Goal: Task Accomplishment & Management: Manage account settings

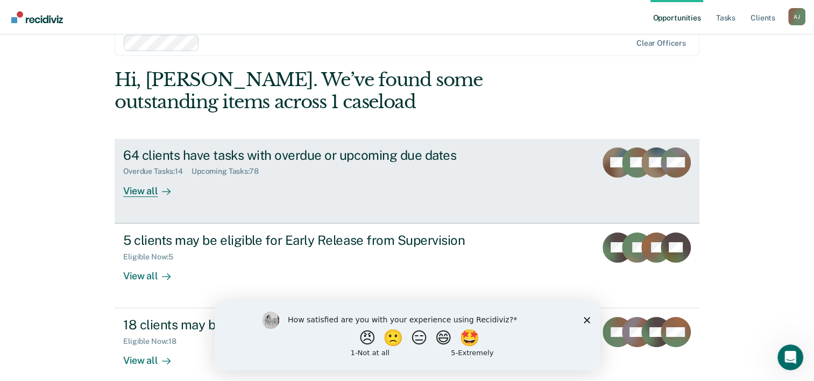
scroll to position [33, 0]
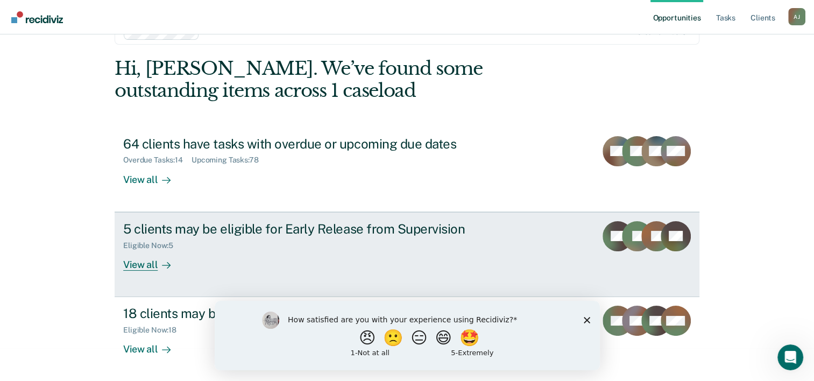
click at [139, 266] on div "View all" at bounding box center [153, 260] width 60 height 21
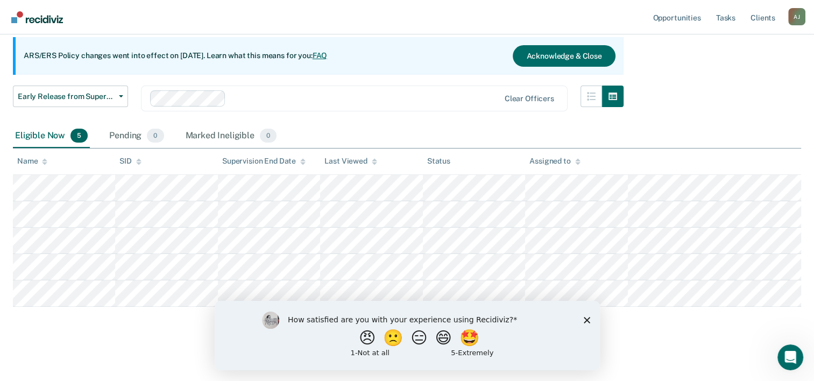
scroll to position [99, 0]
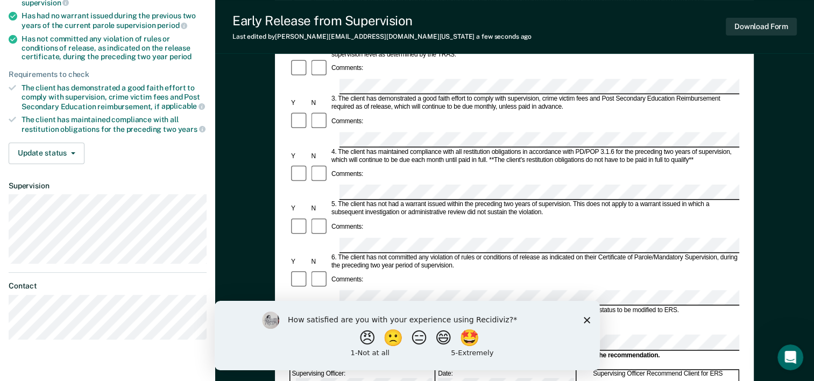
scroll to position [215, 0]
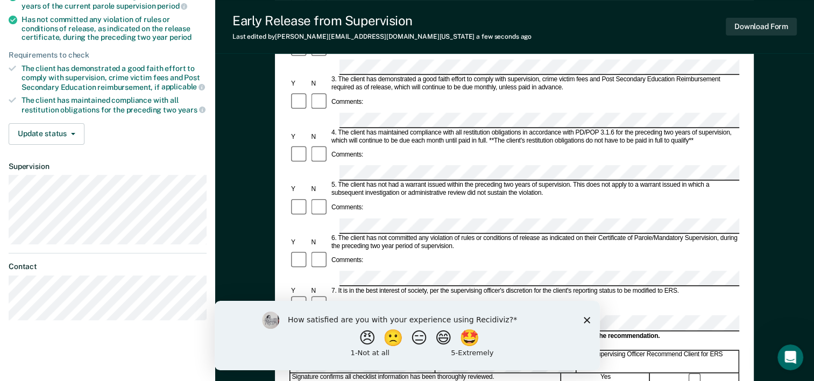
click at [588, 322] on polygon "Close survey" at bounding box center [586, 319] width 6 height 6
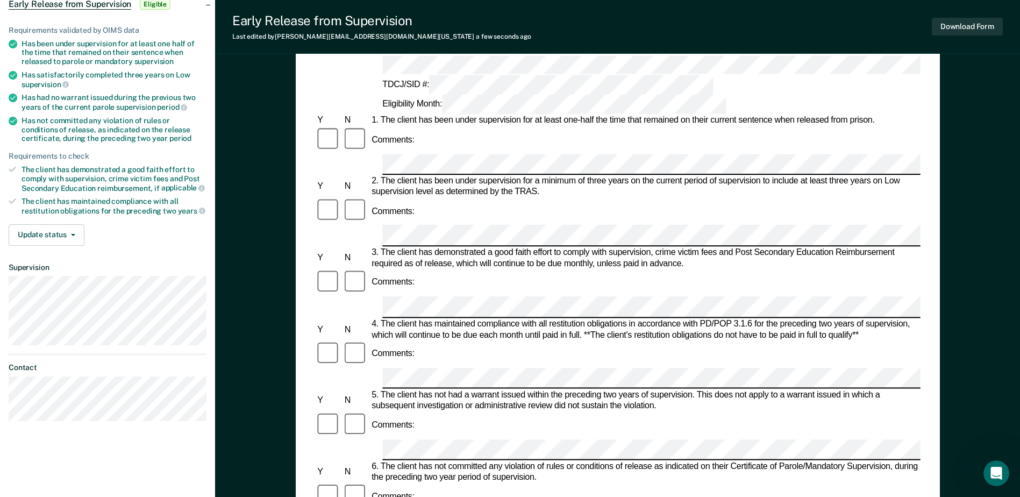
scroll to position [161, 0]
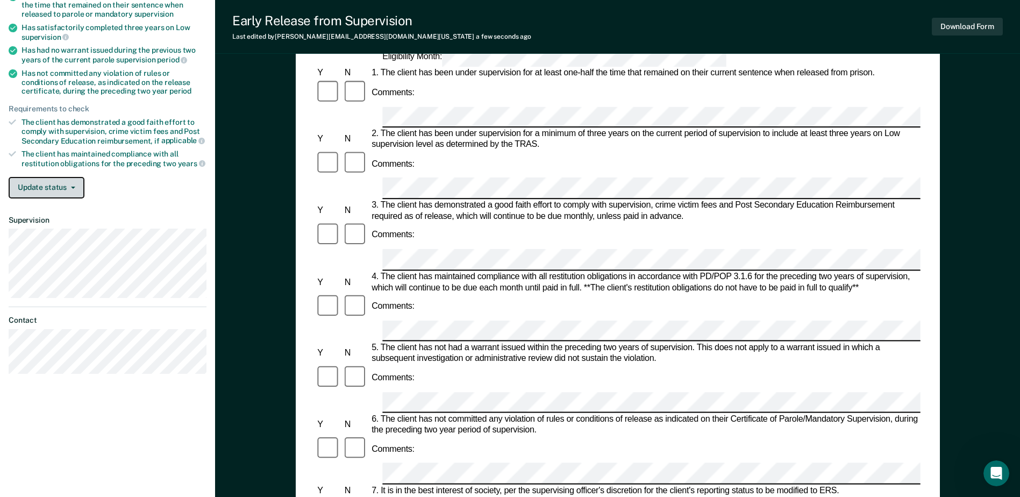
click at [60, 188] on button "Update status" at bounding box center [47, 188] width 76 height 22
click at [71, 190] on button "Update status" at bounding box center [47, 188] width 76 height 22
click at [64, 187] on button "Update status" at bounding box center [47, 188] width 76 height 22
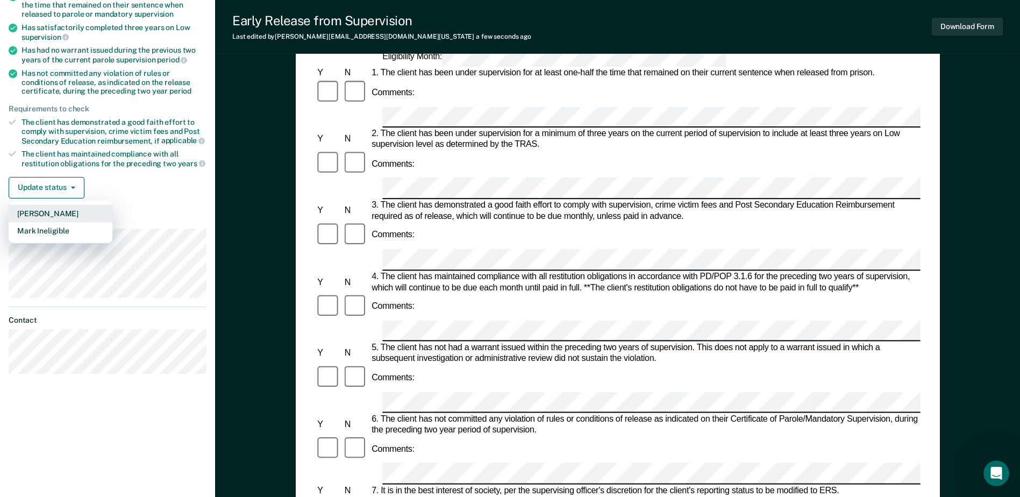
click at [69, 210] on button "[PERSON_NAME]" at bounding box center [61, 213] width 104 height 17
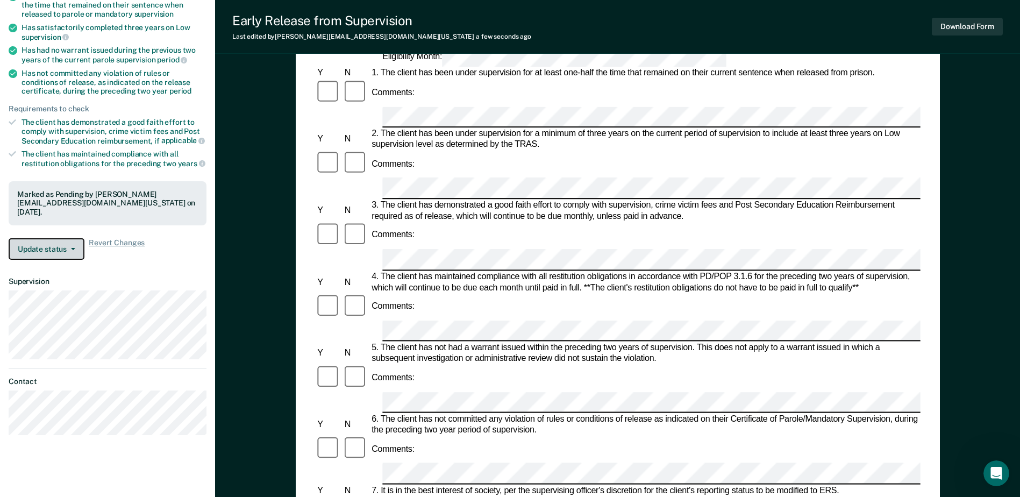
click at [74, 248] on icon "button" at bounding box center [73, 249] width 4 height 2
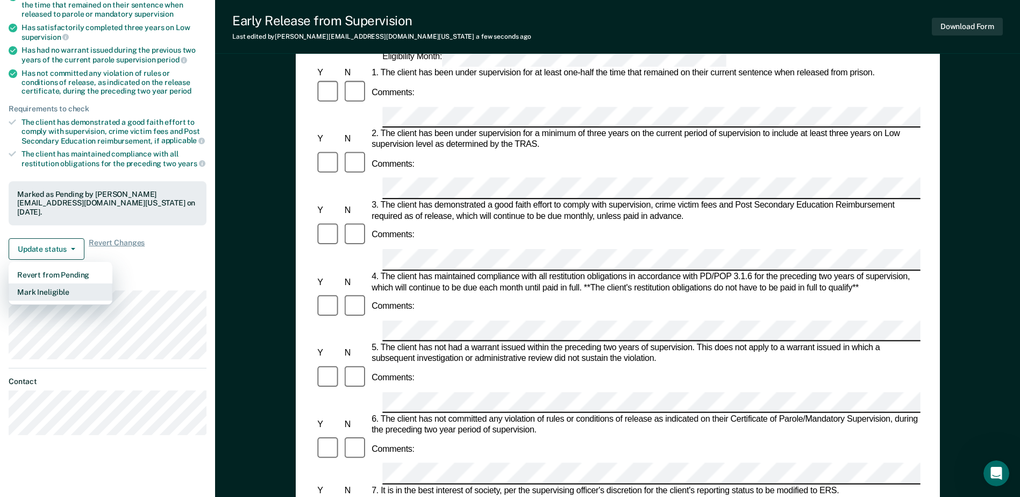
click at [66, 297] on button "Mark Ineligible" at bounding box center [61, 291] width 104 height 17
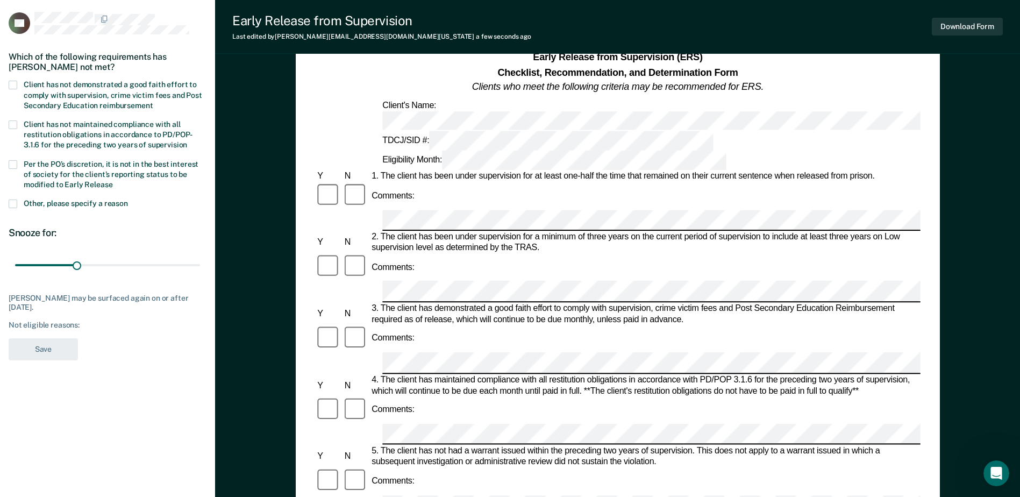
scroll to position [54, 0]
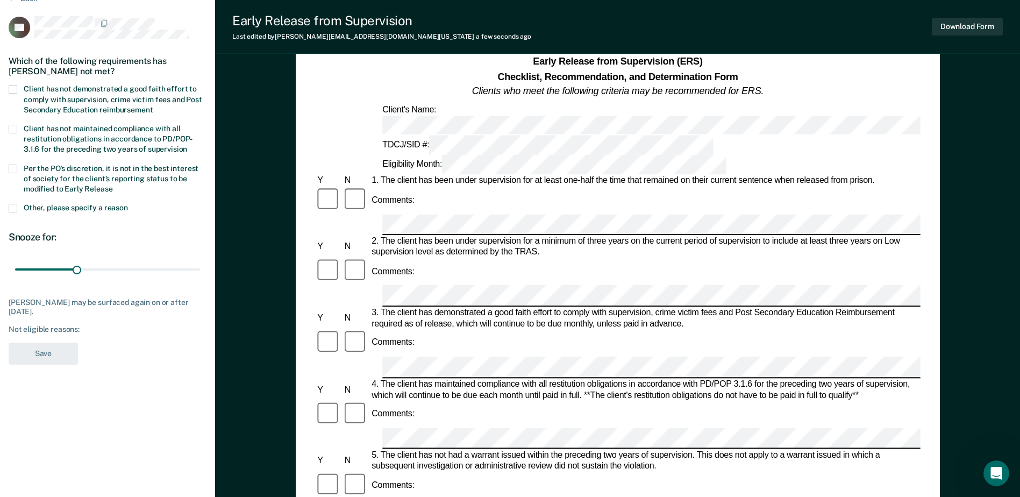
click at [11, 90] on span at bounding box center [13, 89] width 9 height 9
click at [153, 106] on input "Client has not demonstrated a good faith effort to comply with supervision, cri…" at bounding box center [153, 106] width 0 height 0
click at [15, 205] on span at bounding box center [13, 208] width 9 height 9
click at [128, 204] on input "Other, please specify a reason" at bounding box center [128, 204] width 0 height 0
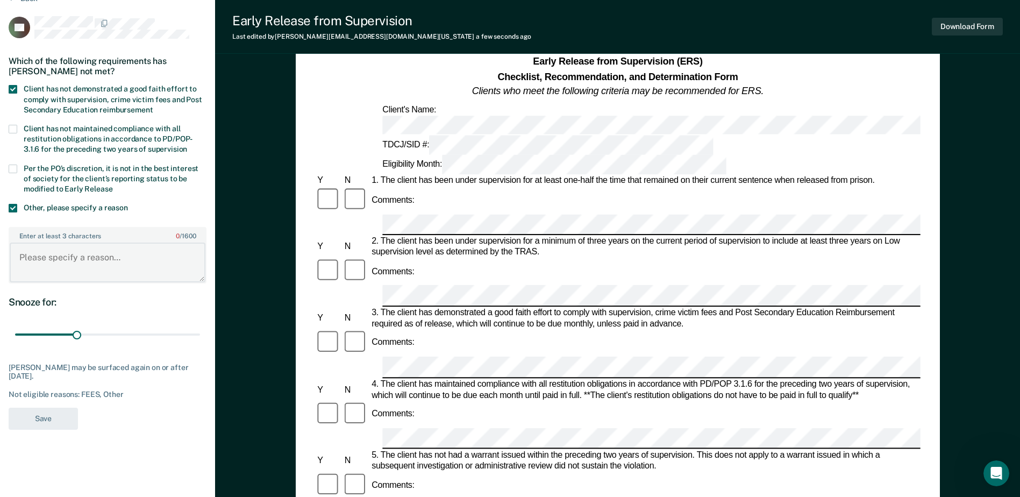
click at [29, 257] on textarea "Enter at least 3 characters 0 / 1600" at bounding box center [108, 263] width 196 height 40
type textarea "#"
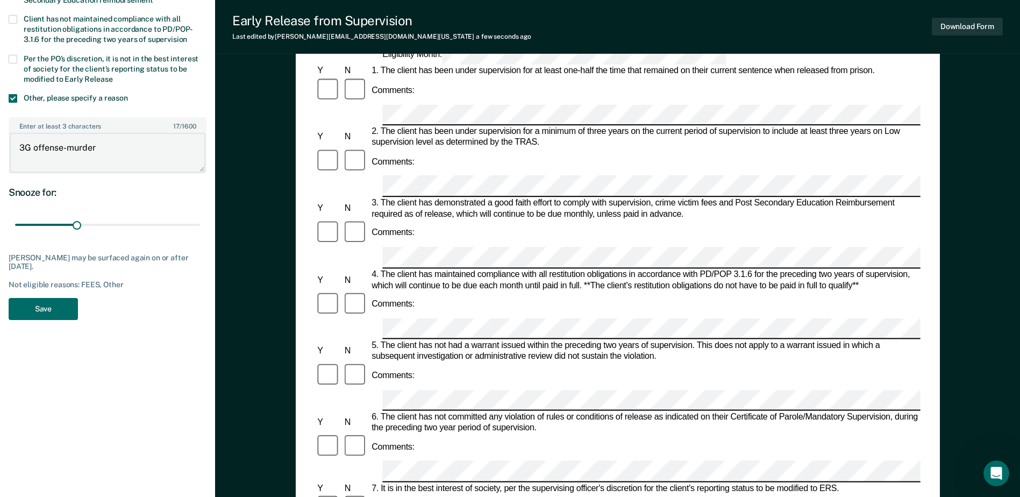
scroll to position [161, 0]
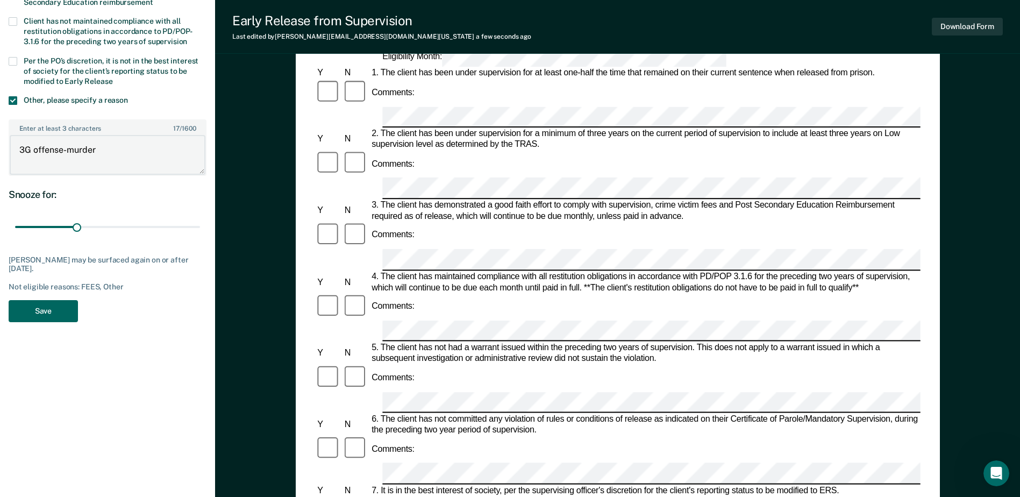
type textarea "3G offense-murder"
click at [52, 312] on button "Save" at bounding box center [43, 311] width 69 height 22
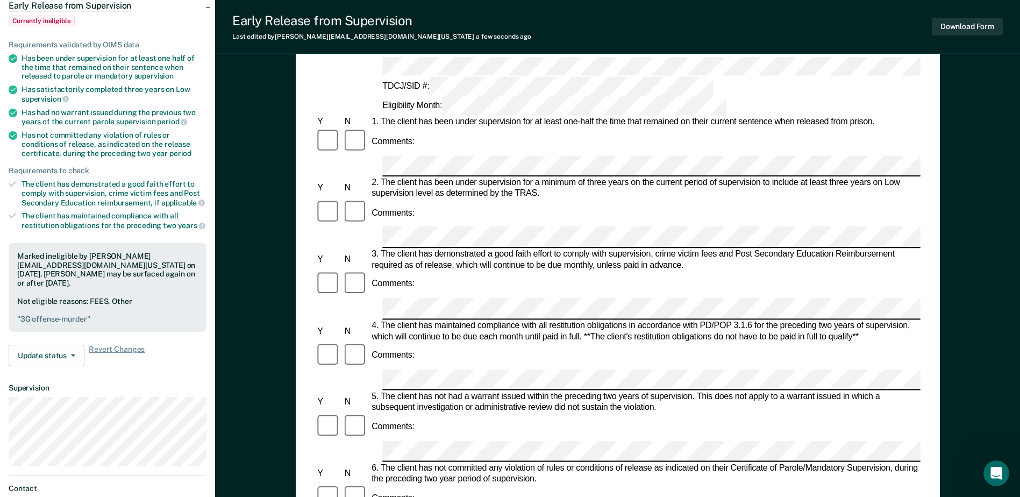
scroll to position [0, 0]
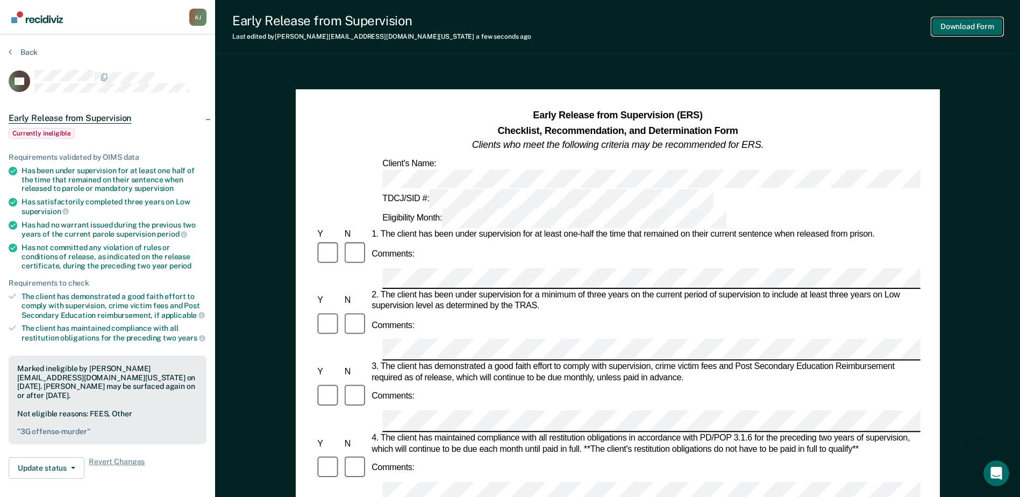
click at [821, 24] on button "Download Form" at bounding box center [967, 27] width 71 height 18
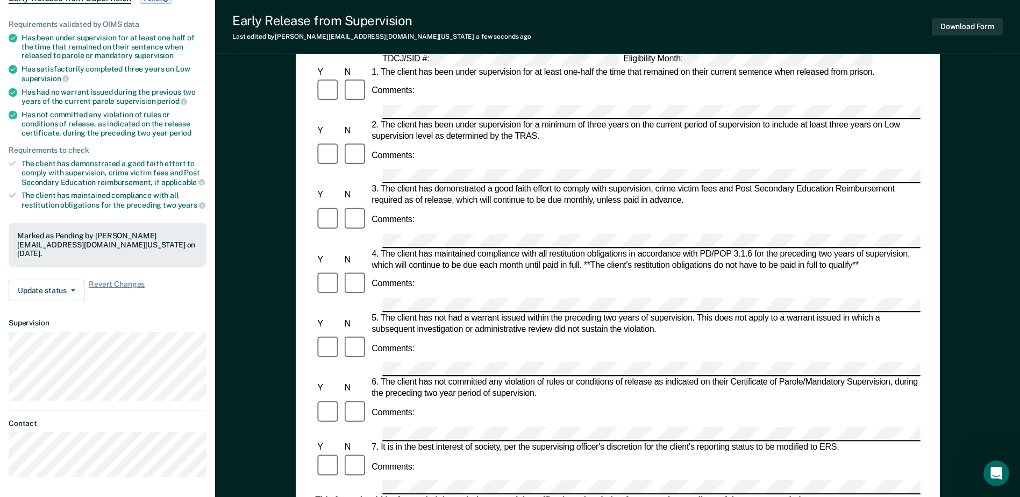
scroll to position [161, 0]
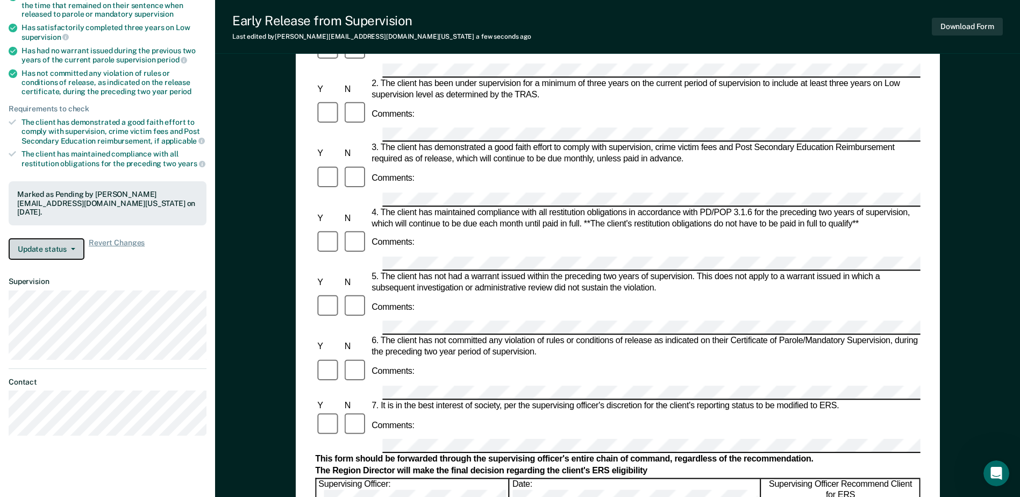
click at [73, 250] on button "Update status" at bounding box center [47, 249] width 76 height 22
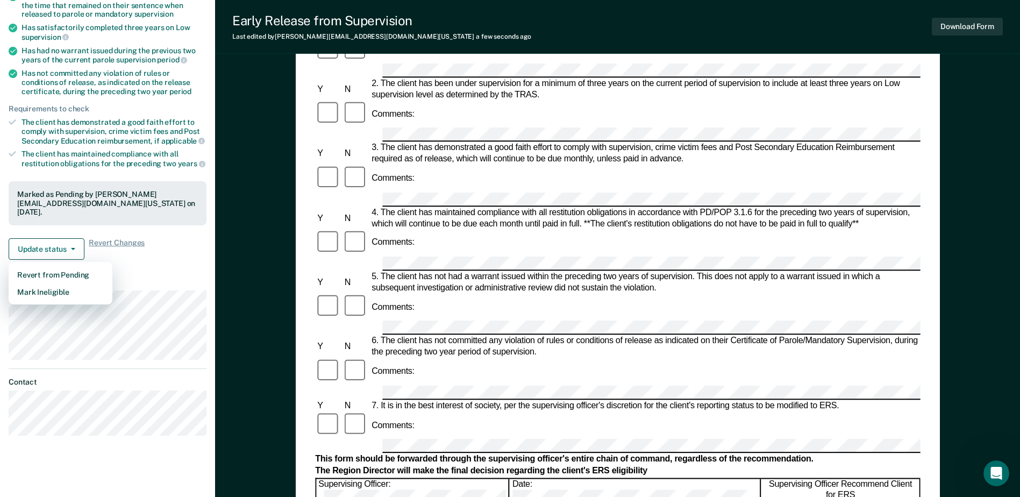
click at [170, 266] on div "Requirements validated by OIMS data Has been under supervision for at least one…" at bounding box center [107, 114] width 215 height 307
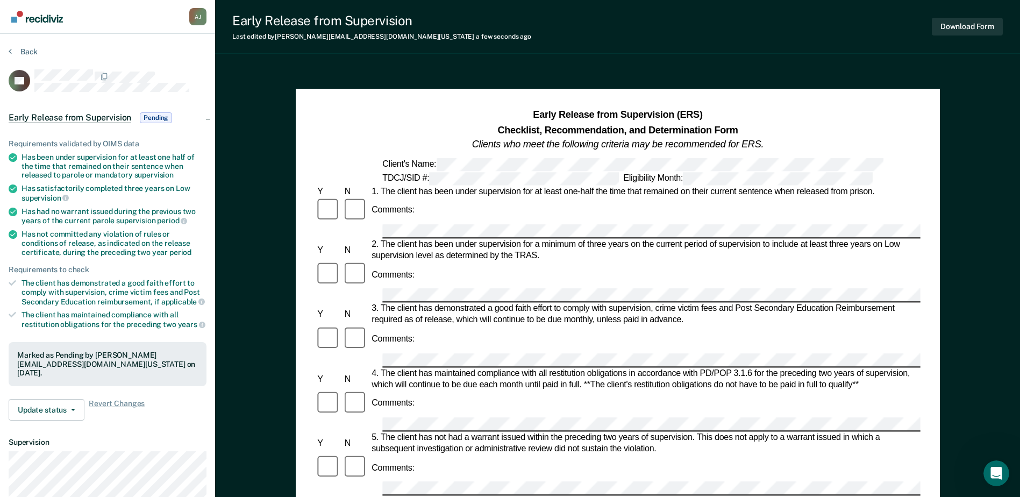
scroll to position [0, 0]
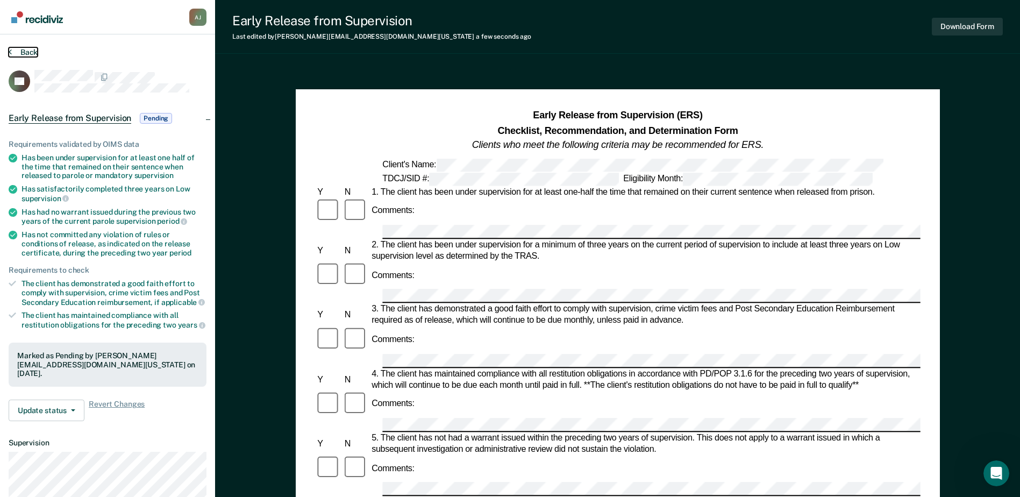
click at [19, 53] on button "Back" at bounding box center [23, 52] width 29 height 10
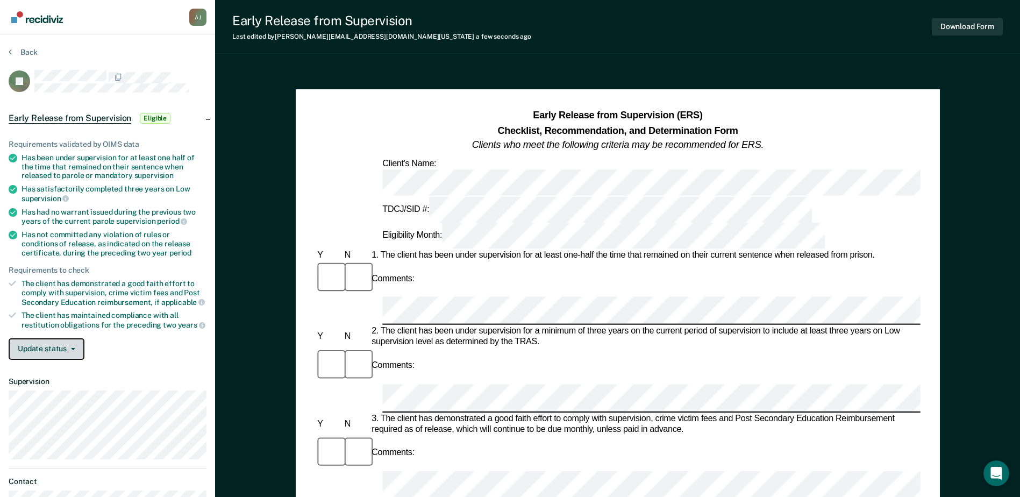
click at [61, 348] on button "Update status" at bounding box center [47, 349] width 76 height 22
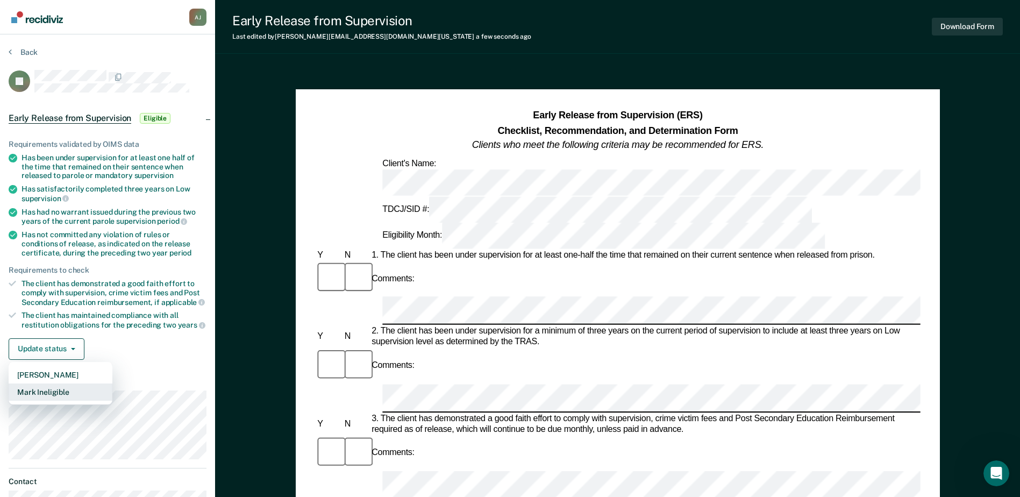
click at [62, 380] on button "Mark Ineligible" at bounding box center [61, 391] width 104 height 17
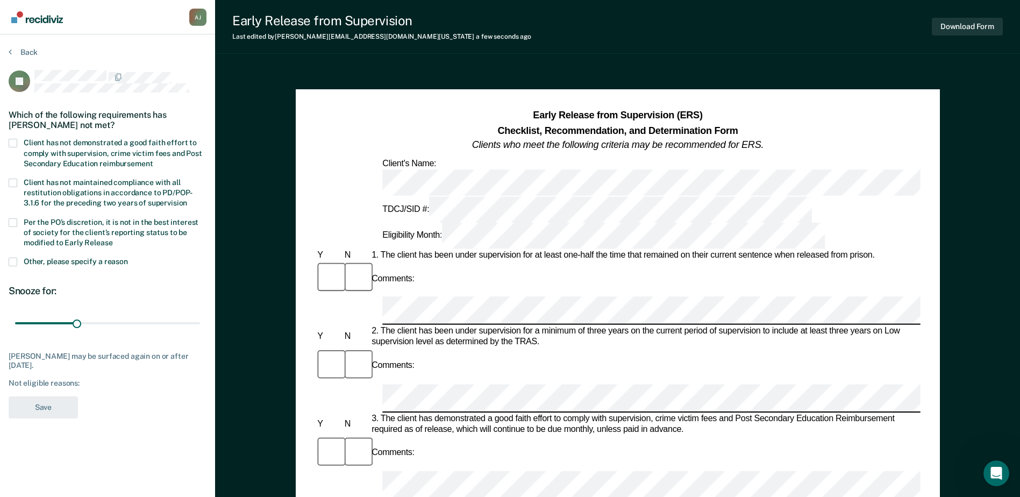
click at [12, 144] on span at bounding box center [13, 143] width 9 height 9
click at [153, 160] on input "Client has not demonstrated a good faith effort to comply with supervision, cri…" at bounding box center [153, 160] width 0 height 0
click at [39, 380] on button "Save" at bounding box center [43, 407] width 69 height 22
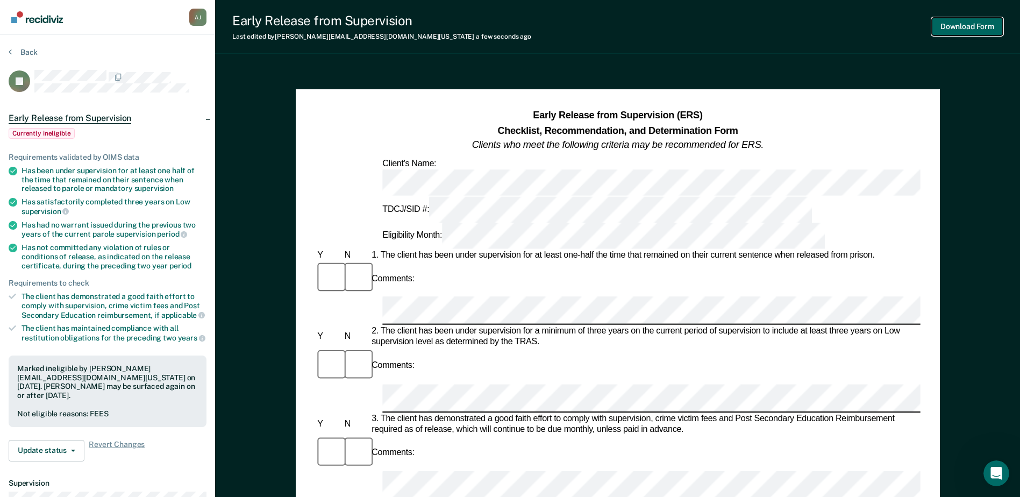
click at [821, 27] on button "Download Form" at bounding box center [967, 27] width 71 height 18
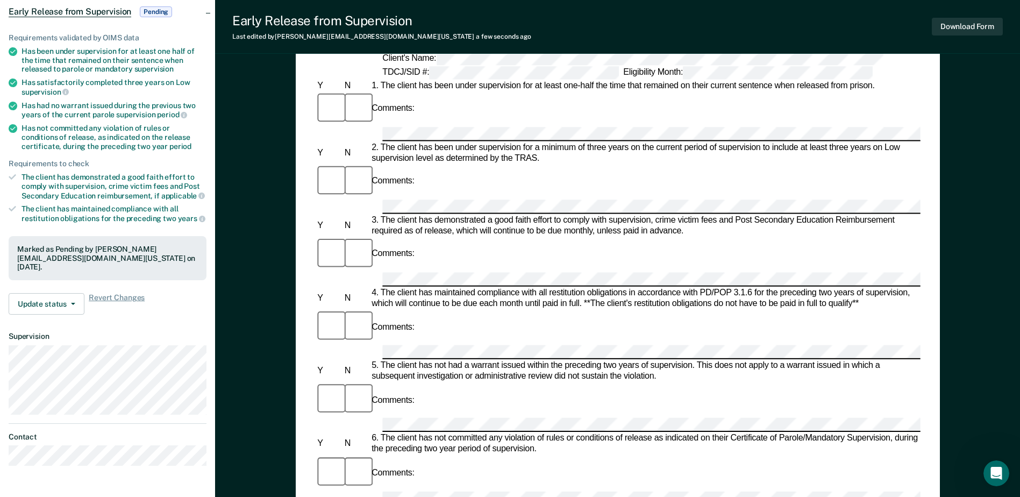
scroll to position [108, 0]
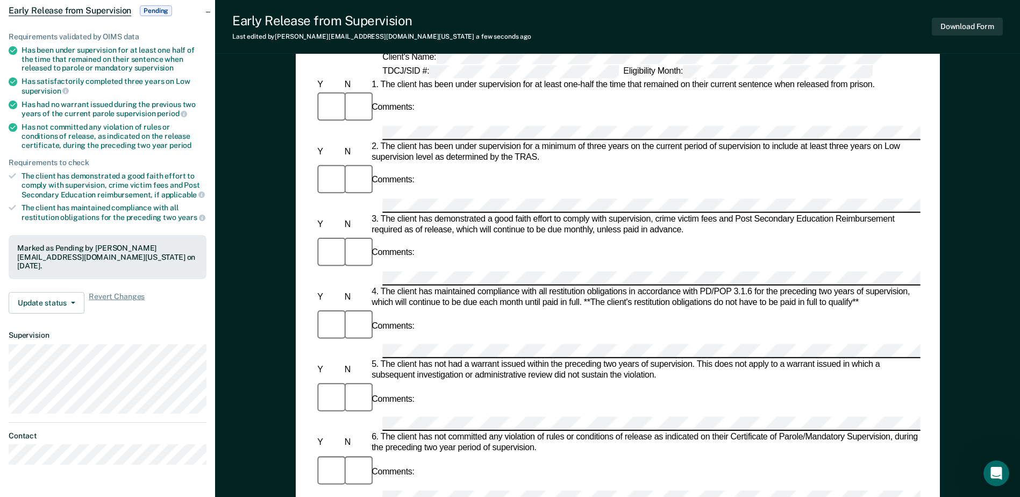
click at [276, 280] on div "Early Release from Supervision (ERS) Checklist, Recommendation, and Determinati…" at bounding box center [617, 432] width 805 height 946
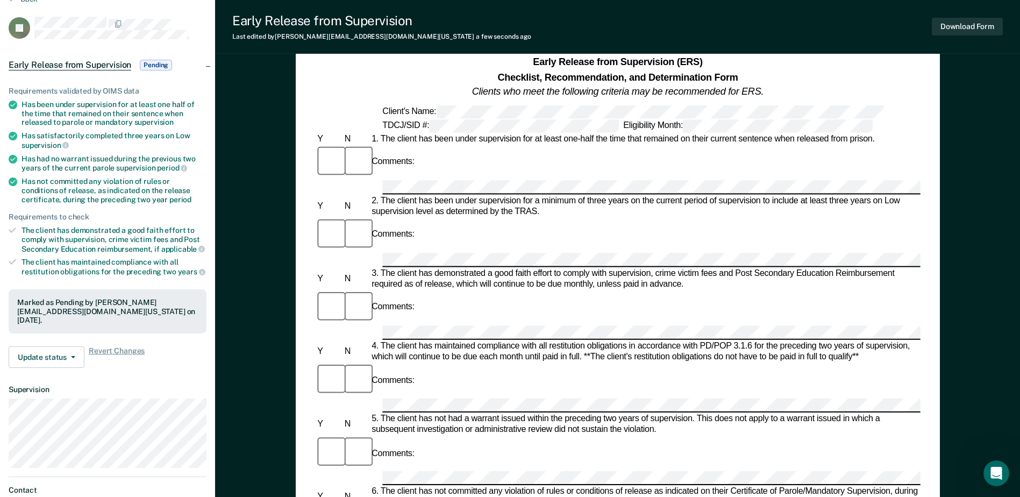
scroll to position [54, 0]
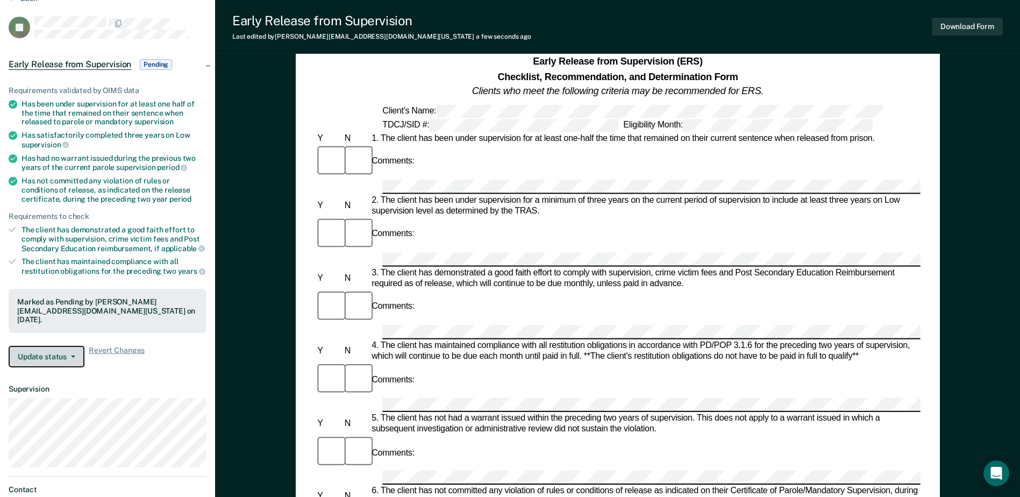
click at [67, 355] on span "button" at bounding box center [71, 356] width 9 height 2
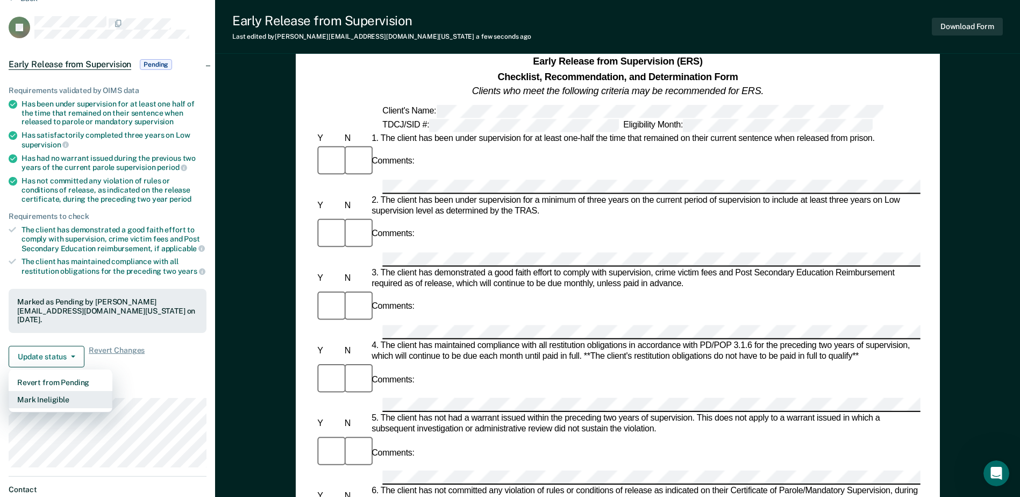
click at [54, 380] on button "Mark Ineligible" at bounding box center [61, 399] width 104 height 17
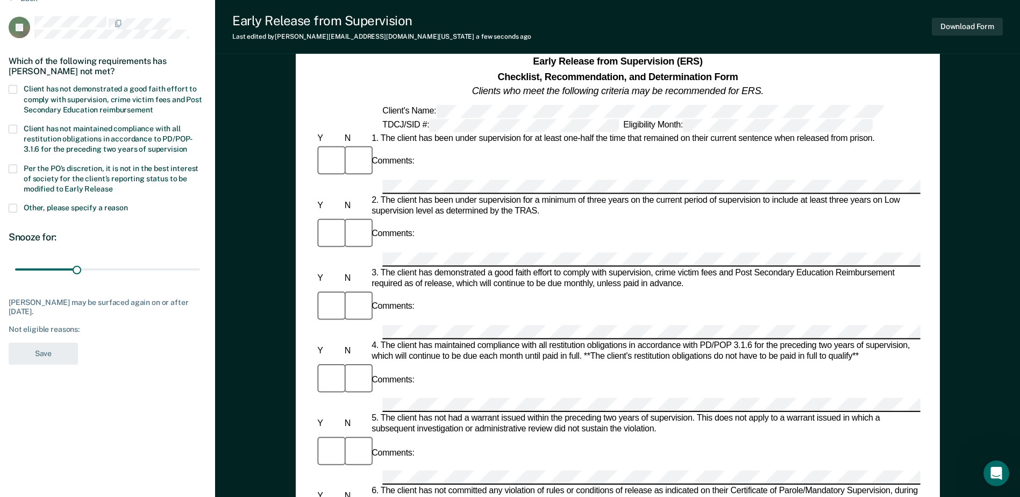
click at [11, 88] on span at bounding box center [13, 89] width 9 height 9
click at [153, 106] on input "Client has not demonstrated a good faith effort to comply with supervision, cri…" at bounding box center [153, 106] width 0 height 0
click at [51, 353] on button "Save" at bounding box center [43, 354] width 69 height 22
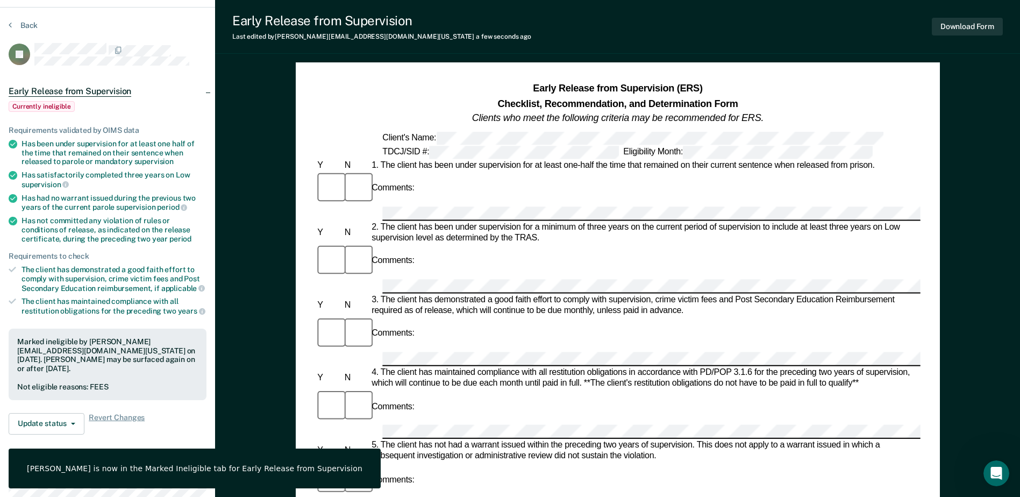
scroll to position [0, 0]
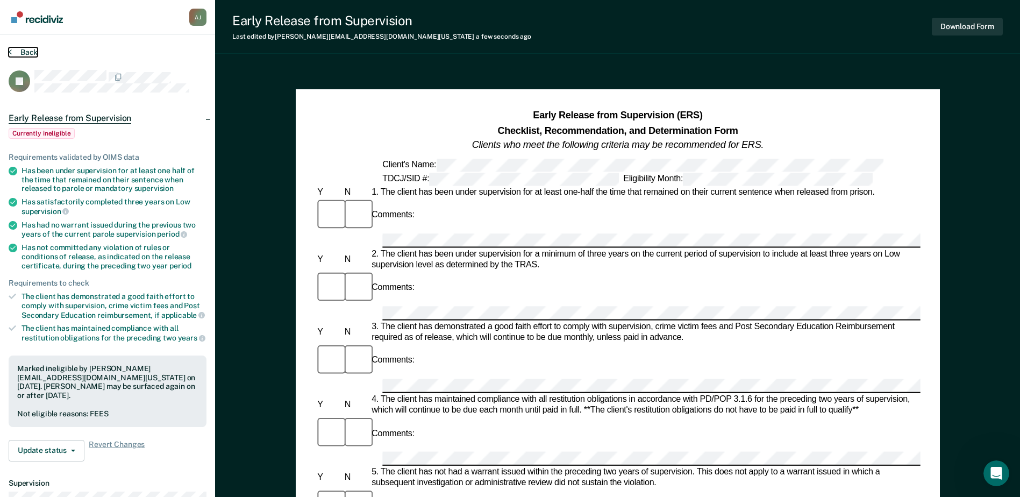
click at [26, 51] on button "Back" at bounding box center [23, 52] width 29 height 10
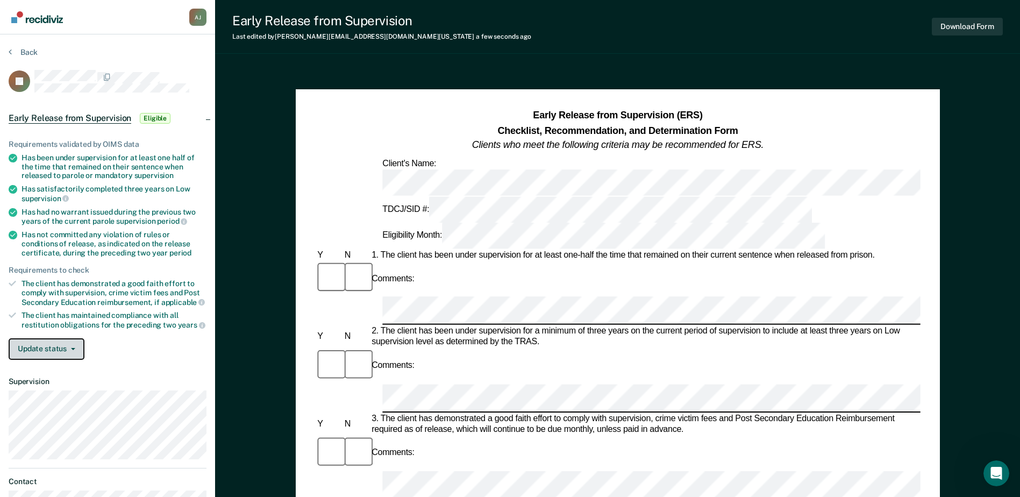
click at [66, 343] on button "Update status" at bounding box center [47, 349] width 76 height 22
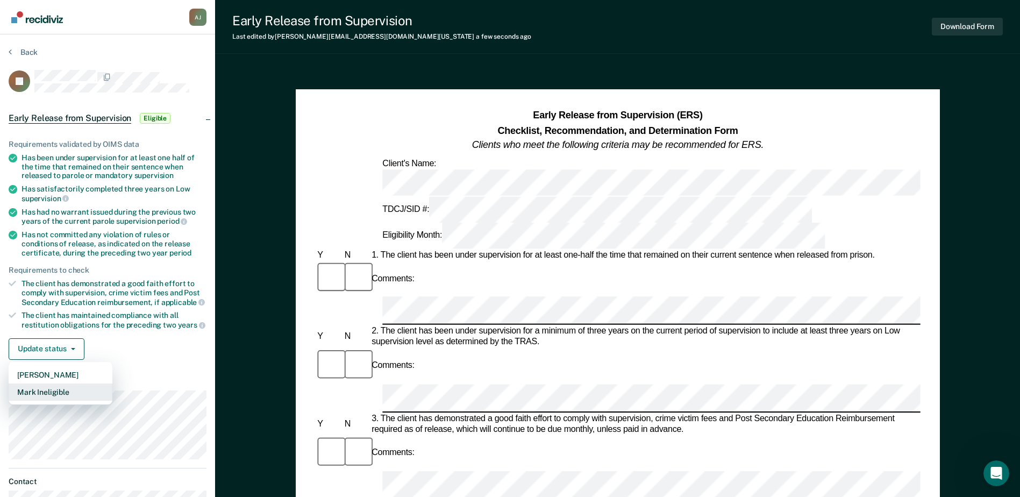
click at [63, 380] on button "Mark Ineligible" at bounding box center [61, 391] width 104 height 17
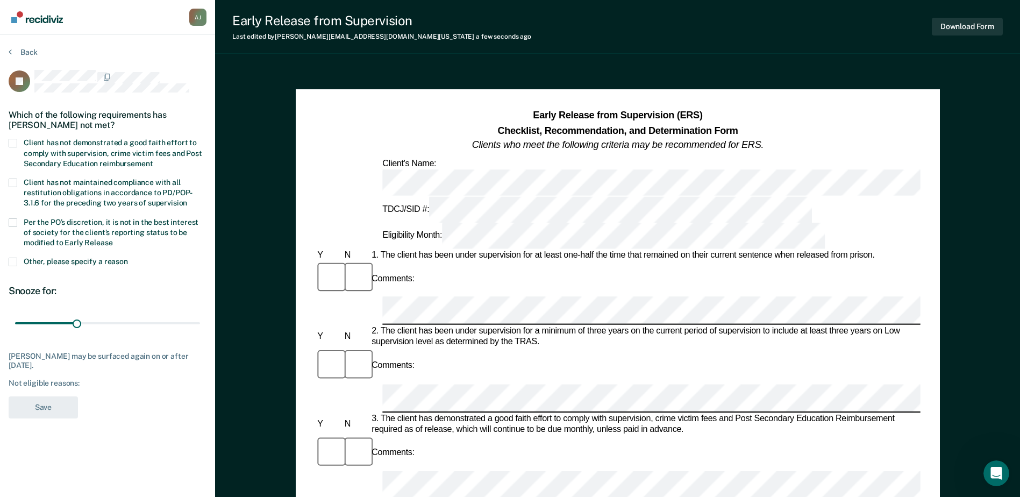
click at [16, 144] on span at bounding box center [13, 143] width 9 height 9
click at [153, 160] on input "Client has not demonstrated a good faith effort to comply with supervision, cri…" at bounding box center [153, 160] width 0 height 0
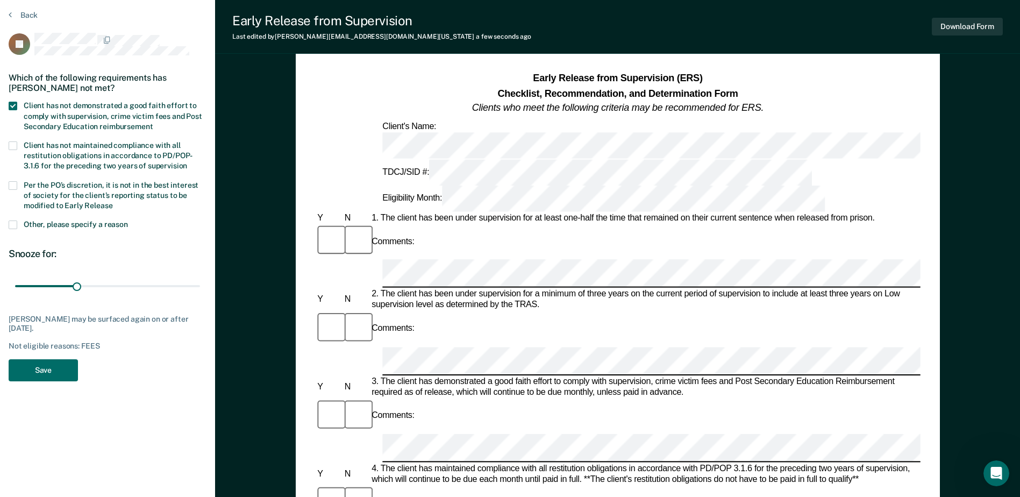
scroll to position [108, 0]
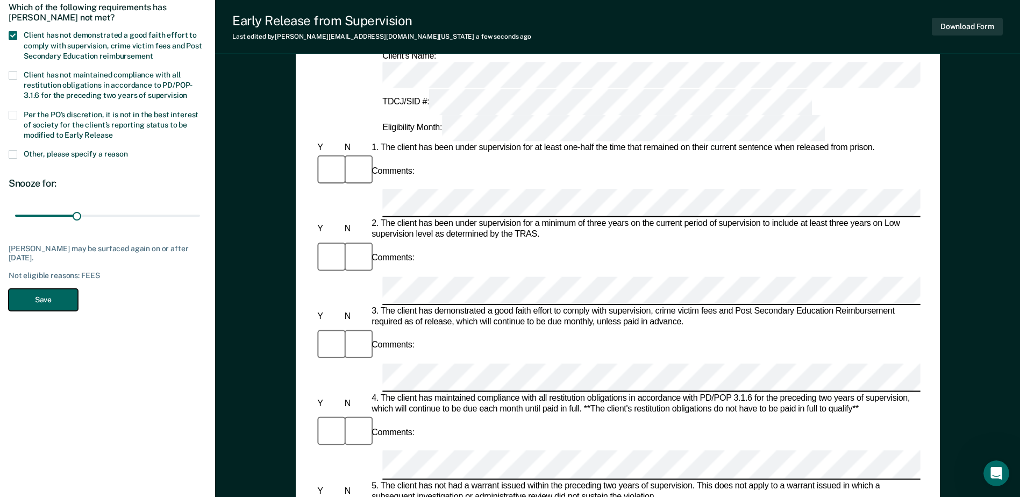
click at [56, 297] on button "Save" at bounding box center [43, 300] width 69 height 22
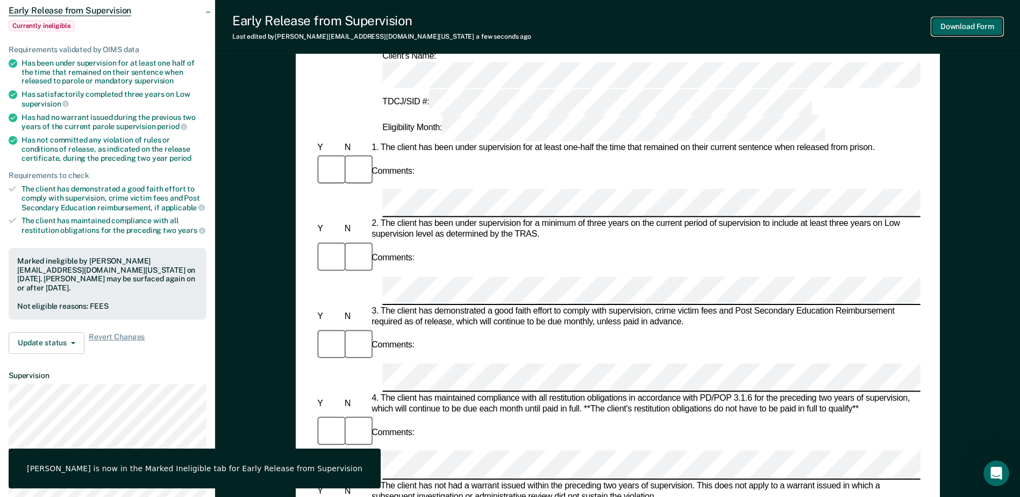
click at [821, 25] on button "Download Form" at bounding box center [967, 27] width 71 height 18
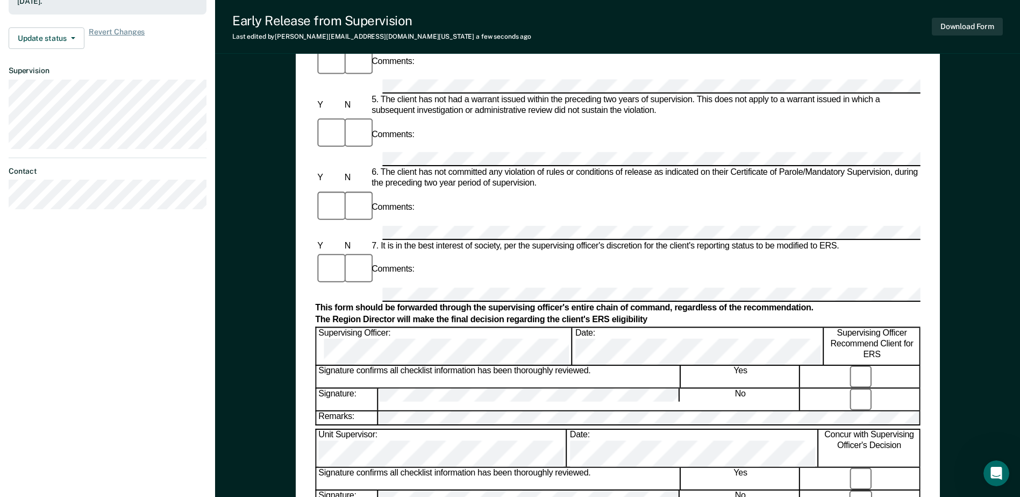
scroll to position [376, 0]
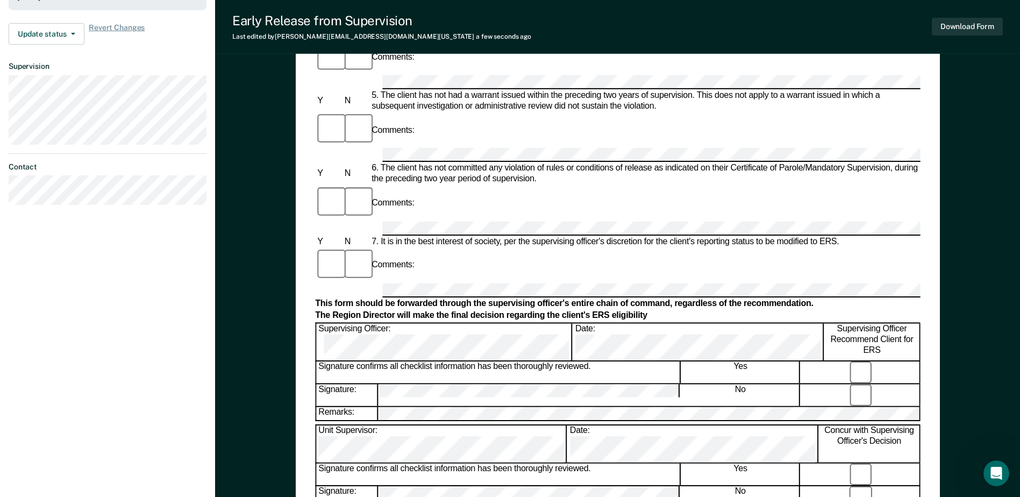
click at [593, 47] on div "Early Release from Supervision Last edited by [PERSON_NAME][EMAIL_ADDRESS][DOMA…" at bounding box center [617, 27] width 805 height 54
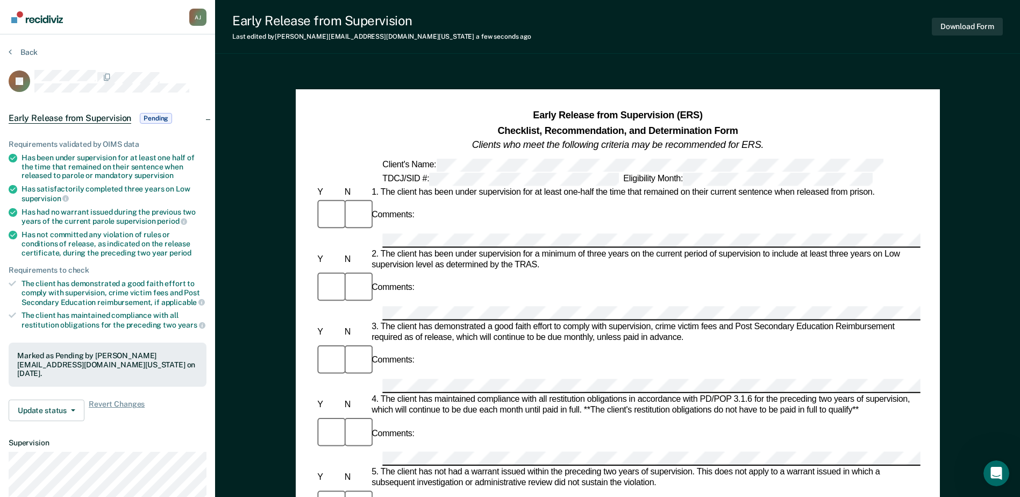
scroll to position [54, 0]
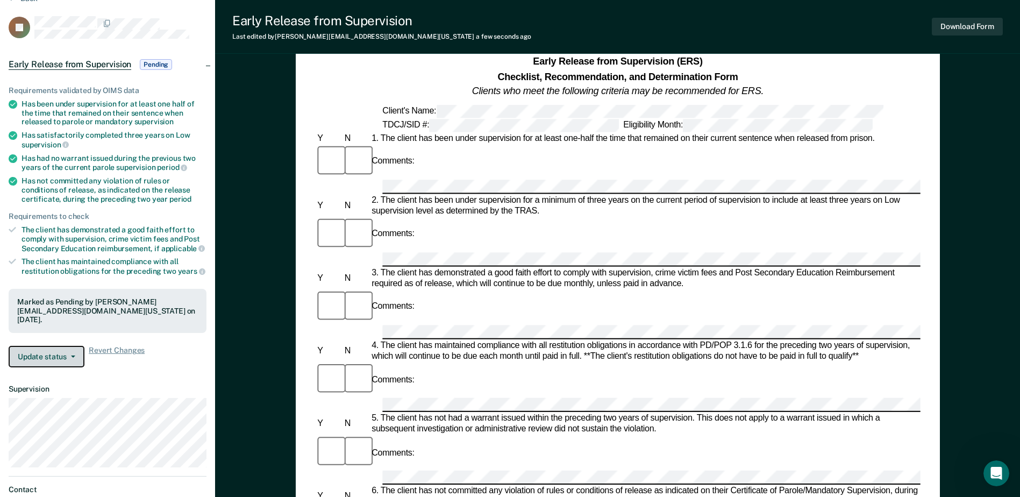
click at [68, 357] on button "Update status" at bounding box center [47, 357] width 76 height 22
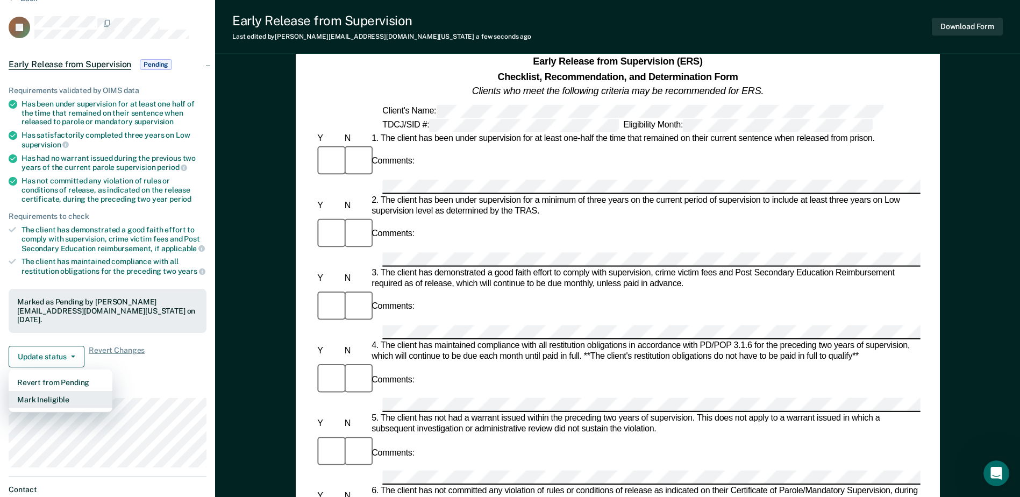
click at [62, 380] on button "Mark Ineligible" at bounding box center [61, 399] width 104 height 17
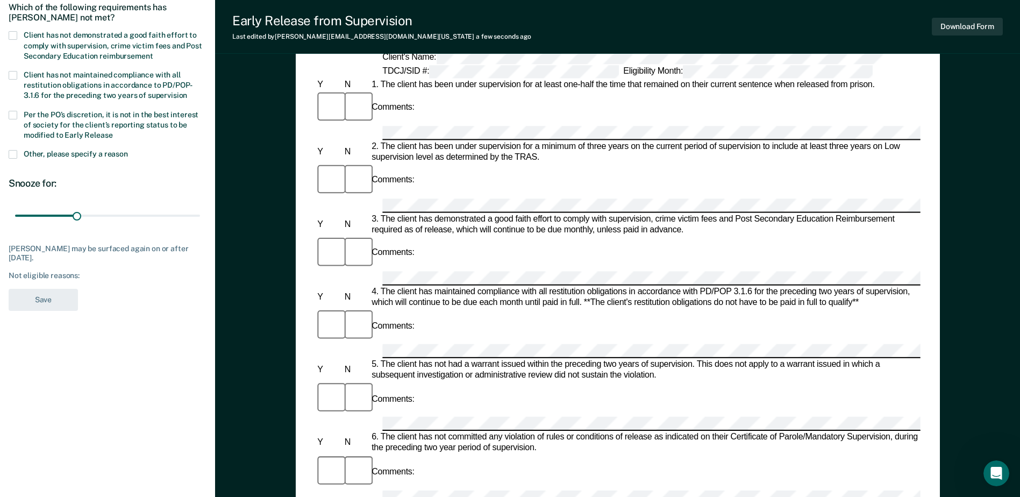
scroll to position [0, 0]
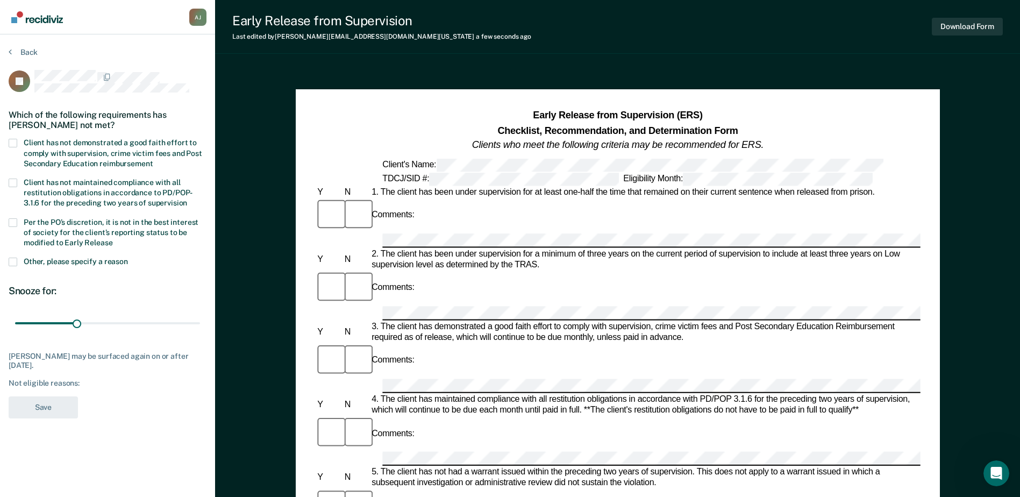
click at [12, 141] on span at bounding box center [13, 143] width 9 height 9
click at [153, 160] on input "Client has not demonstrated a good faith effort to comply with supervision, cri…" at bounding box center [153, 160] width 0 height 0
click at [63, 380] on button "Save" at bounding box center [43, 407] width 69 height 22
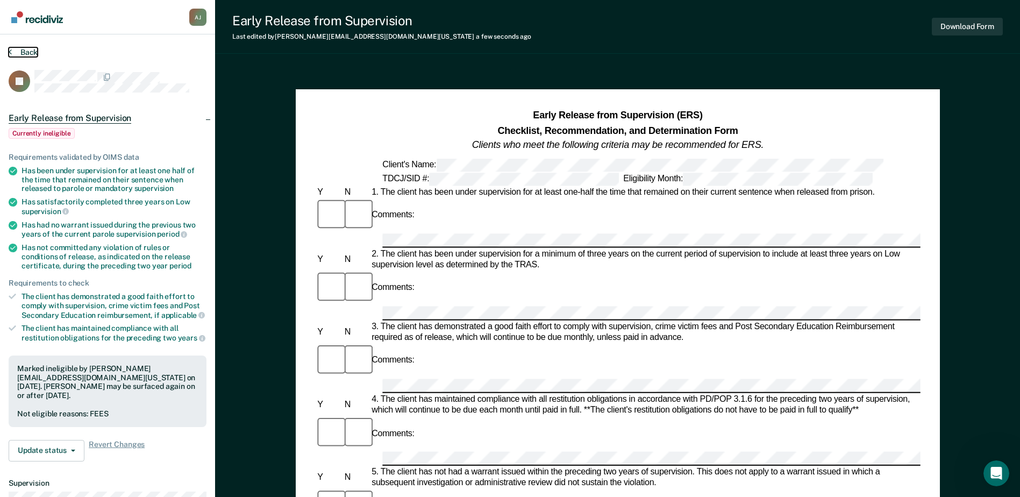
click at [25, 52] on button "Back" at bounding box center [23, 52] width 29 height 10
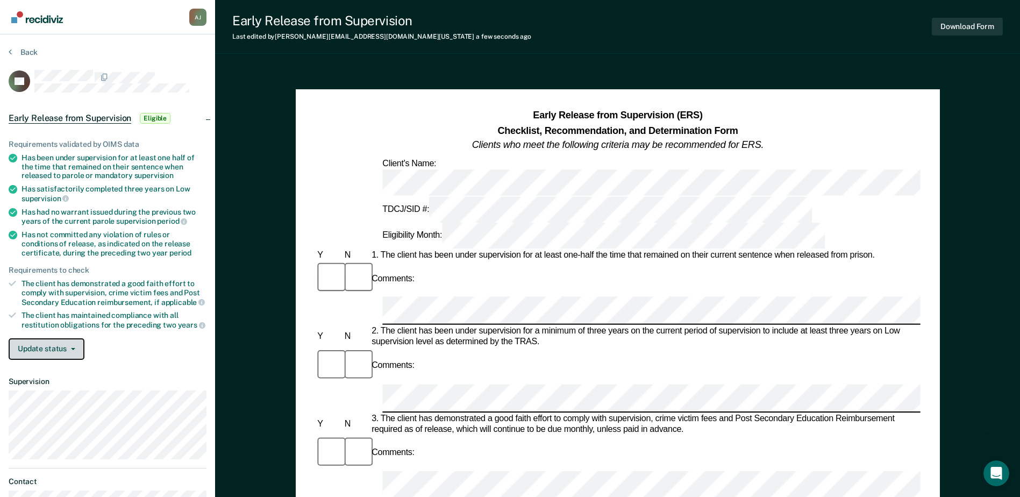
click at [59, 351] on button "Update status" at bounding box center [47, 349] width 76 height 22
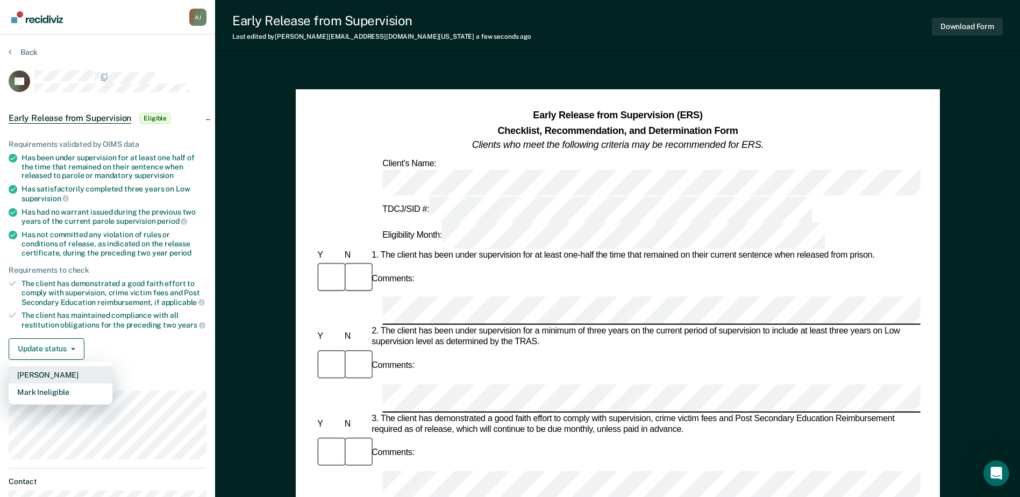
click at [56, 371] on button "[PERSON_NAME]" at bounding box center [61, 374] width 104 height 17
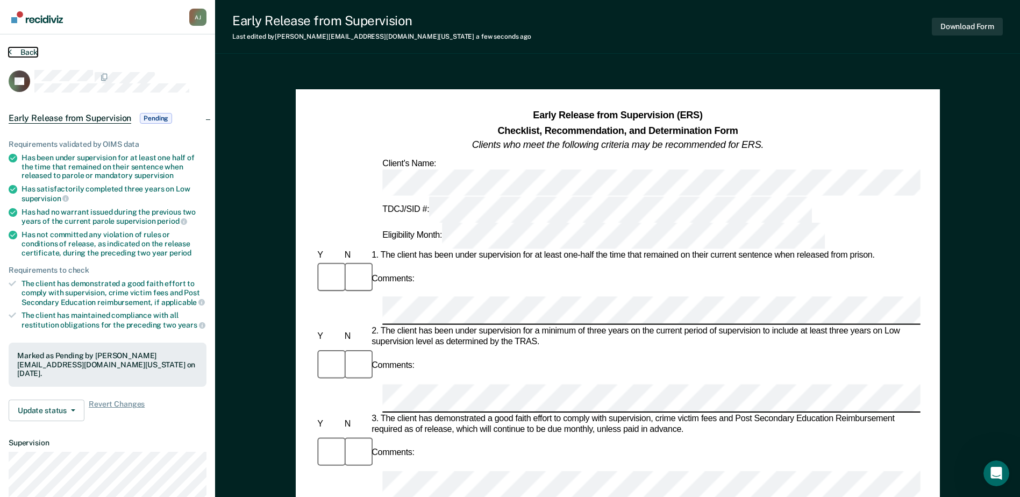
click at [34, 52] on button "Back" at bounding box center [23, 52] width 29 height 10
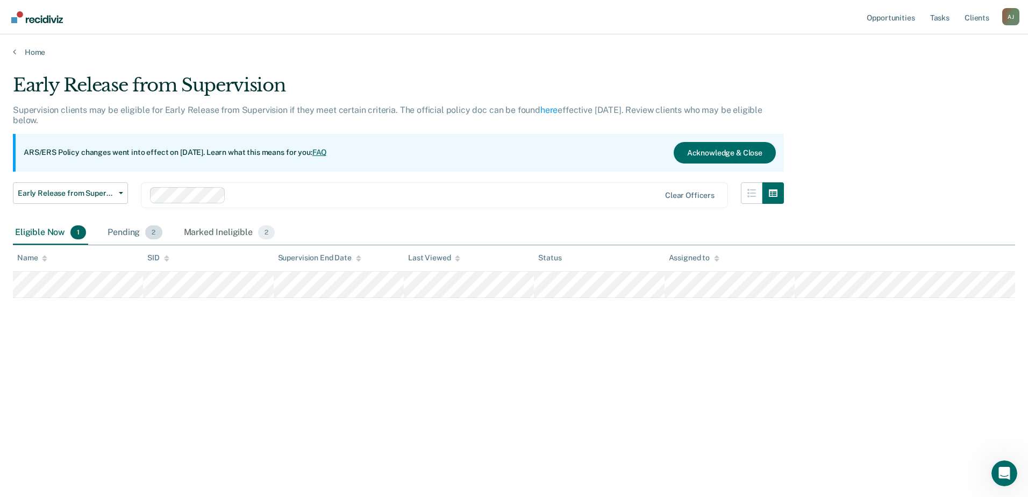
click at [127, 236] on div "Pending 2" at bounding box center [134, 233] width 59 height 24
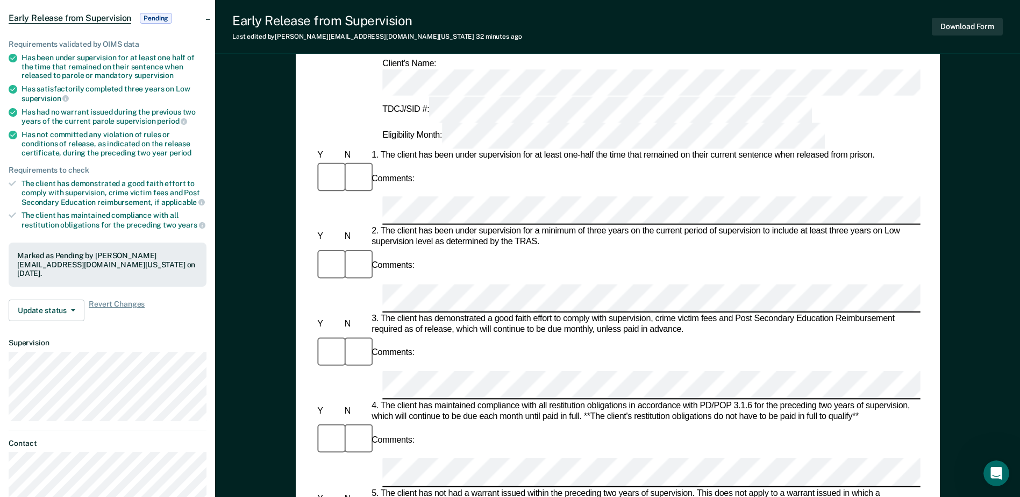
scroll to position [161, 0]
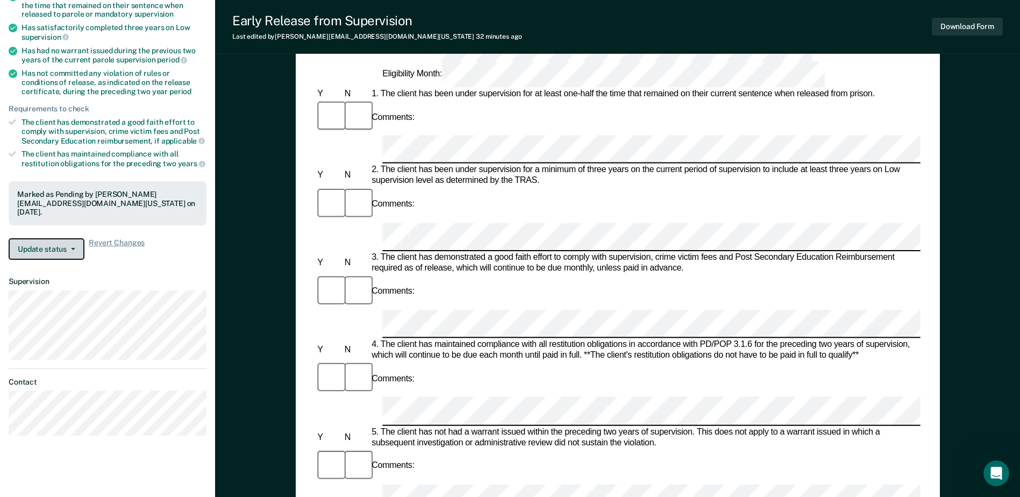
click at [71, 251] on button "Update status" at bounding box center [47, 249] width 76 height 22
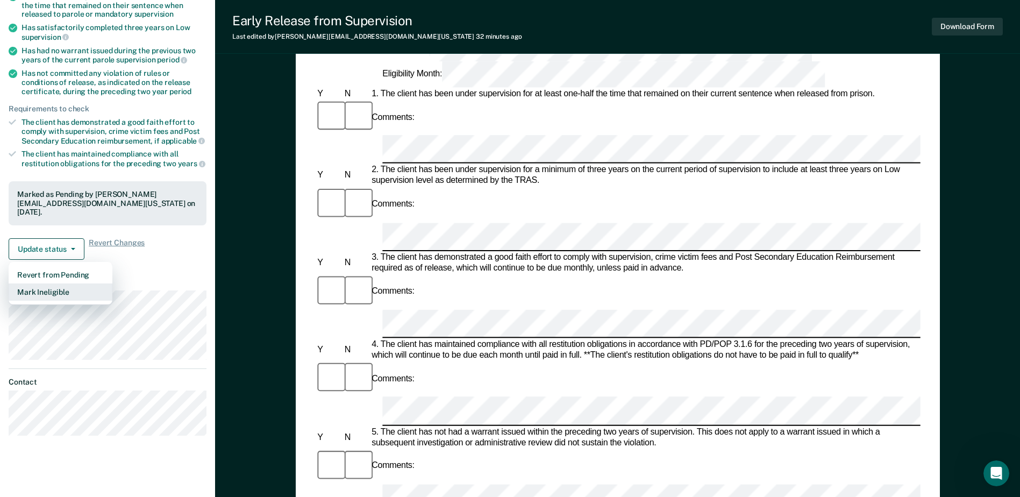
click at [63, 287] on button "Mark Ineligible" at bounding box center [61, 291] width 104 height 17
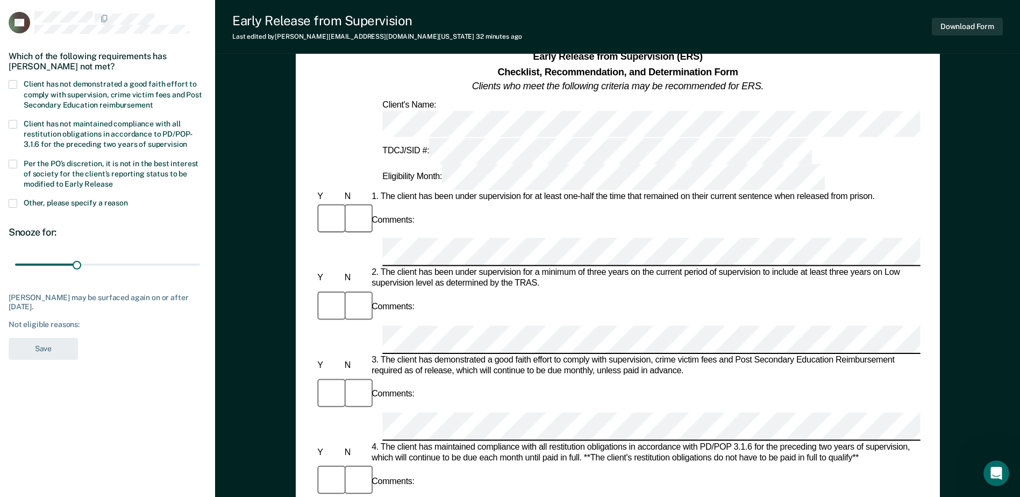
scroll to position [54, 0]
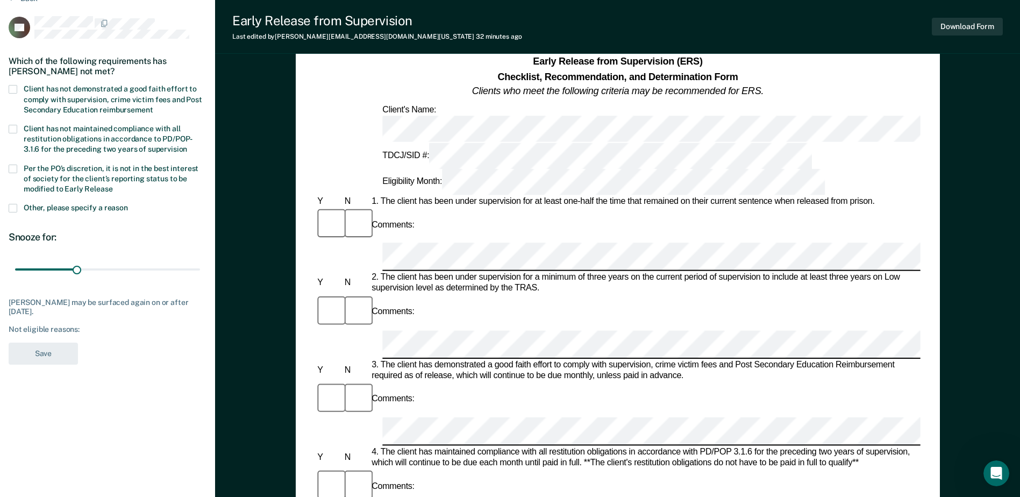
click at [15, 90] on span at bounding box center [13, 89] width 9 height 9
click at [153, 106] on input "Client has not demonstrated a good faith effort to comply with supervision, cri…" at bounding box center [153, 106] width 0 height 0
click at [15, 205] on span at bounding box center [13, 208] width 9 height 9
click at [128, 204] on input "Other, please specify a reason" at bounding box center [128, 204] width 0 height 0
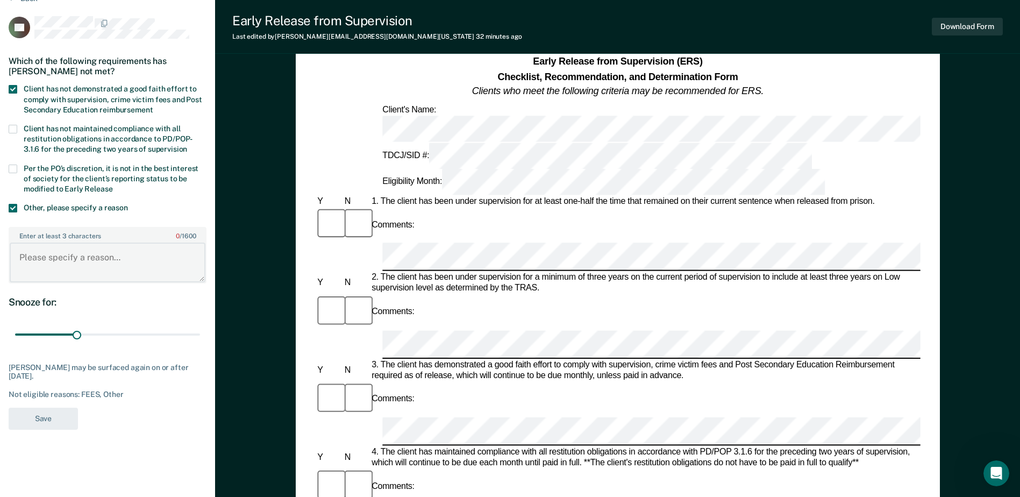
click at [33, 249] on textarea "Enter at least 3 characters 0 / 1600" at bounding box center [108, 263] width 196 height 40
type textarea "3G offense Murder"
click at [62, 380] on button "Save" at bounding box center [43, 419] width 69 height 22
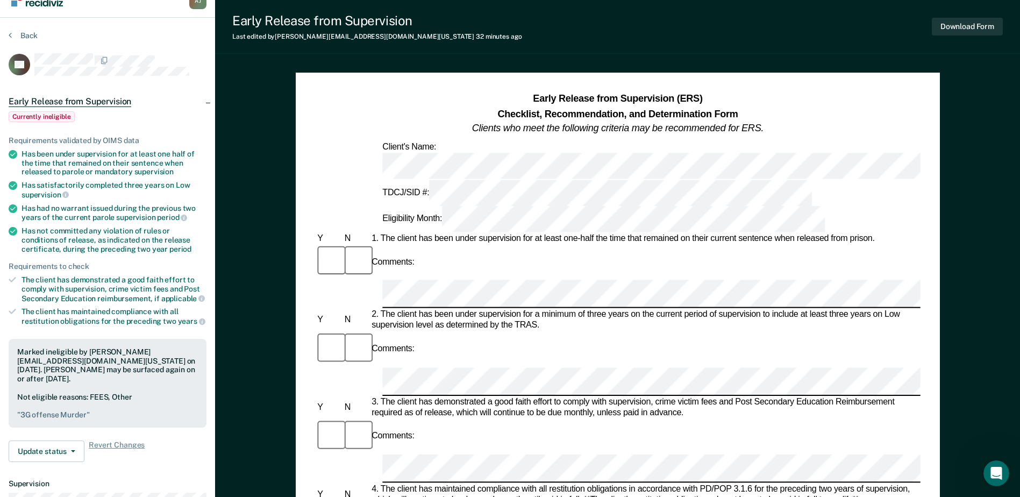
scroll to position [0, 0]
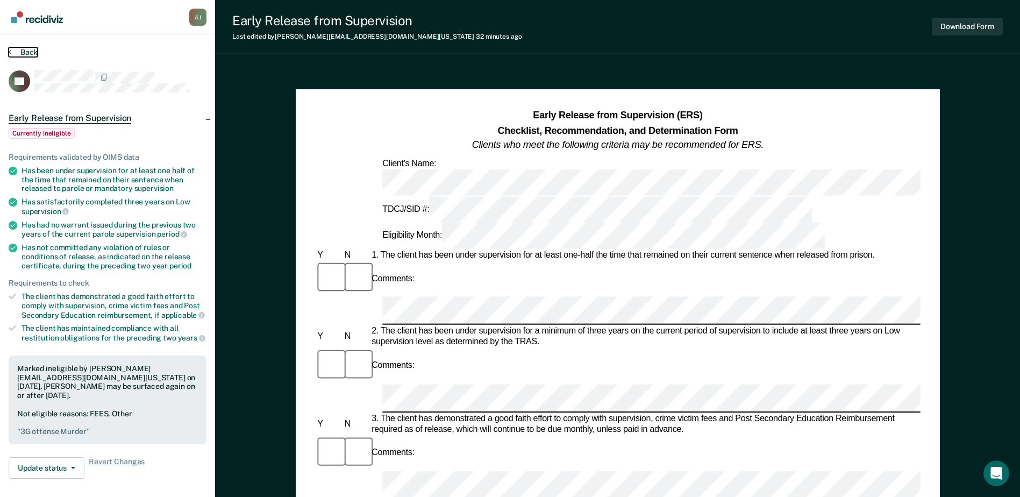
click at [25, 53] on button "Back" at bounding box center [23, 52] width 29 height 10
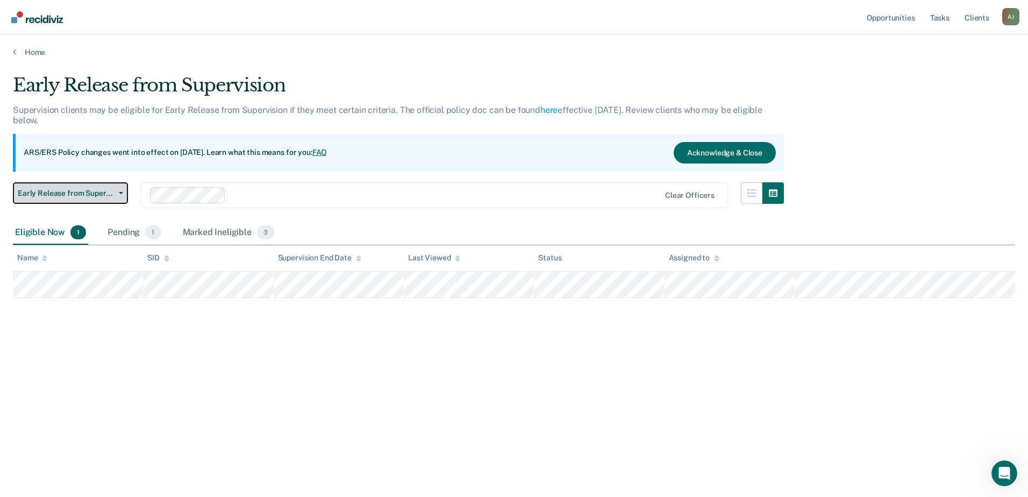
click at [118, 192] on span "button" at bounding box center [119, 193] width 9 height 2
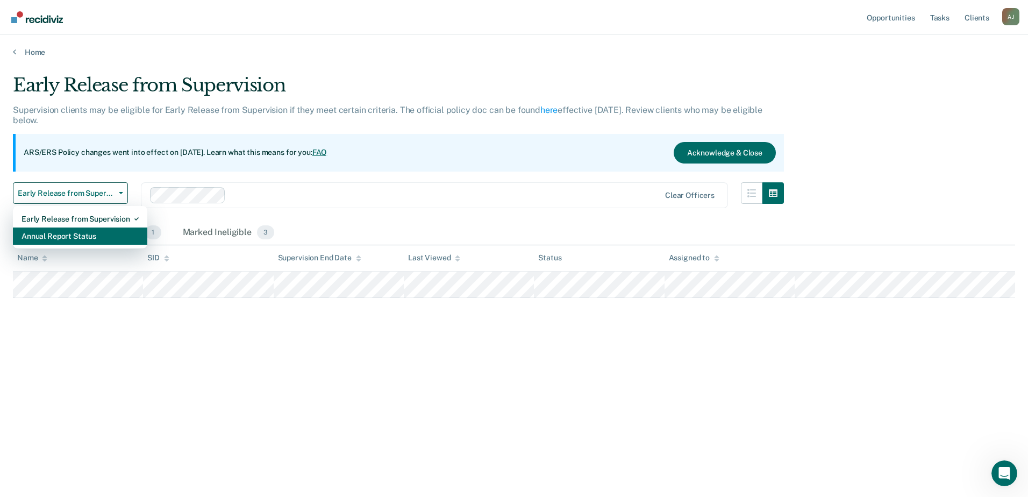
click at [87, 239] on div "Annual Report Status" at bounding box center [80, 235] width 117 height 17
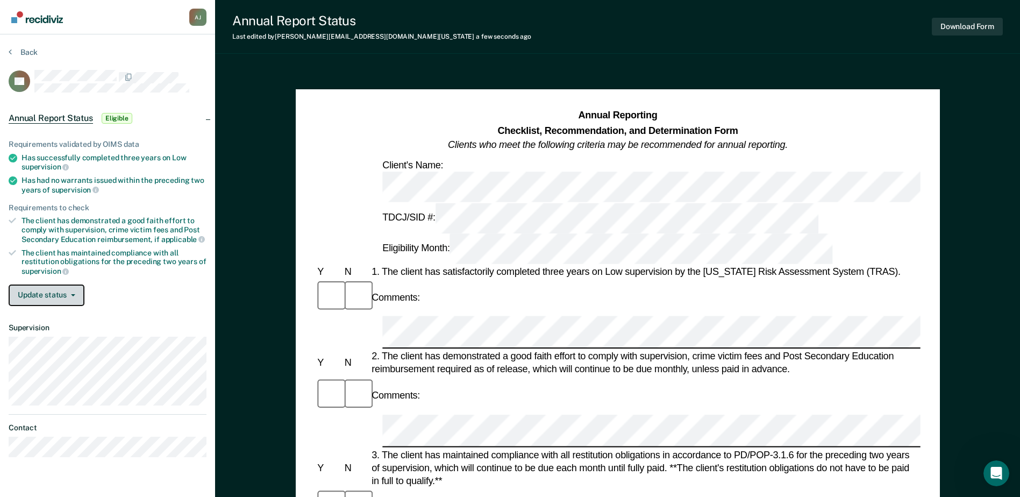
click at [37, 290] on button "Update status" at bounding box center [47, 295] width 76 height 22
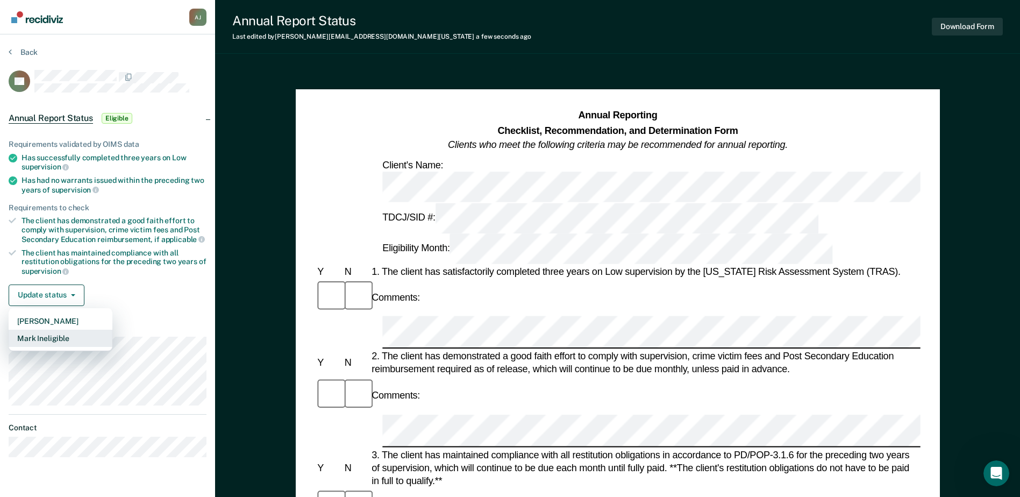
click at [55, 339] on button "Mark Ineligible" at bounding box center [61, 338] width 104 height 17
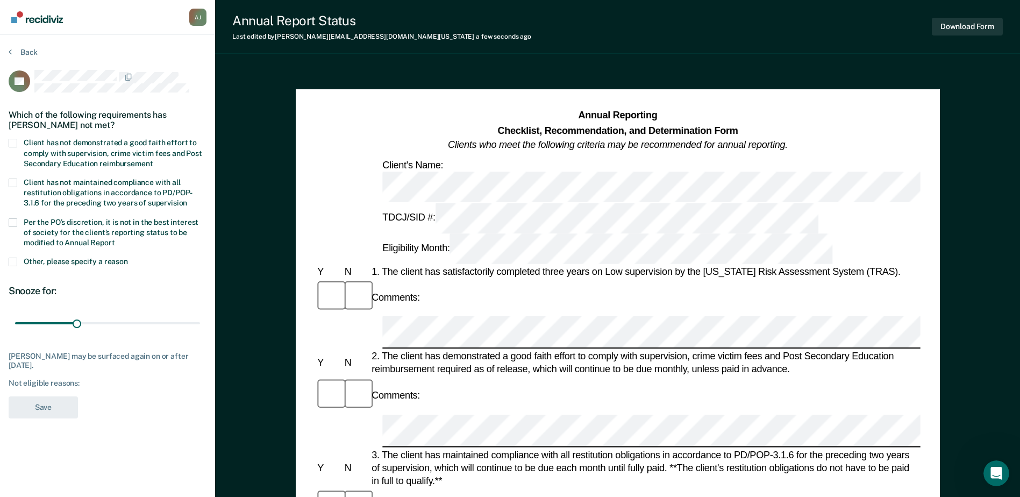
click at [11, 140] on span at bounding box center [13, 143] width 9 height 9
click at [153, 160] on input "Client has not demonstrated a good faith effort to comply with supervision, cri…" at bounding box center [153, 160] width 0 height 0
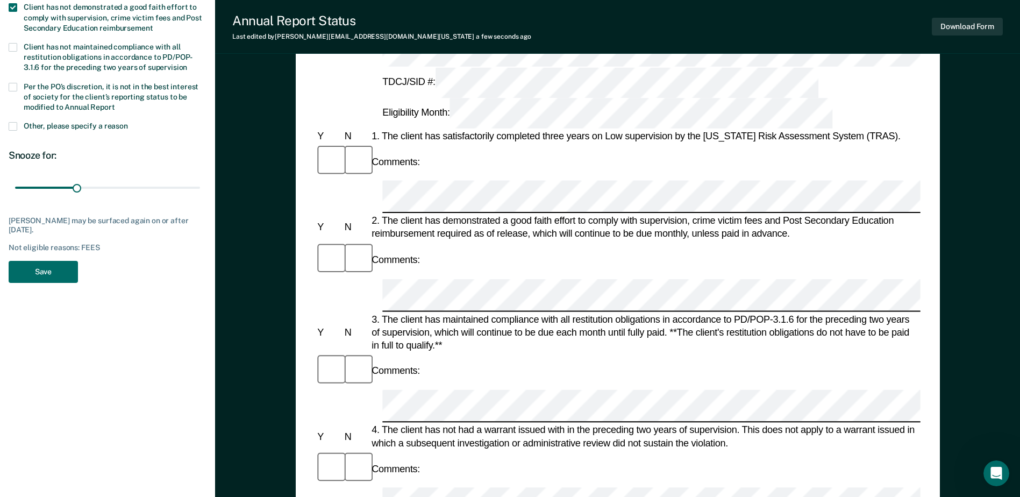
scroll to position [161, 0]
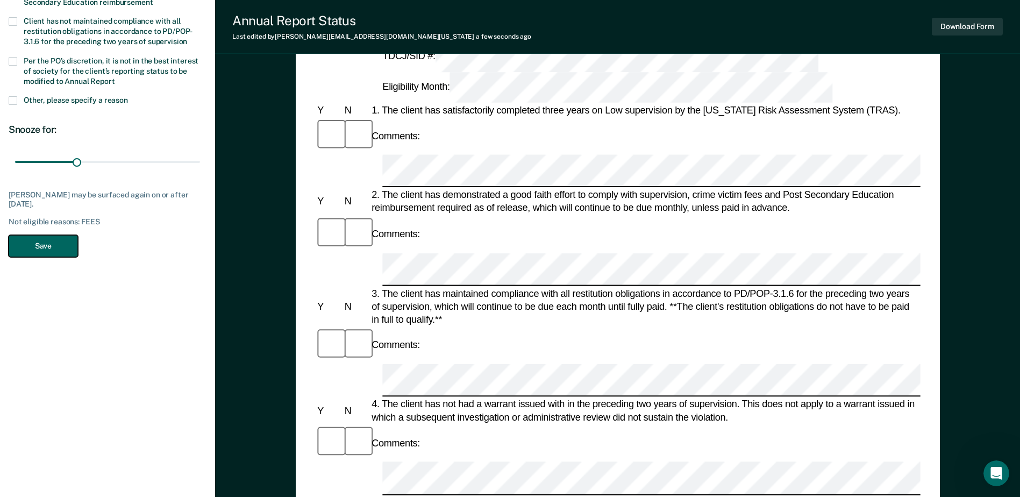
click at [28, 244] on button "Save" at bounding box center [43, 246] width 69 height 22
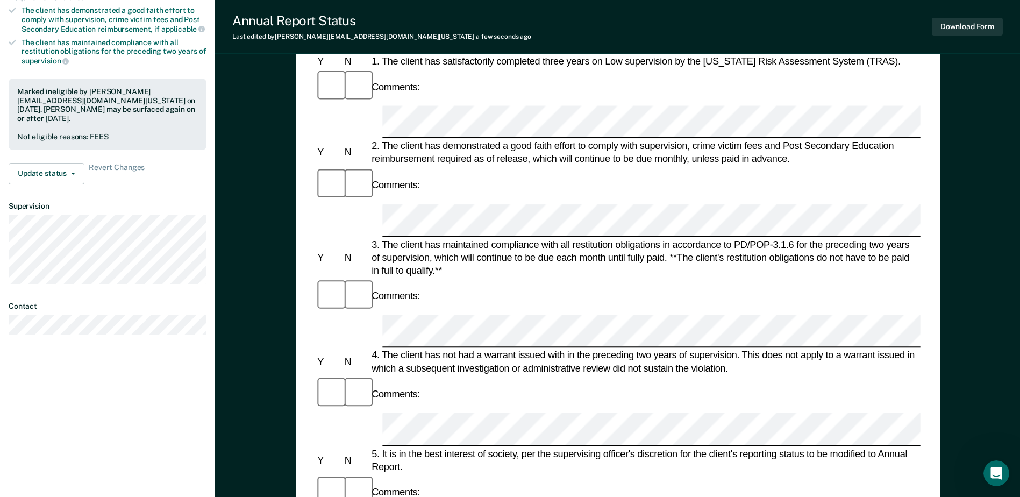
scroll to position [215, 0]
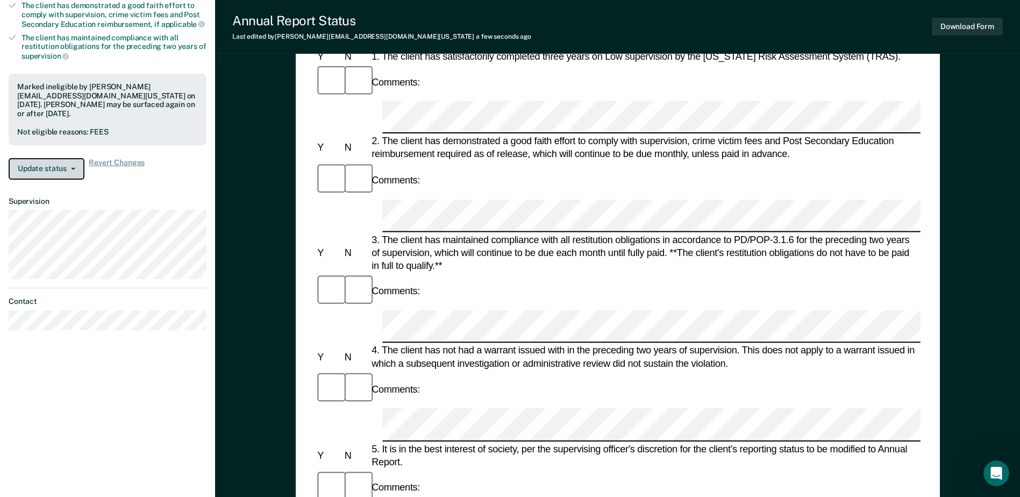
click at [75, 158] on button "Update status" at bounding box center [47, 169] width 76 height 22
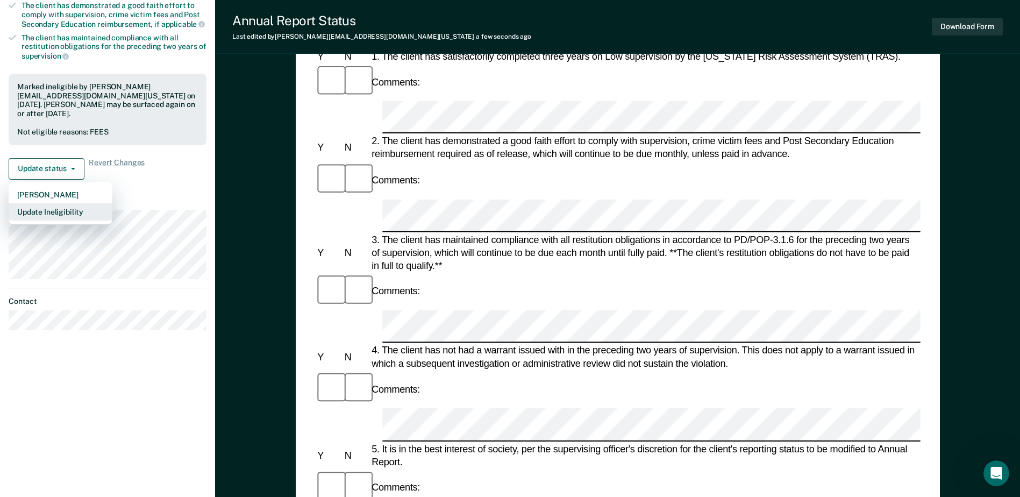
click at [75, 203] on button "Update Ineligibility" at bounding box center [61, 211] width 104 height 17
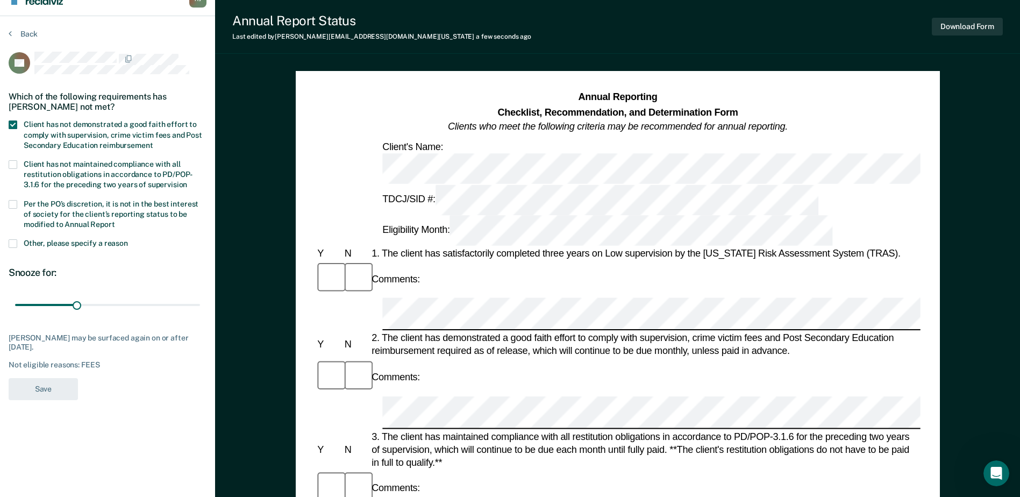
scroll to position [0, 0]
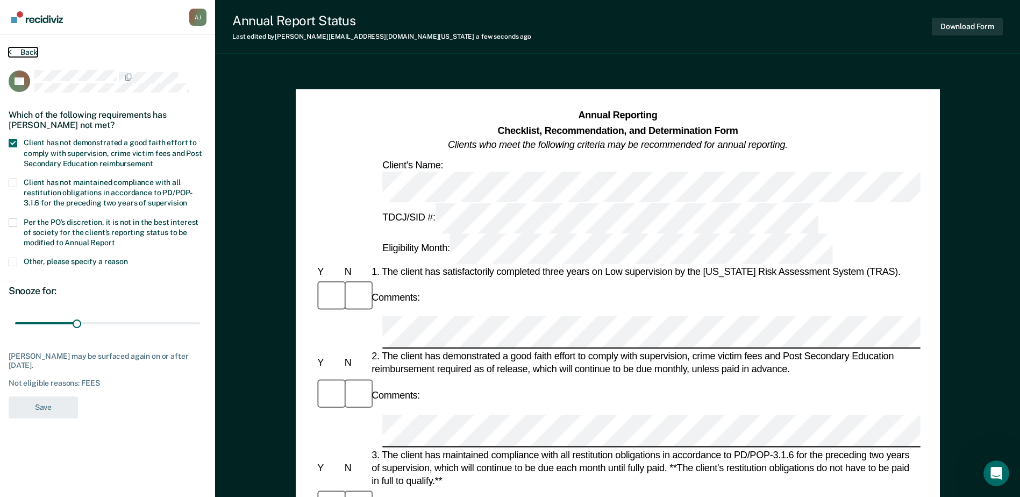
click at [25, 50] on button "Back" at bounding box center [23, 52] width 29 height 10
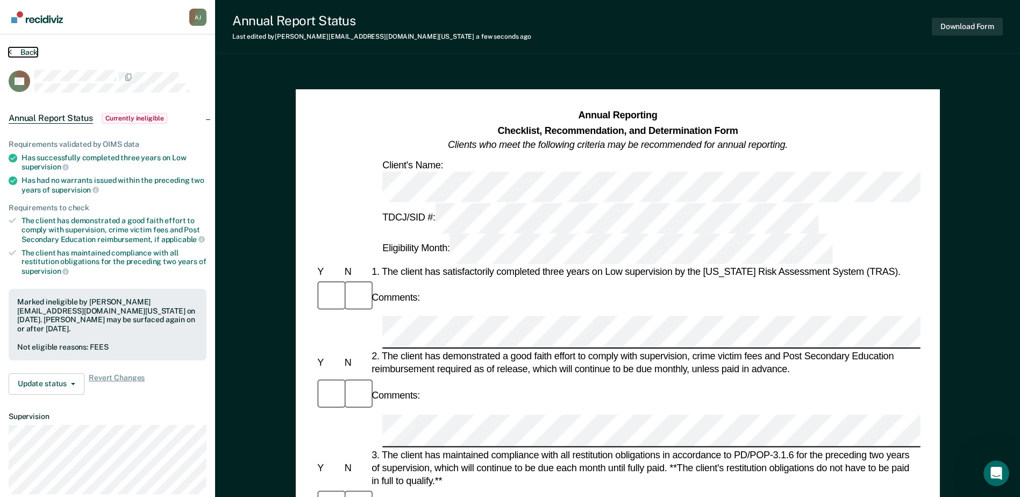
click at [18, 51] on button "Back" at bounding box center [23, 52] width 29 height 10
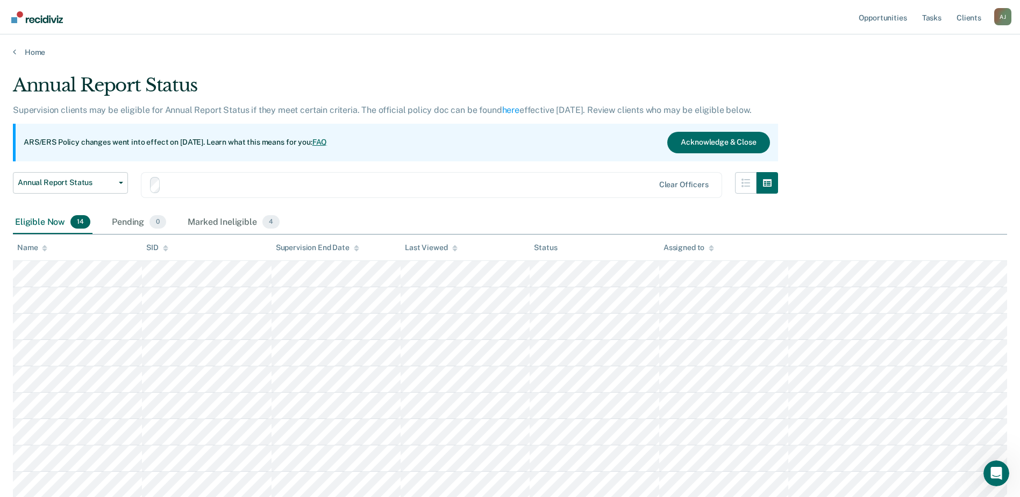
scroll to position [124, 0]
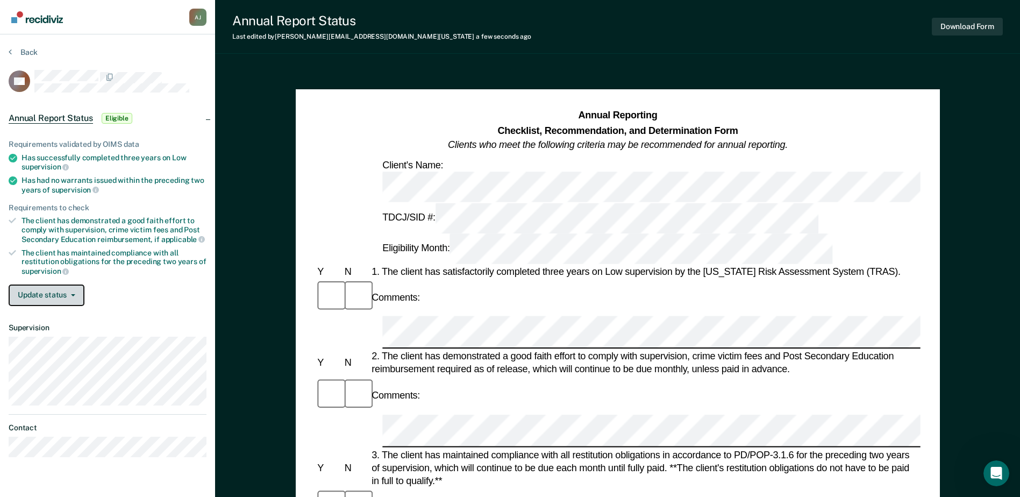
click at [71, 294] on icon "button" at bounding box center [73, 295] width 4 height 2
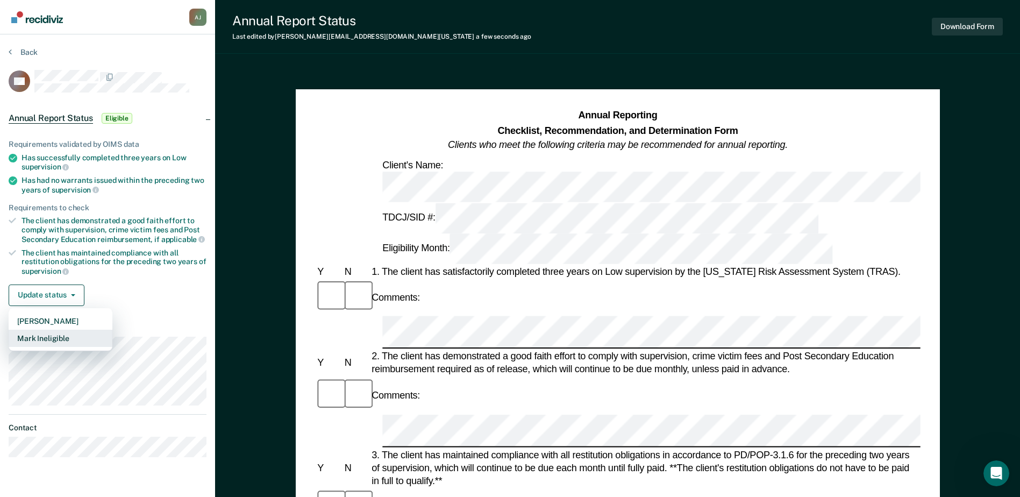
click at [66, 333] on button "Mark Ineligible" at bounding box center [61, 338] width 104 height 17
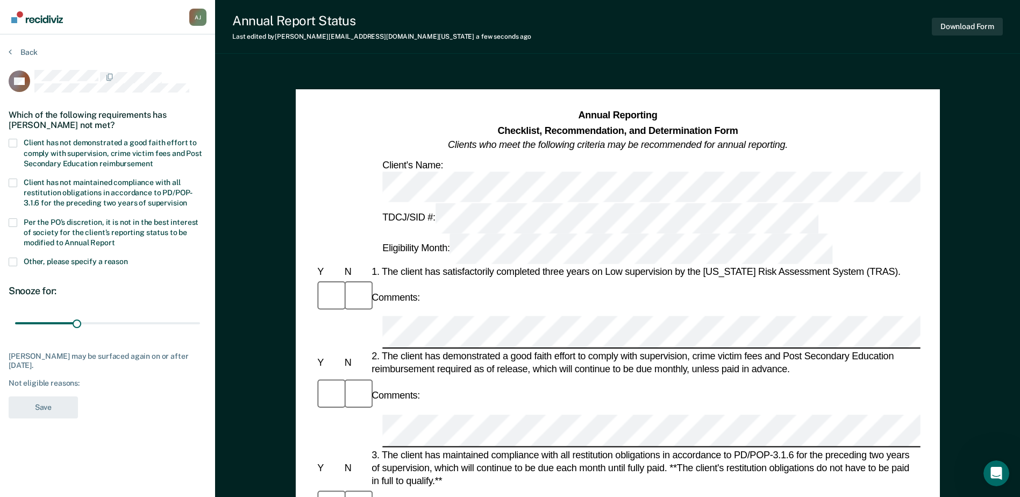
click at [15, 260] on span at bounding box center [13, 262] width 9 height 9
click at [128, 258] on input "Other, please specify a reason" at bounding box center [128, 258] width 0 height 0
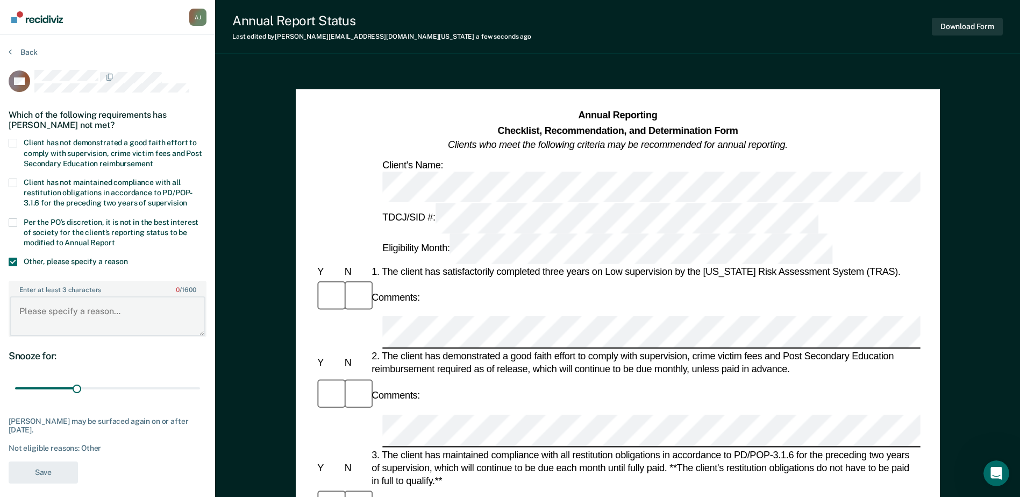
click at [31, 300] on textarea "Enter at least 3 characters 0 / 1600" at bounding box center [108, 316] width 196 height 40
type textarea "3G offense Murder"
click at [45, 380] on button "Save" at bounding box center [43, 472] width 69 height 22
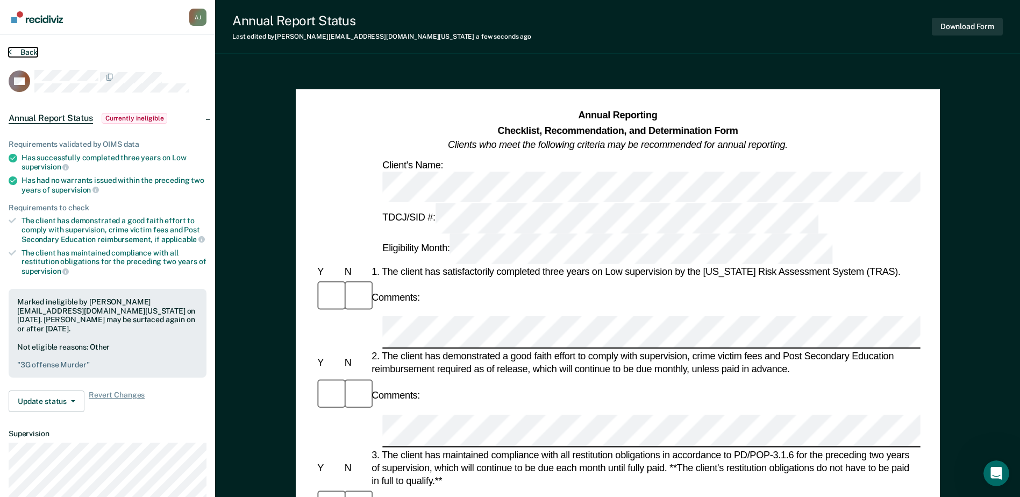
click at [18, 52] on button "Back" at bounding box center [23, 52] width 29 height 10
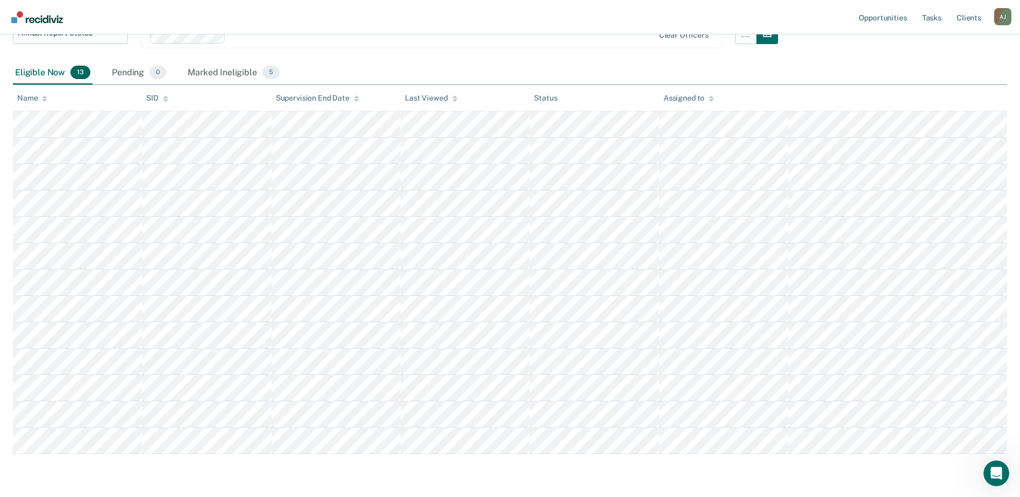
scroll to position [130, 0]
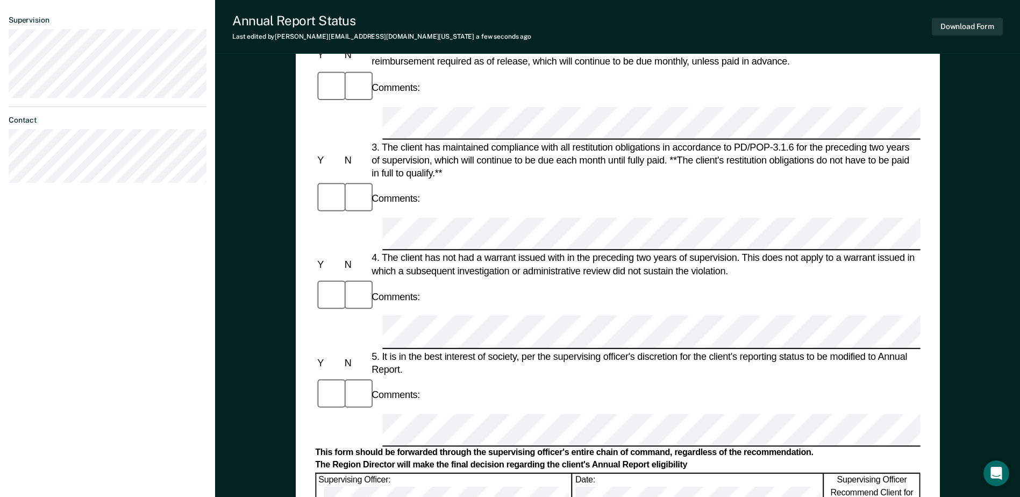
scroll to position [108, 0]
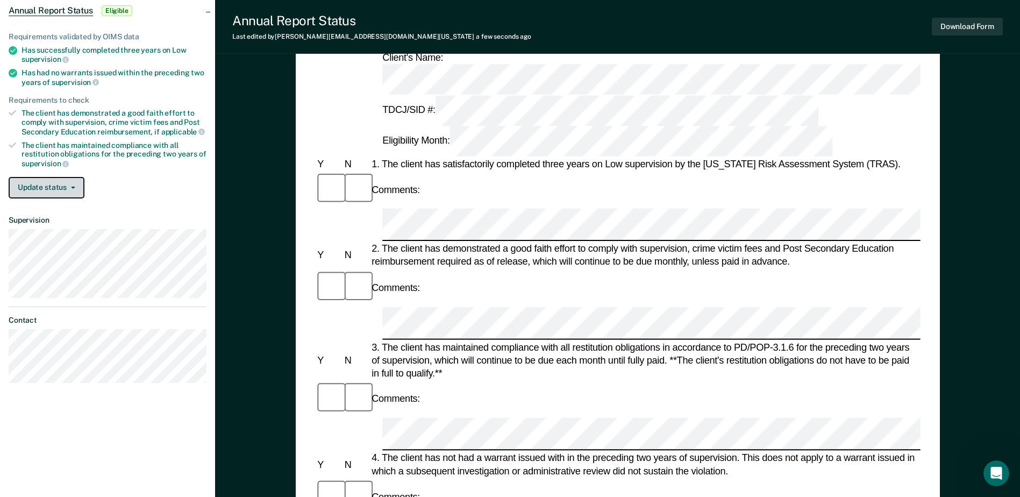
click at [75, 184] on button "Update status" at bounding box center [47, 188] width 76 height 22
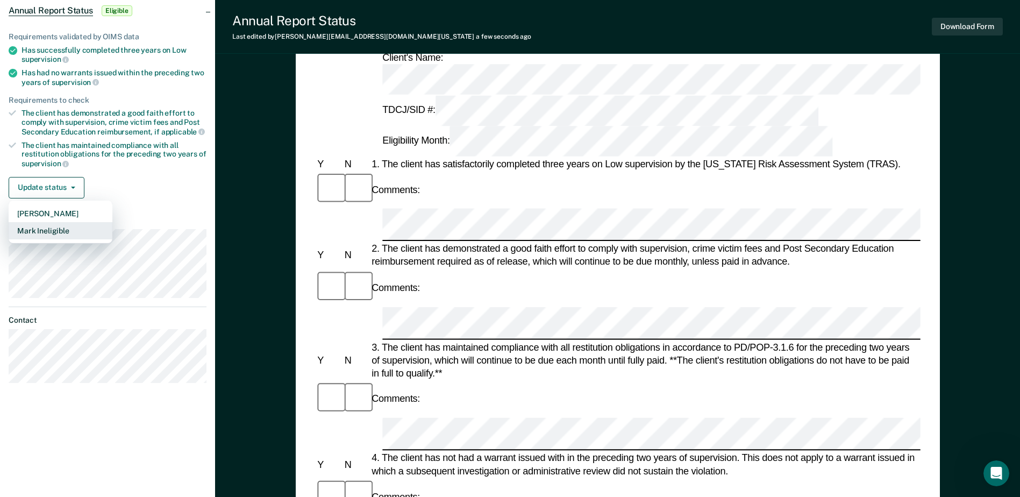
click at [68, 226] on button "Mark Ineligible" at bounding box center [61, 230] width 104 height 17
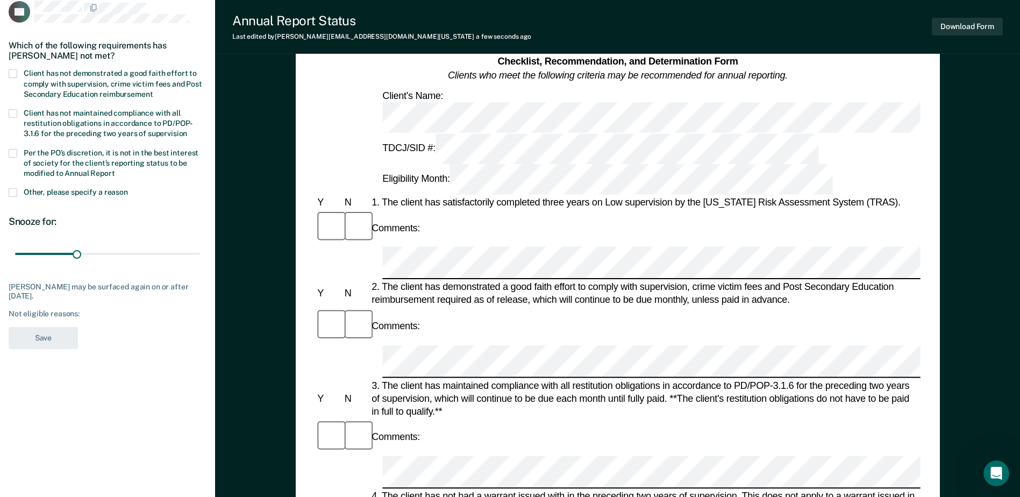
scroll to position [54, 0]
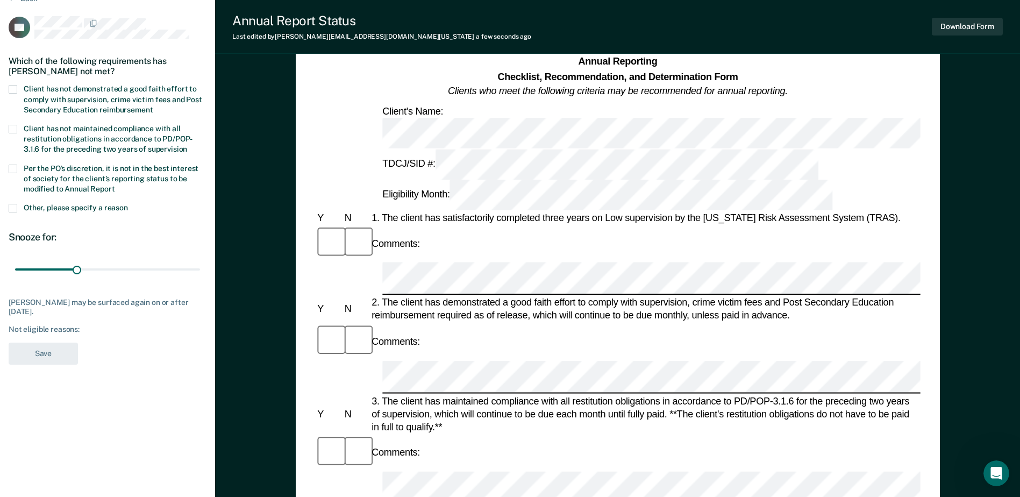
click at [12, 88] on span at bounding box center [13, 89] width 9 height 9
click at [153, 106] on input "Client has not demonstrated a good faith effort to comply with supervision, cri…" at bounding box center [153, 106] width 0 height 0
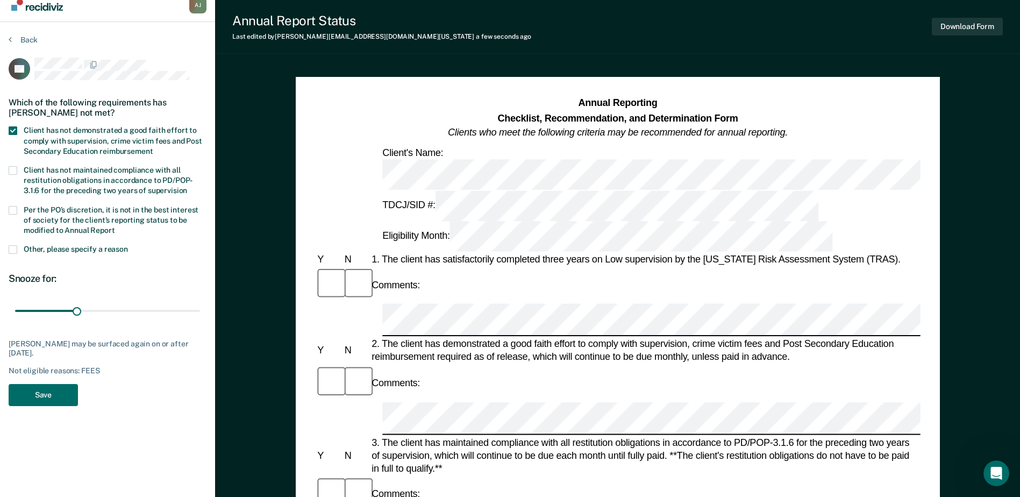
scroll to position [0, 0]
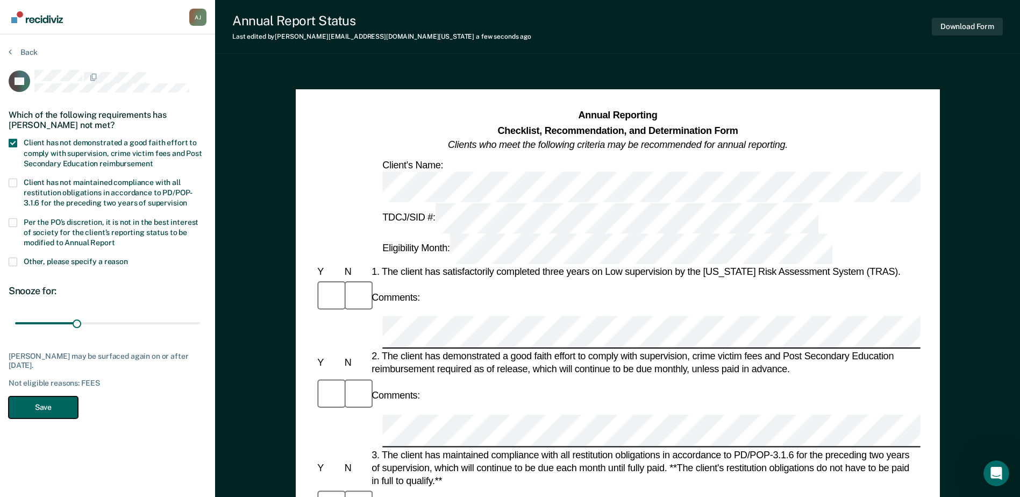
click at [48, 380] on button "Save" at bounding box center [43, 407] width 69 height 22
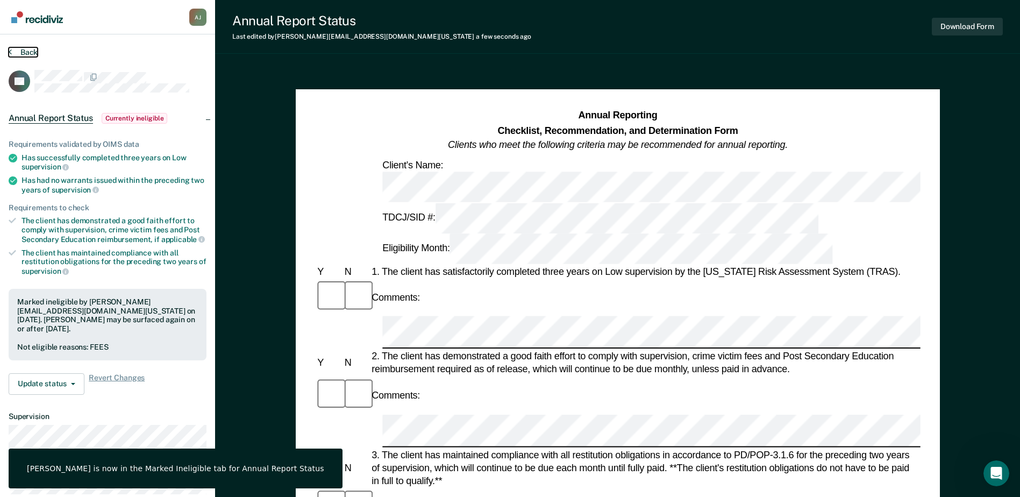
click at [26, 49] on button "Back" at bounding box center [23, 52] width 29 height 10
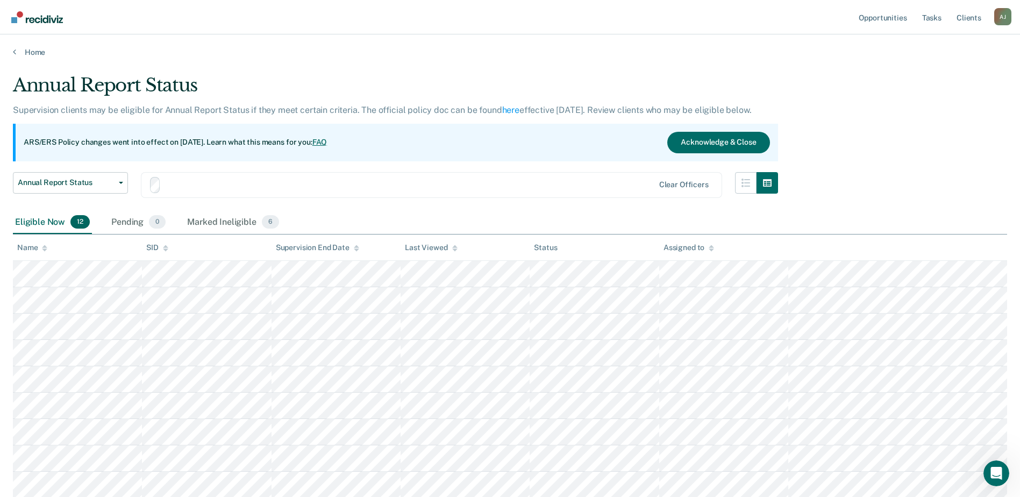
scroll to position [130, 0]
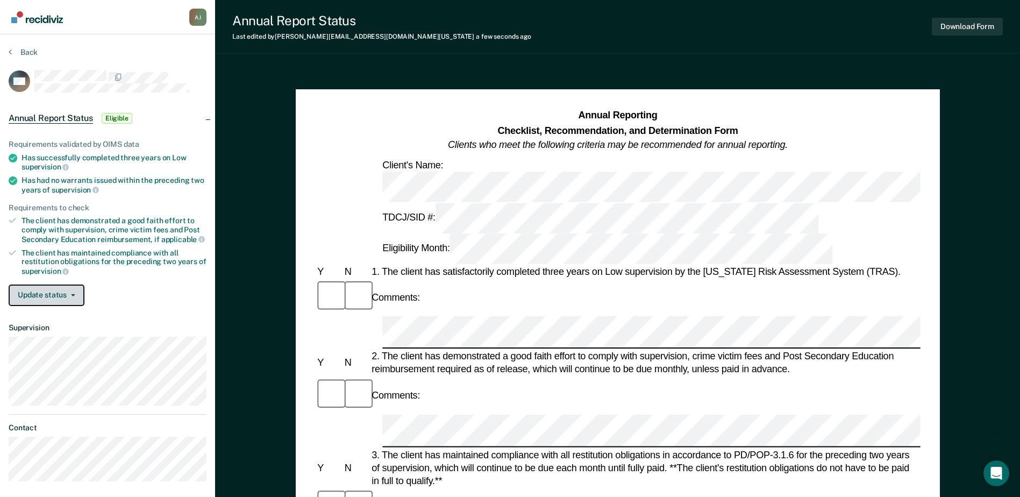
click at [75, 297] on button "Update status" at bounding box center [47, 295] width 76 height 22
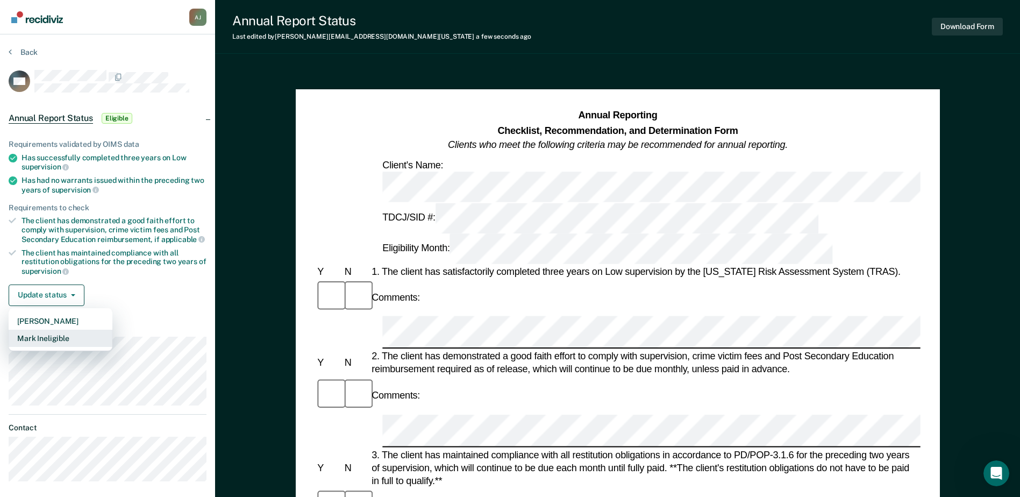
click at [78, 332] on button "Mark Ineligible" at bounding box center [61, 338] width 104 height 17
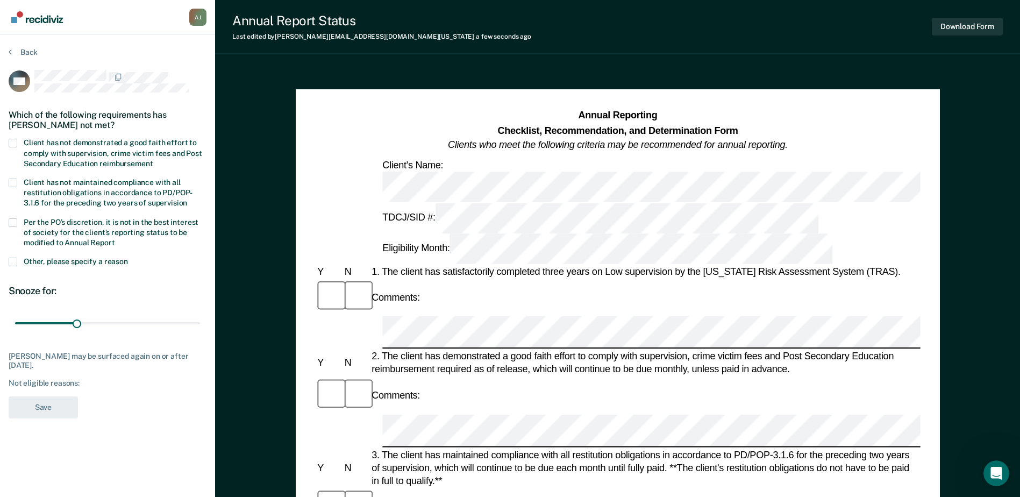
click at [13, 140] on span at bounding box center [13, 143] width 9 height 9
click at [153, 160] on input "Client has not demonstrated a good faith effort to comply with supervision, cri…" at bounding box center [153, 160] width 0 height 0
click at [14, 259] on span at bounding box center [13, 262] width 9 height 9
click at [128, 258] on input "Other, please specify a reason" at bounding box center [128, 258] width 0 height 0
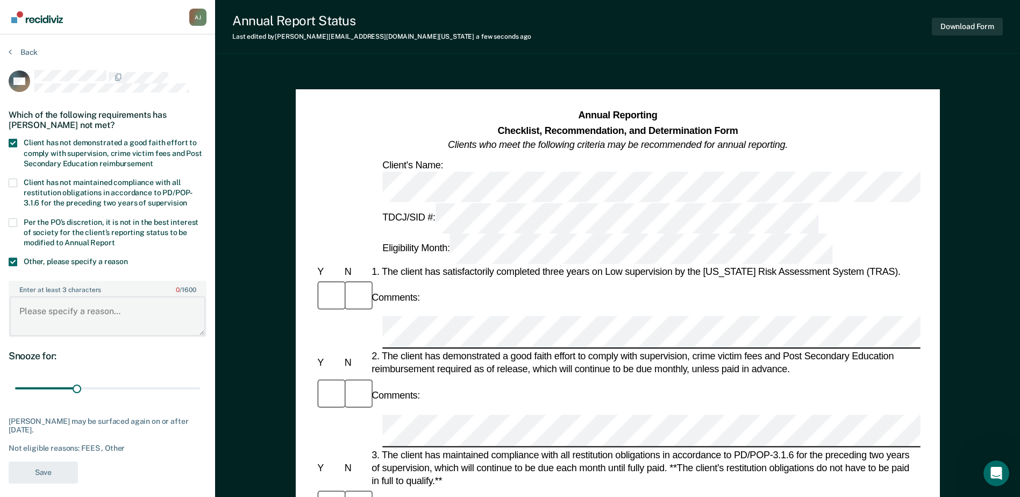
click at [34, 309] on textarea "Enter at least 3 characters 0 / 1600" at bounding box center [108, 316] width 196 height 40
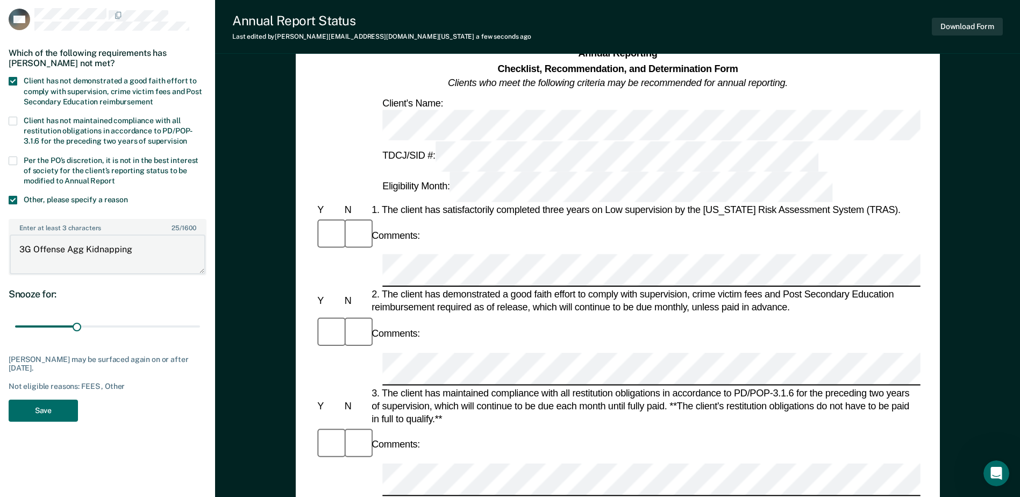
scroll to position [108, 0]
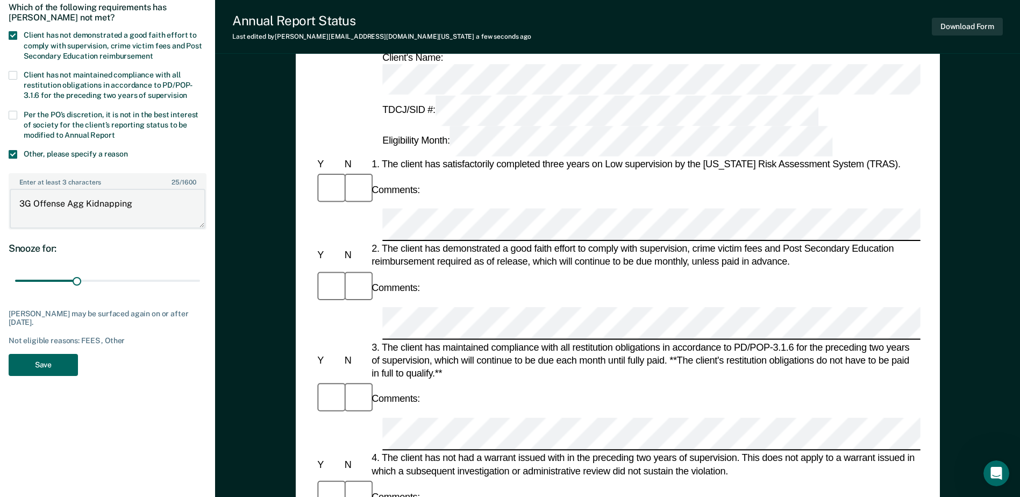
type textarea "3G Offense Agg Kidnapping"
click at [42, 364] on button "Save" at bounding box center [43, 365] width 69 height 22
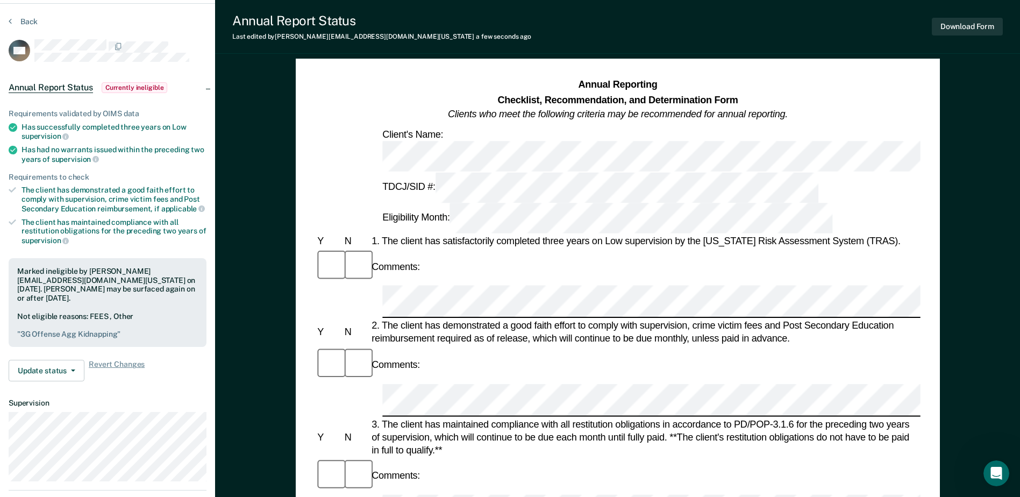
scroll to position [0, 0]
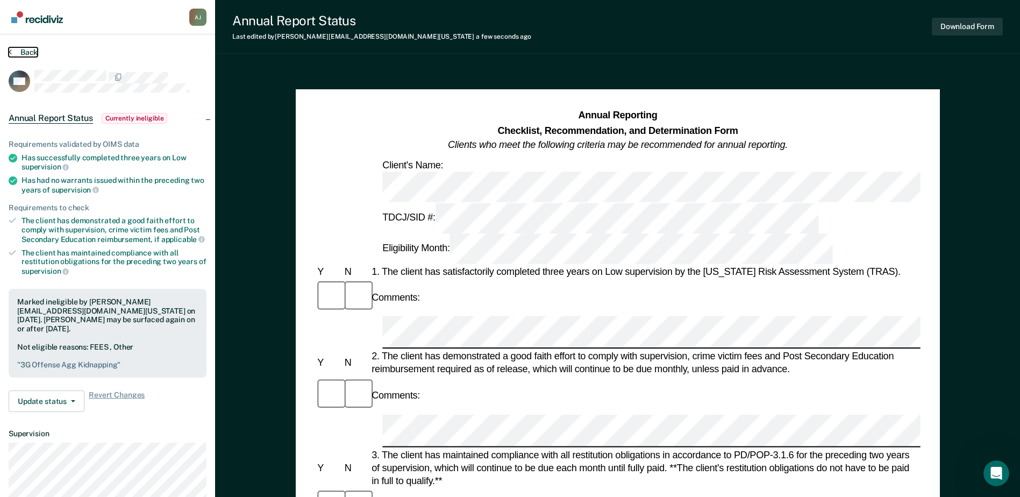
click at [25, 54] on button "Back" at bounding box center [23, 52] width 29 height 10
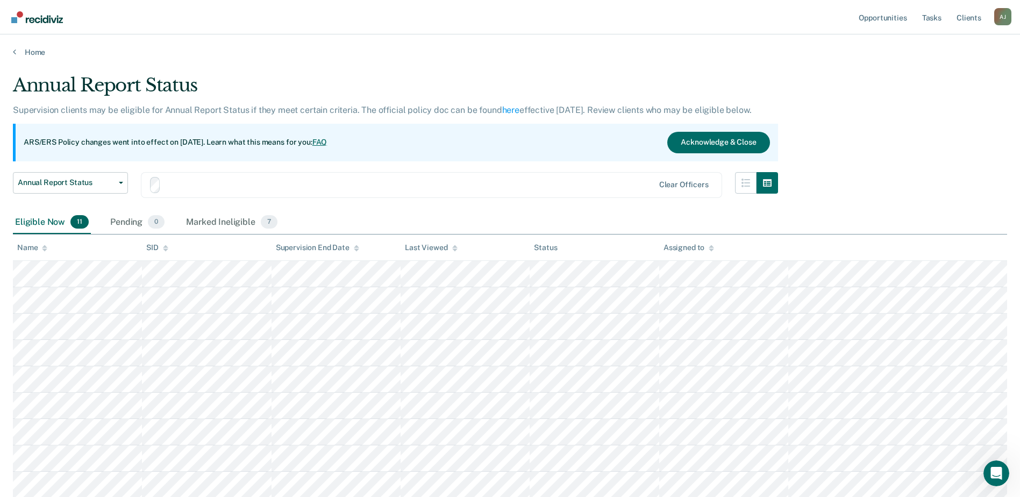
scroll to position [130, 0]
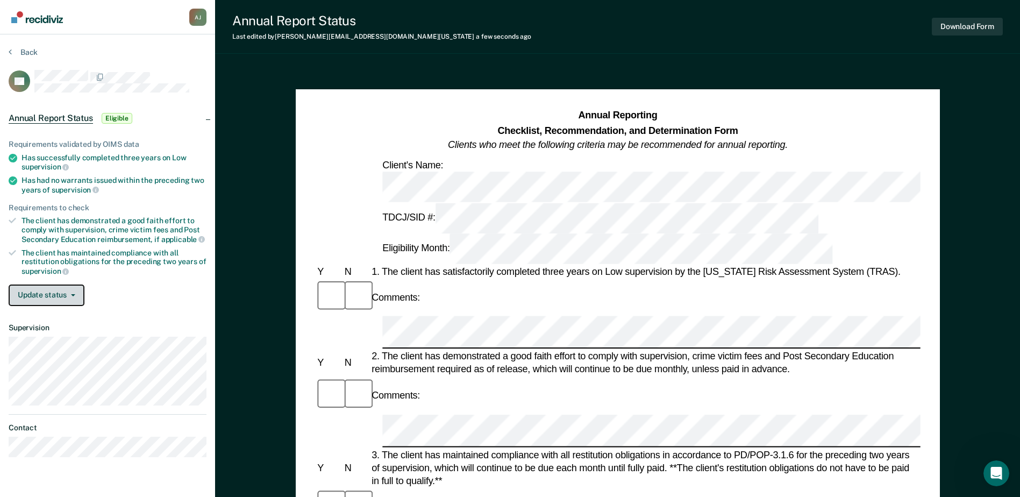
click at [68, 294] on span "button" at bounding box center [71, 295] width 9 height 2
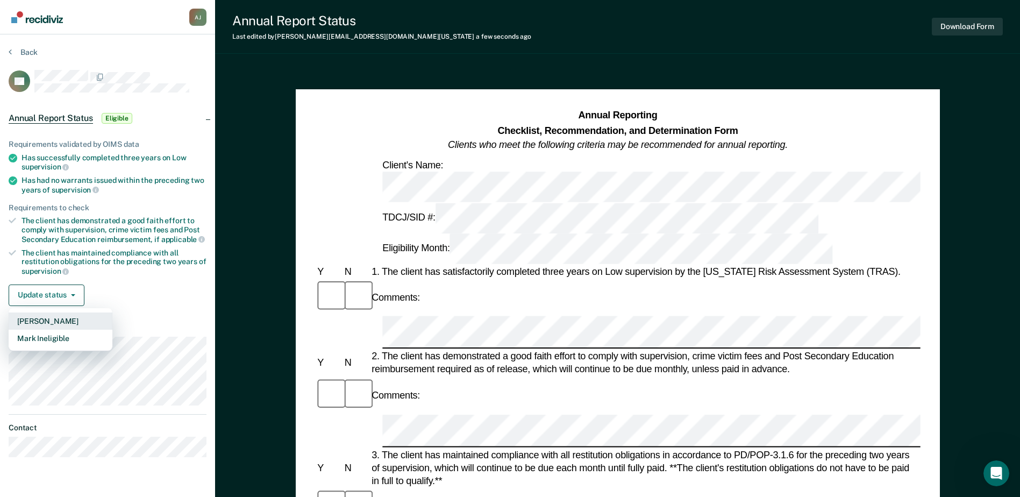
click at [70, 318] on button "[PERSON_NAME]" at bounding box center [61, 320] width 104 height 17
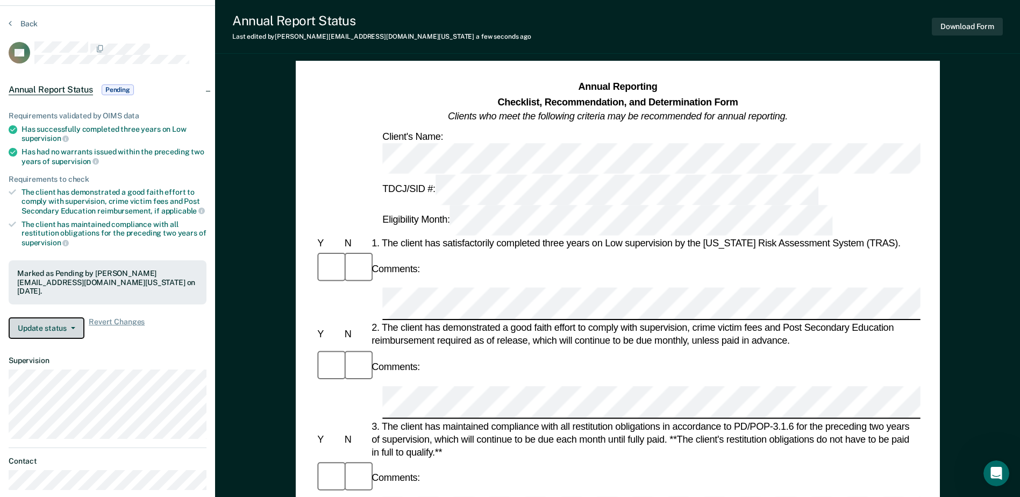
scroll to position [54, 0]
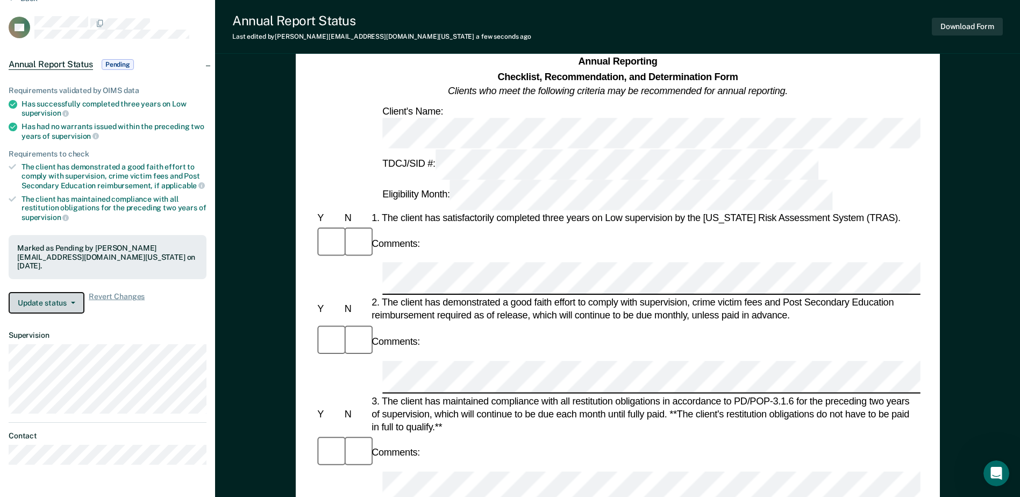
click at [72, 302] on icon "button" at bounding box center [73, 303] width 4 height 2
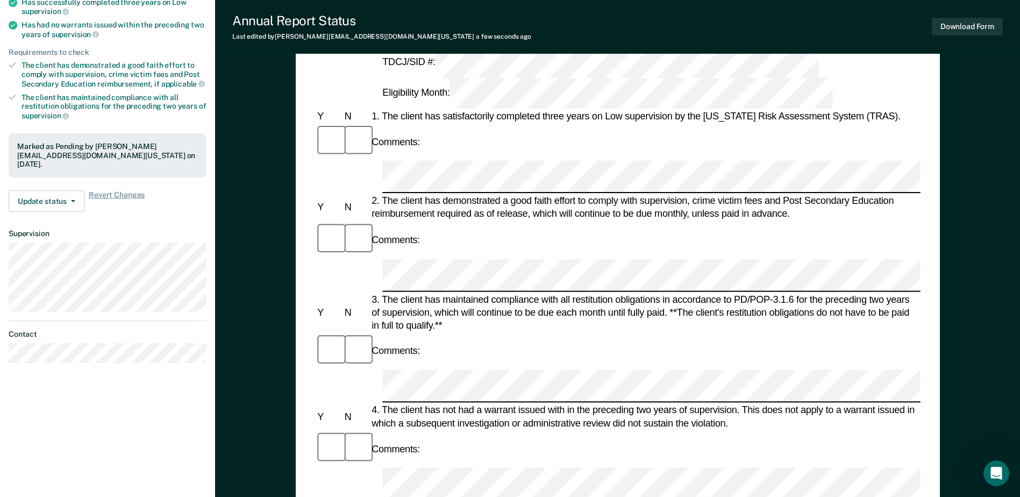
scroll to position [0, 0]
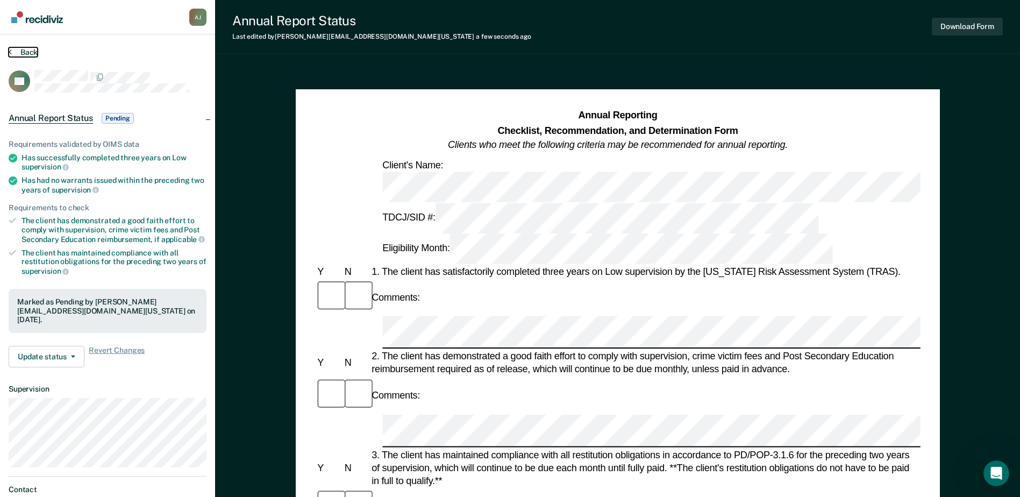
click at [29, 53] on button "Back" at bounding box center [23, 52] width 29 height 10
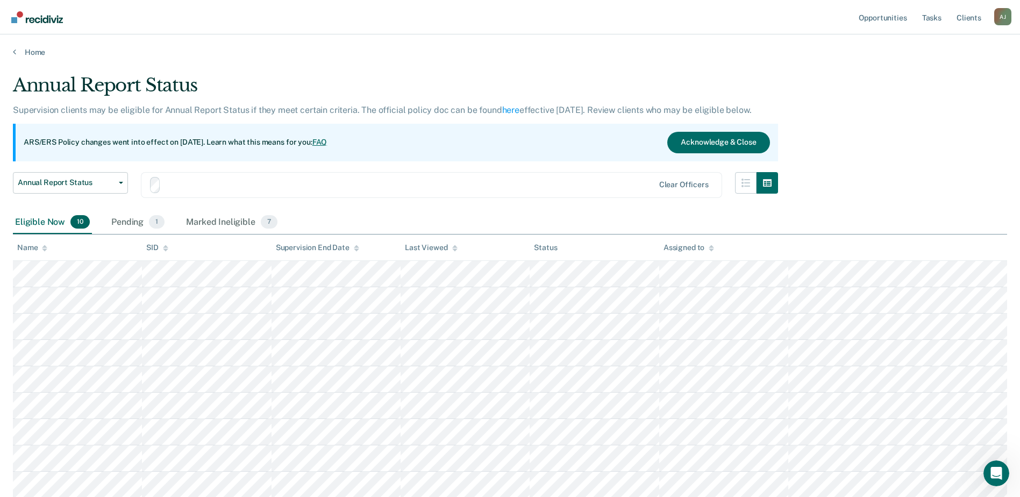
scroll to position [105, 0]
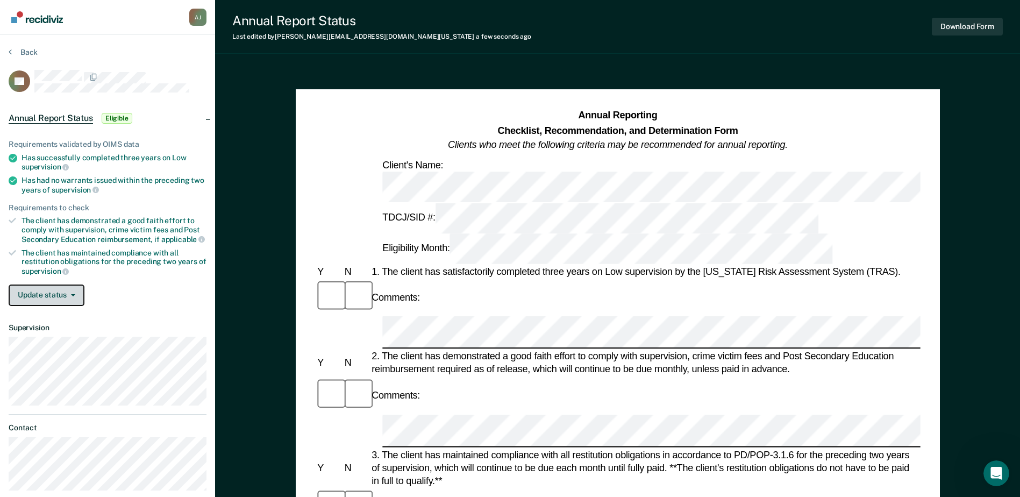
click at [69, 297] on button "Update status" at bounding box center [47, 295] width 76 height 22
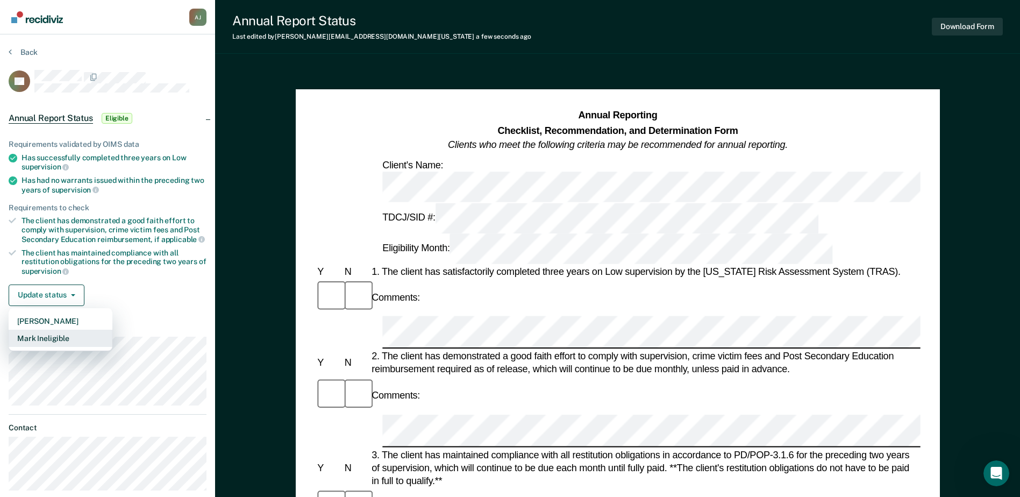
click at [69, 333] on button "Mark Ineligible" at bounding box center [61, 338] width 104 height 17
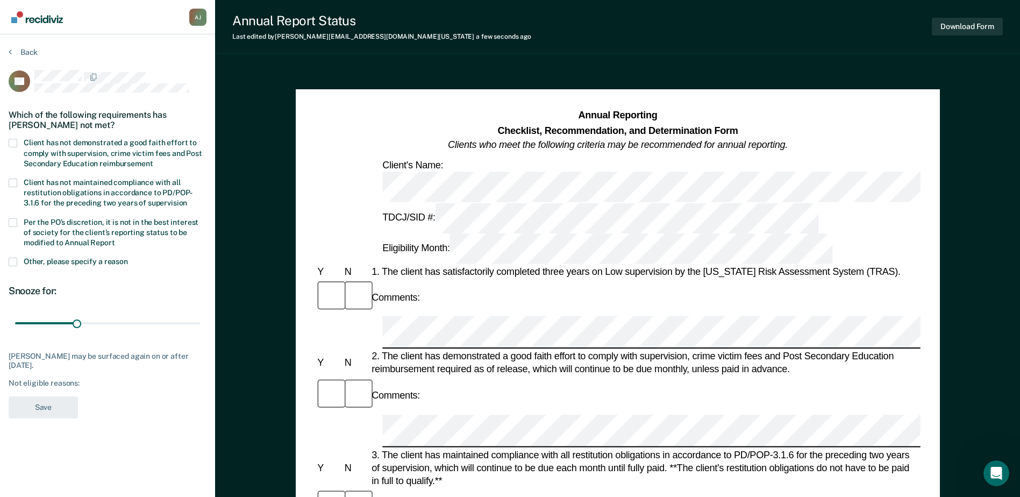
click at [15, 140] on span at bounding box center [13, 143] width 9 height 9
click at [153, 160] on input "Client has not demonstrated a good faith effort to comply with supervision, cri…" at bounding box center [153, 160] width 0 height 0
click at [39, 380] on button "Save" at bounding box center [43, 407] width 69 height 22
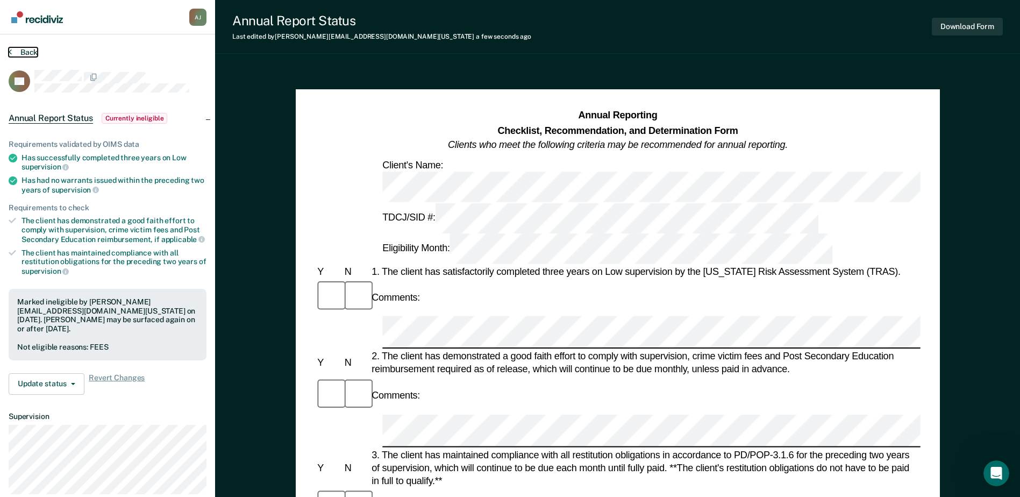
click at [22, 51] on button "Back" at bounding box center [23, 52] width 29 height 10
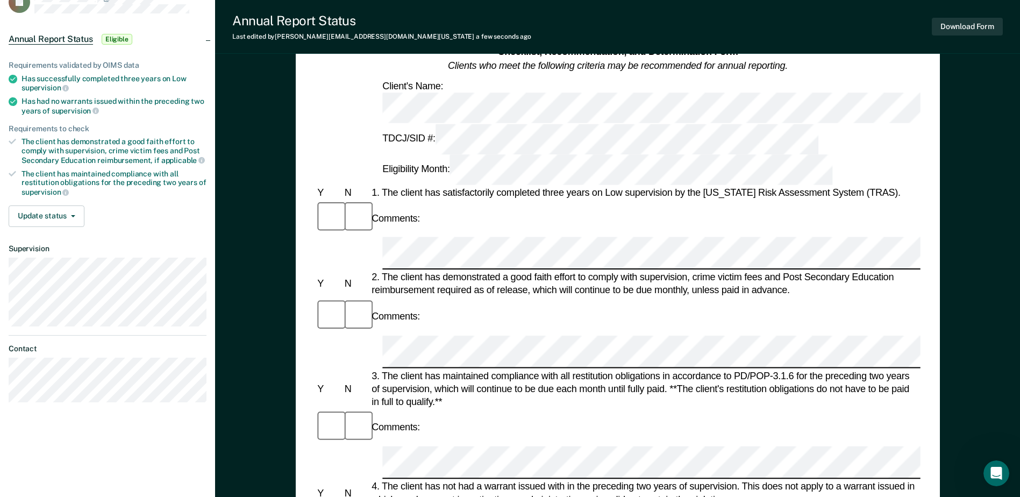
scroll to position [54, 0]
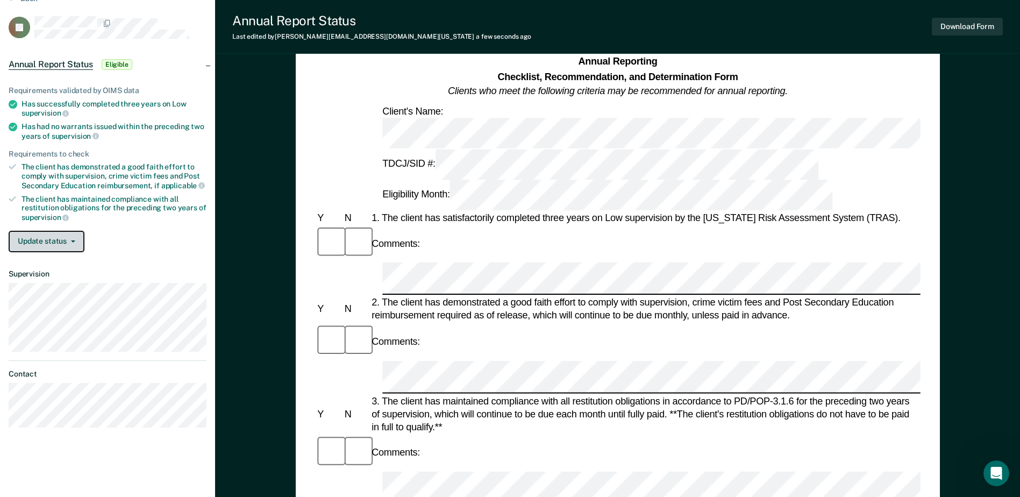
click at [68, 241] on button "Update status" at bounding box center [47, 242] width 76 height 22
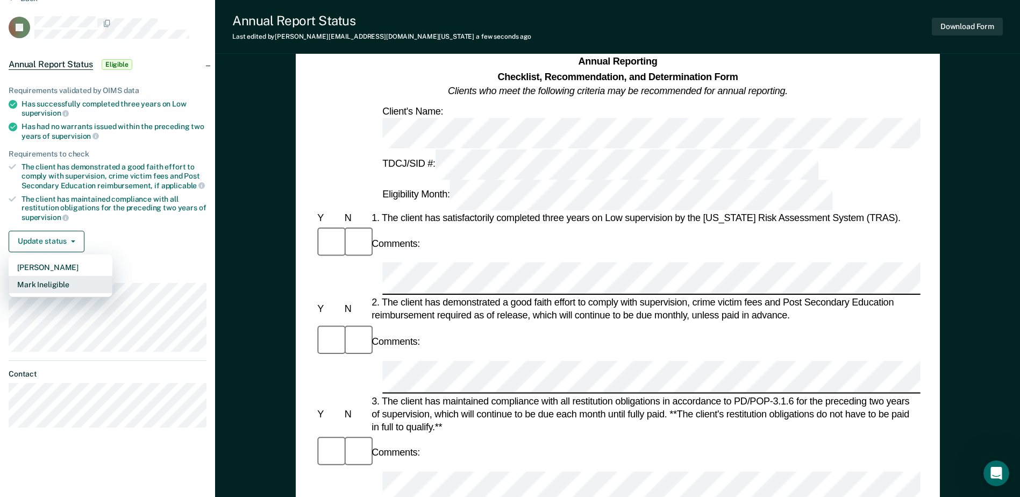
click at [59, 281] on button "Mark Ineligible" at bounding box center [61, 284] width 104 height 17
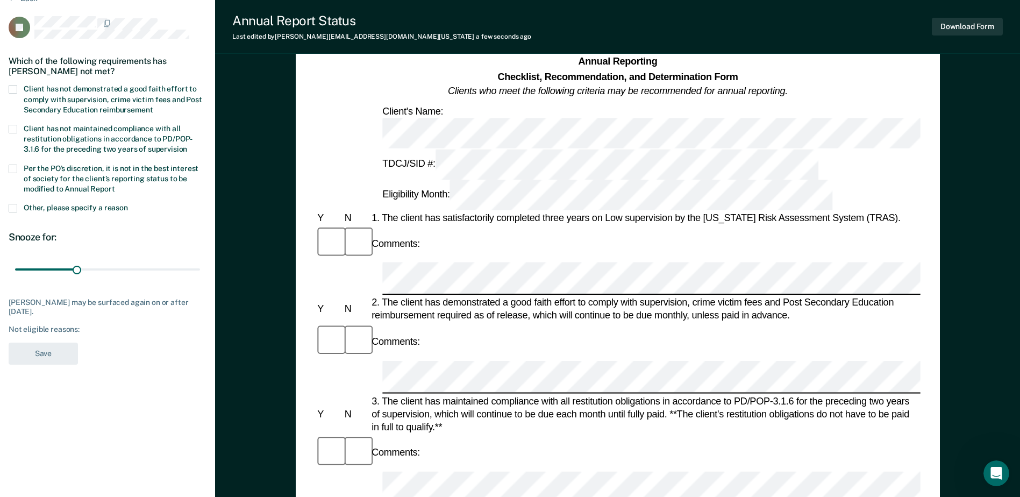
click at [15, 87] on span at bounding box center [13, 89] width 9 height 9
click at [153, 106] on input "Client has not demonstrated a good faith effort to comply with supervision, cri…" at bounding box center [153, 106] width 0 height 0
click at [8, 206] on section "Back LJ Which of the following requirements has [PERSON_NAME] not met? Client h…" at bounding box center [107, 182] width 215 height 403
click at [11, 210] on span at bounding box center [13, 208] width 9 height 9
click at [128, 204] on input "Other, please specify a reason" at bounding box center [128, 204] width 0 height 0
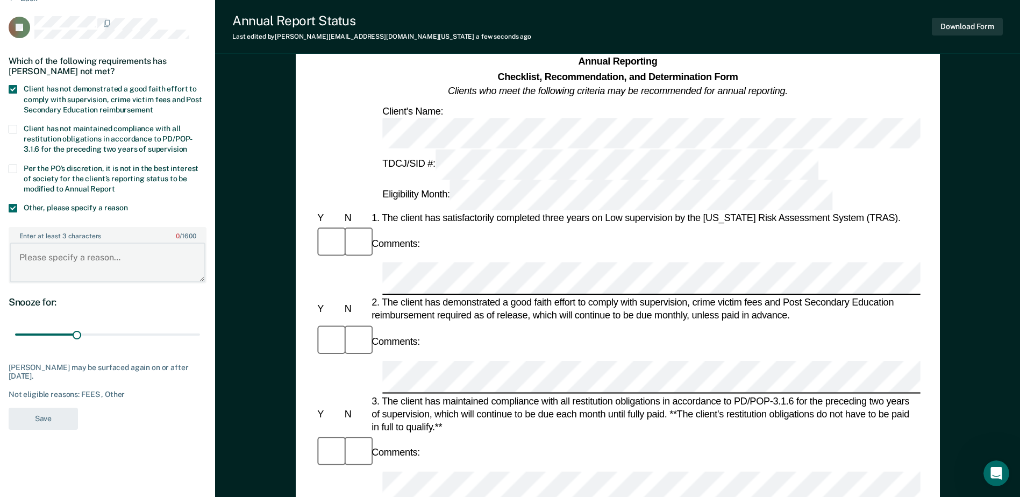
click at [30, 259] on textarea "Enter at least 3 characters 0 / 1600" at bounding box center [108, 263] width 196 height 40
type textarea "3G Murder with [PERSON_NAME]"
click at [53, 380] on button "Save" at bounding box center [43, 419] width 69 height 22
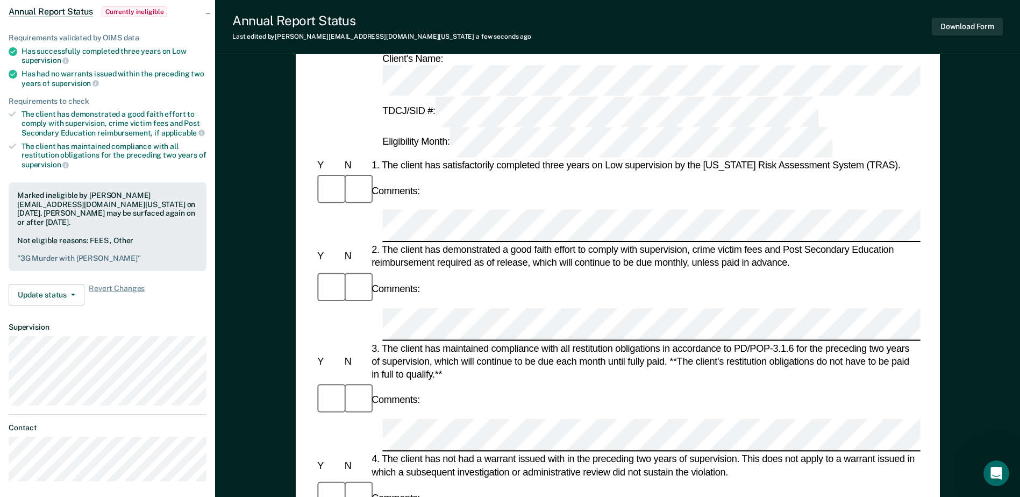
scroll to position [108, 0]
click at [69, 293] on span "button" at bounding box center [71, 294] width 9 height 2
click at [179, 307] on article "LJ Annual Report Status Currently ineligible Requirements validated by OIMS dat…" at bounding box center [108, 221] width 198 height 518
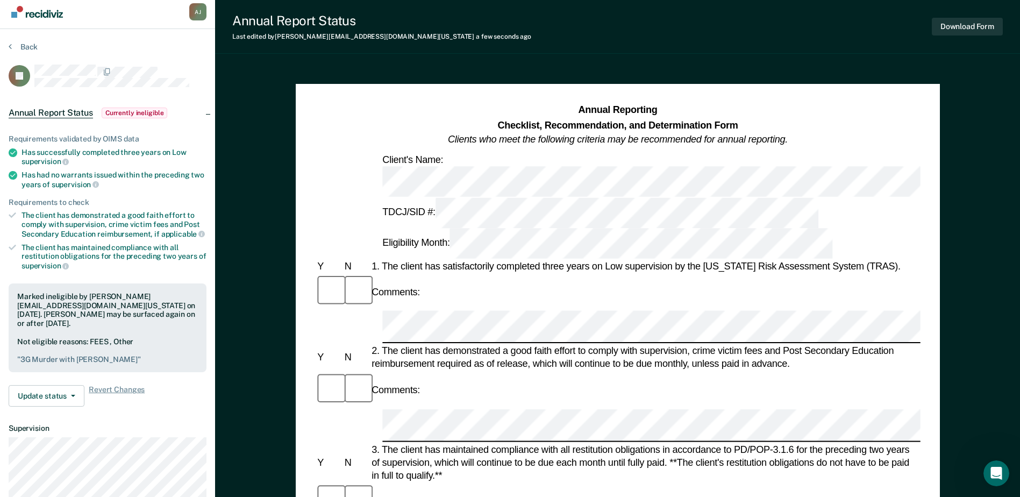
scroll to position [0, 0]
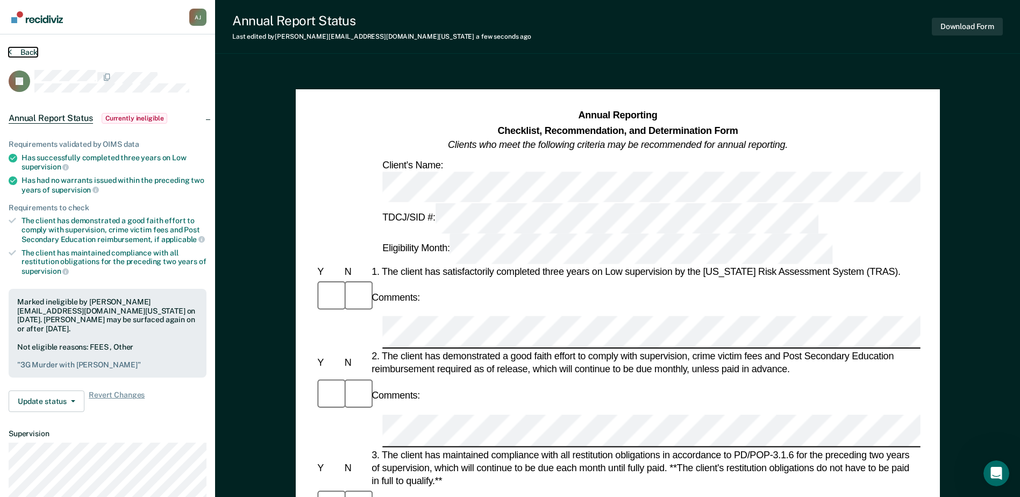
click at [26, 53] on button "Back" at bounding box center [23, 52] width 29 height 10
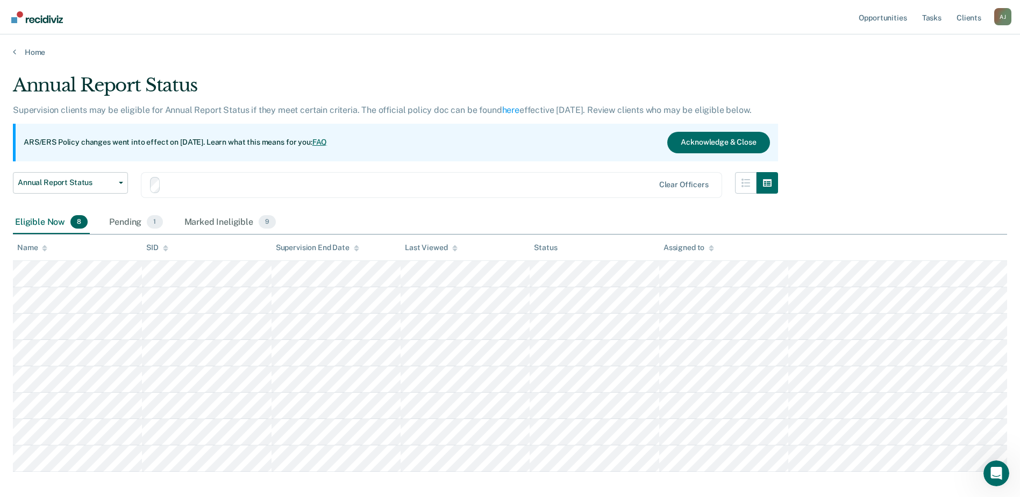
scroll to position [52, 0]
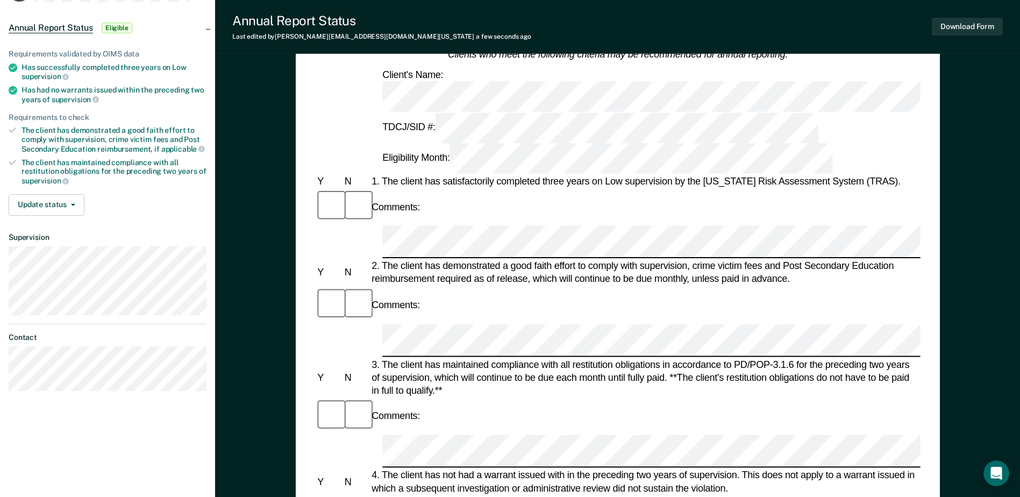
scroll to position [54, 0]
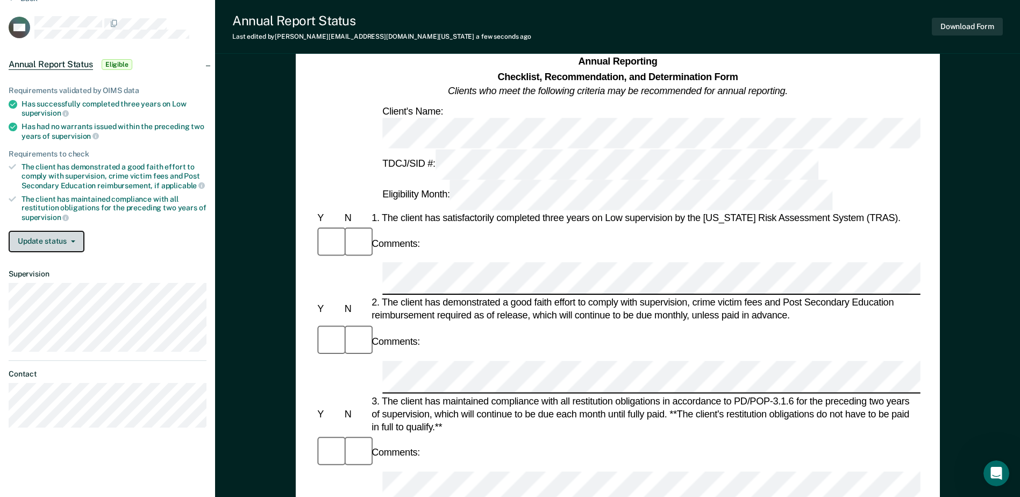
click at [70, 241] on button "Update status" at bounding box center [47, 242] width 76 height 22
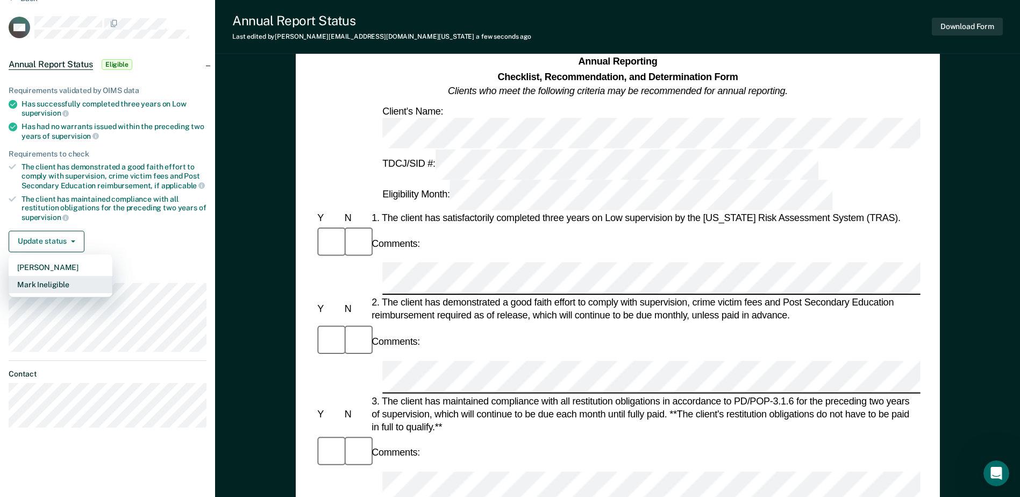
click at [59, 282] on button "Mark Ineligible" at bounding box center [61, 284] width 104 height 17
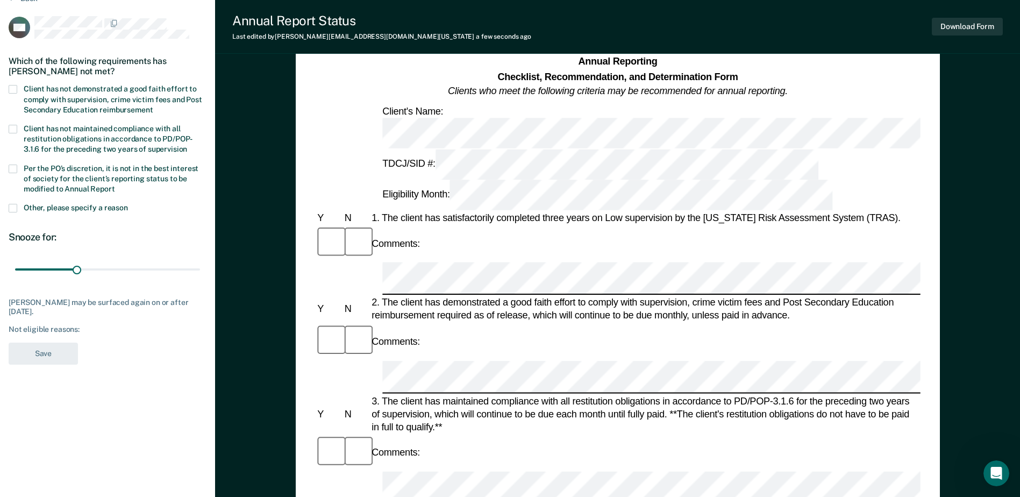
click at [12, 87] on span at bounding box center [13, 89] width 9 height 9
click at [153, 106] on input "Client has not demonstrated a good faith effort to comply with supervision, cri…" at bounding box center [153, 106] width 0 height 0
click at [30, 352] on button "Save" at bounding box center [43, 354] width 69 height 22
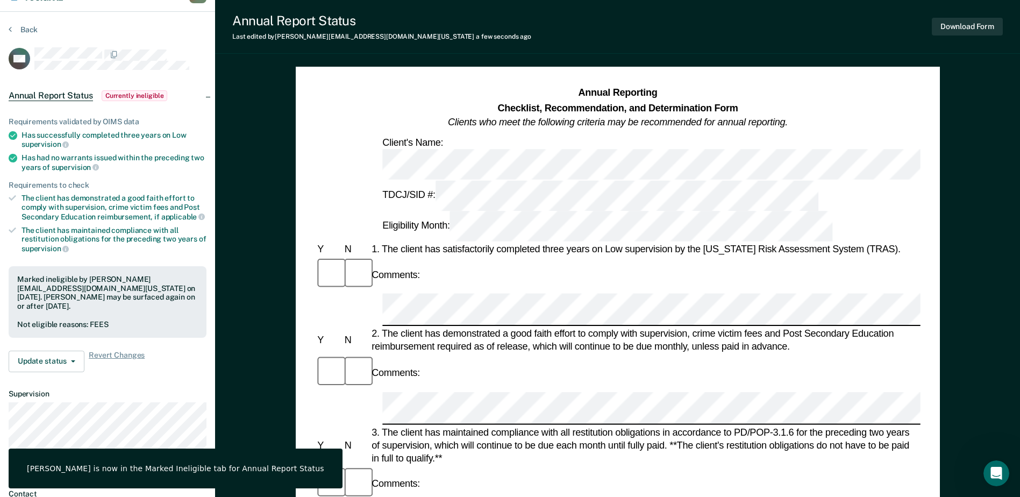
scroll to position [0, 0]
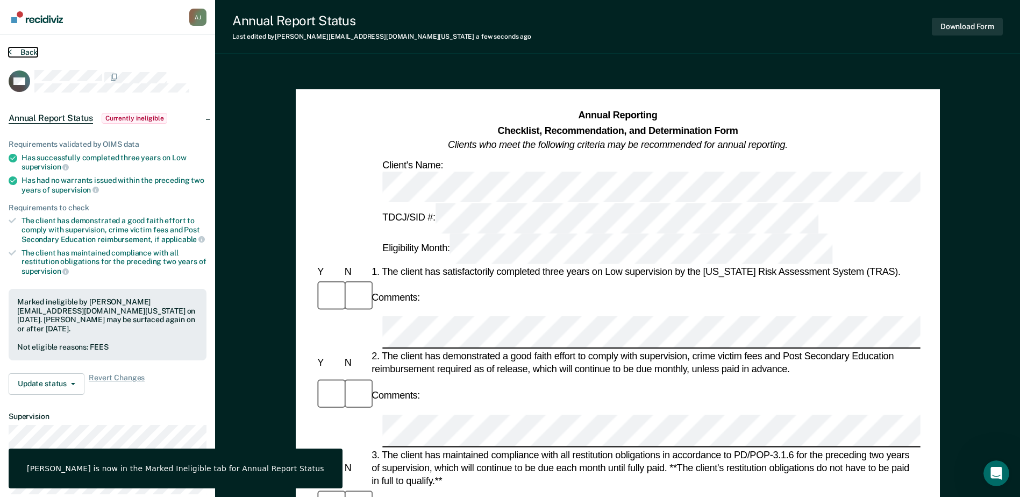
click at [25, 51] on button "Back" at bounding box center [23, 52] width 29 height 10
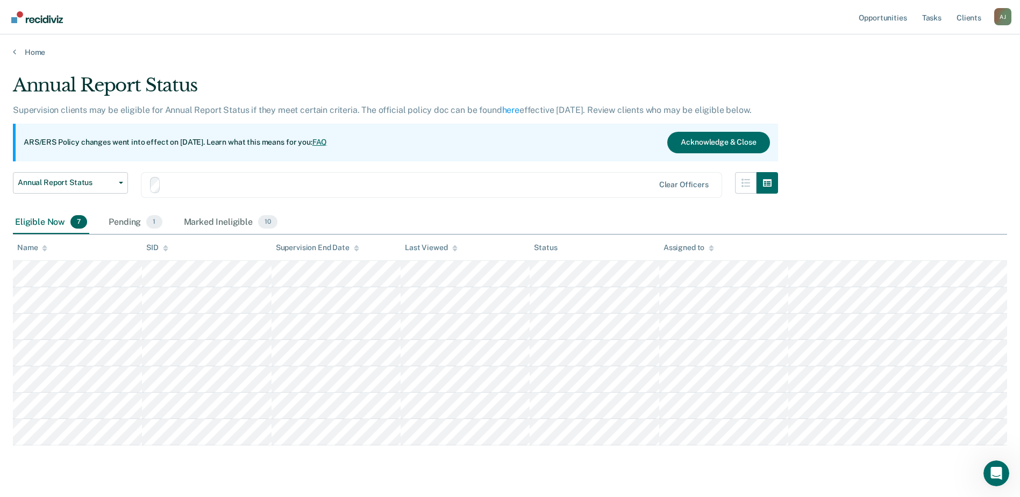
scroll to position [26, 0]
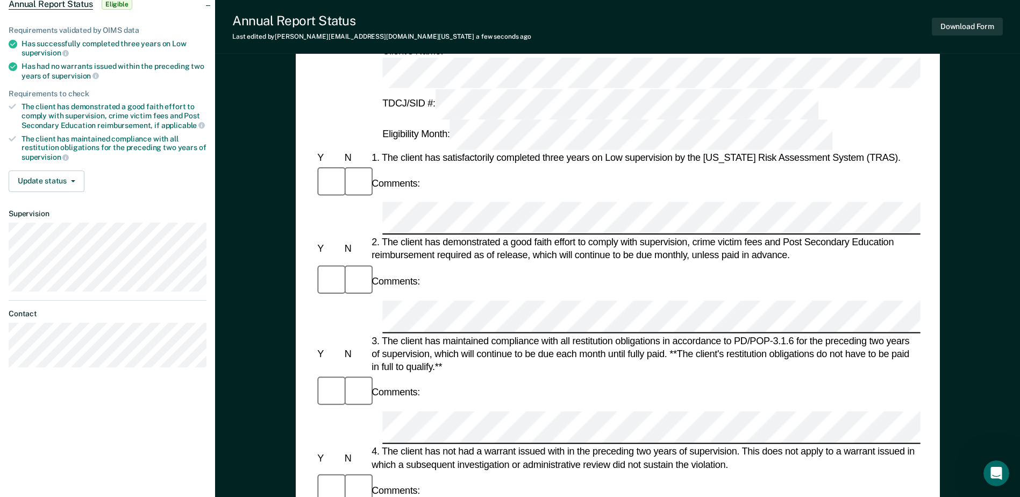
scroll to position [54, 0]
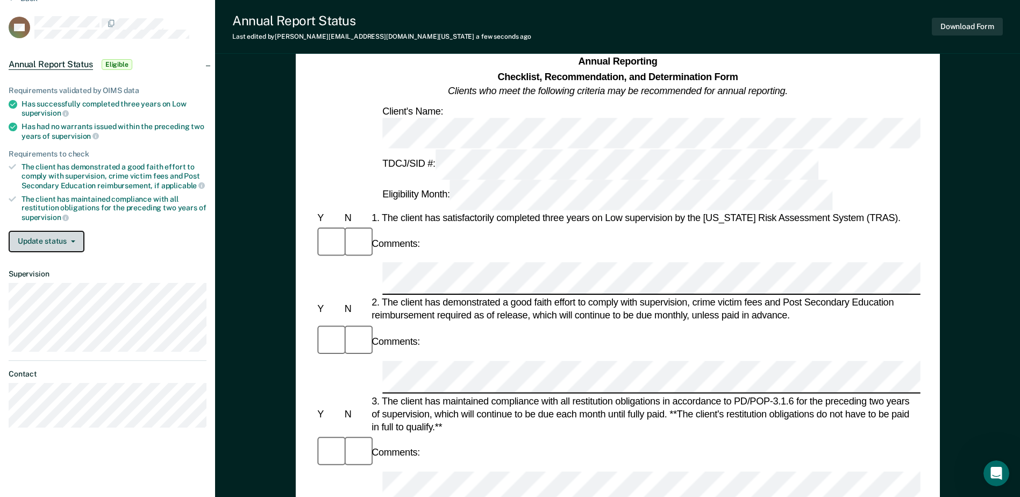
click at [75, 239] on button "Update status" at bounding box center [47, 242] width 76 height 22
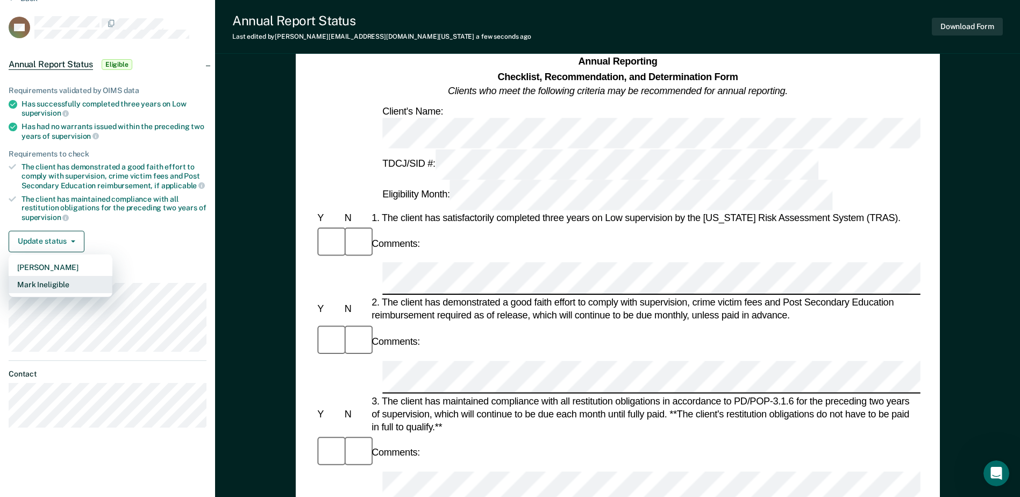
click at [73, 284] on button "Mark Ineligible" at bounding box center [61, 284] width 104 height 17
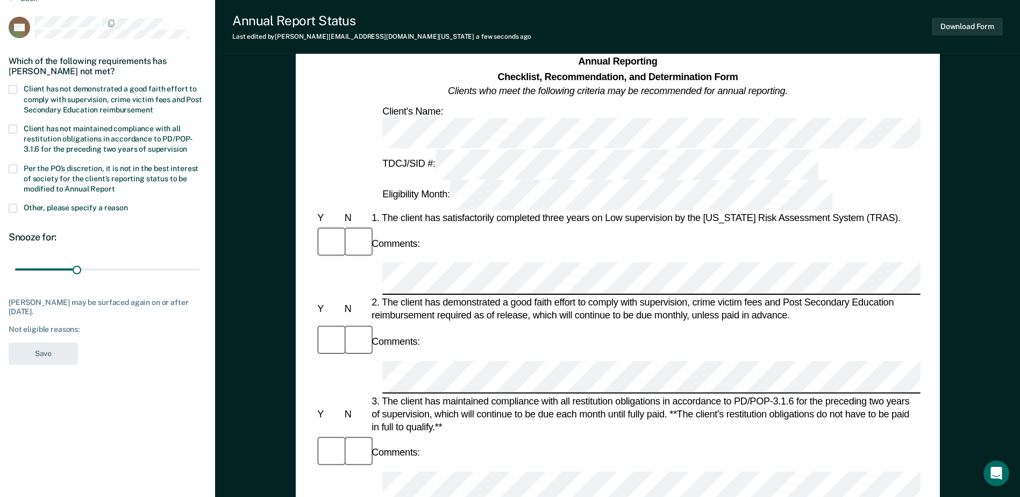
click at [16, 93] on span at bounding box center [13, 89] width 9 height 9
click at [153, 106] on input "Client has not demonstrated a good faith effort to comply with supervision, cri…" at bounding box center [153, 106] width 0 height 0
click at [16, 209] on span at bounding box center [13, 208] width 9 height 9
click at [128, 204] on input "Other, please specify a reason" at bounding box center [128, 204] width 0 height 0
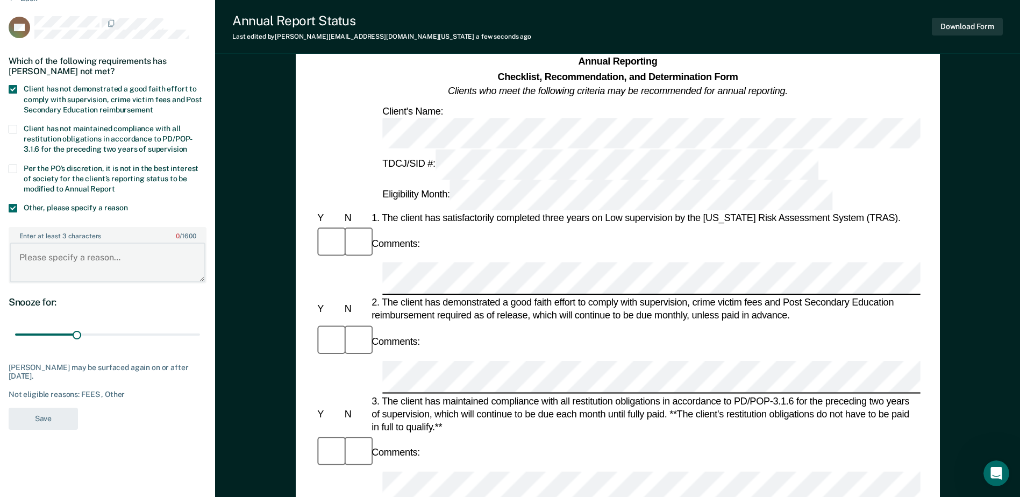
click at [29, 254] on textarea "Enter at least 3 characters 0 / 1600" at bounding box center [108, 263] width 196 height 40
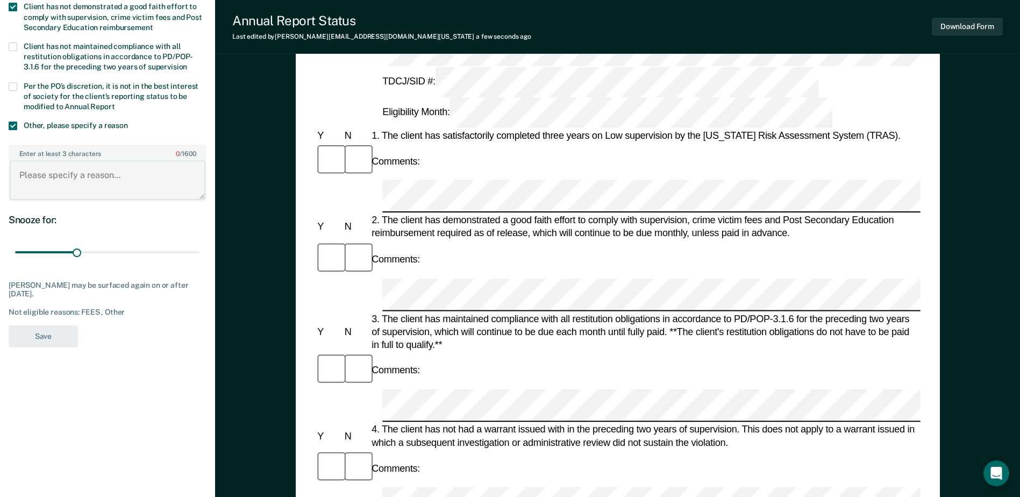
scroll to position [161, 0]
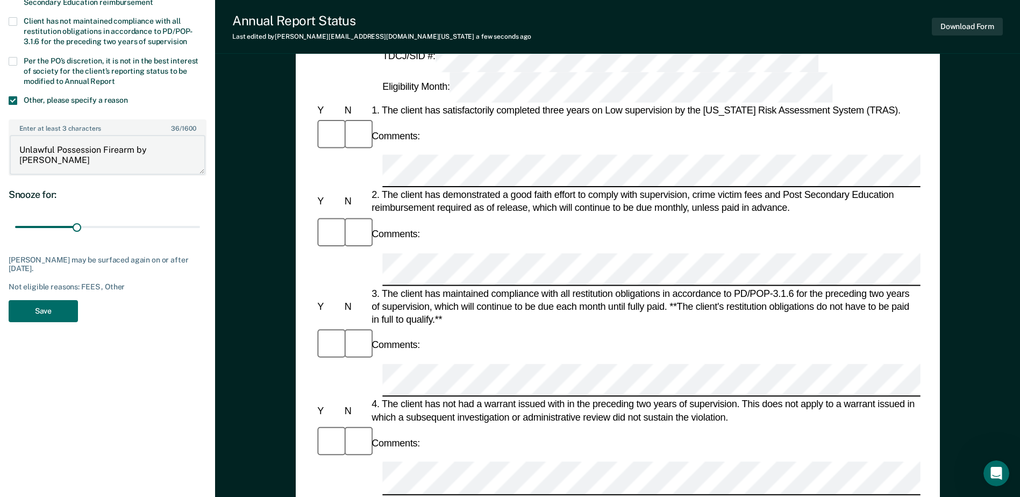
click at [17, 148] on textarea "Unlawful Possession Firearm by [PERSON_NAME]" at bounding box center [108, 155] width 196 height 40
type textarea "3 G offense Unlawful Possession Firearm by [PERSON_NAME]"
click at [46, 311] on button "Save" at bounding box center [43, 311] width 69 height 22
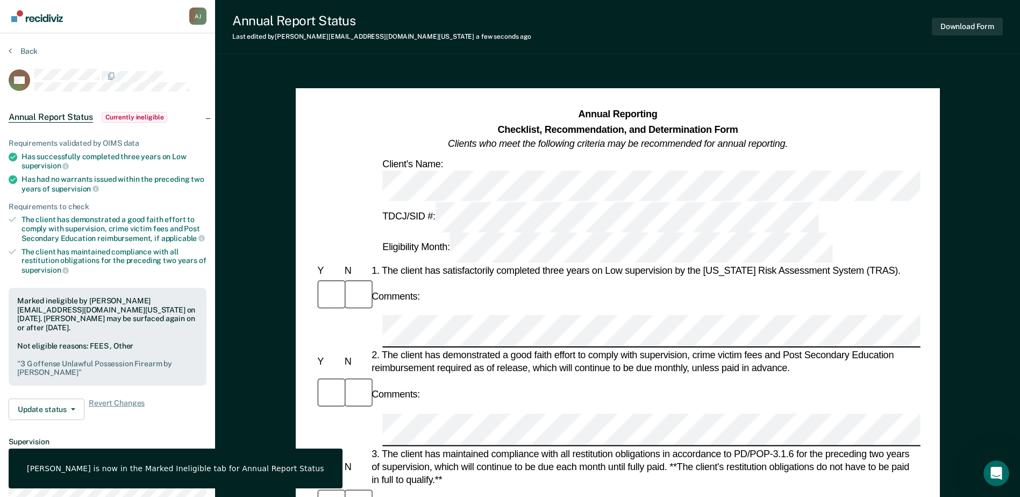
scroll to position [0, 0]
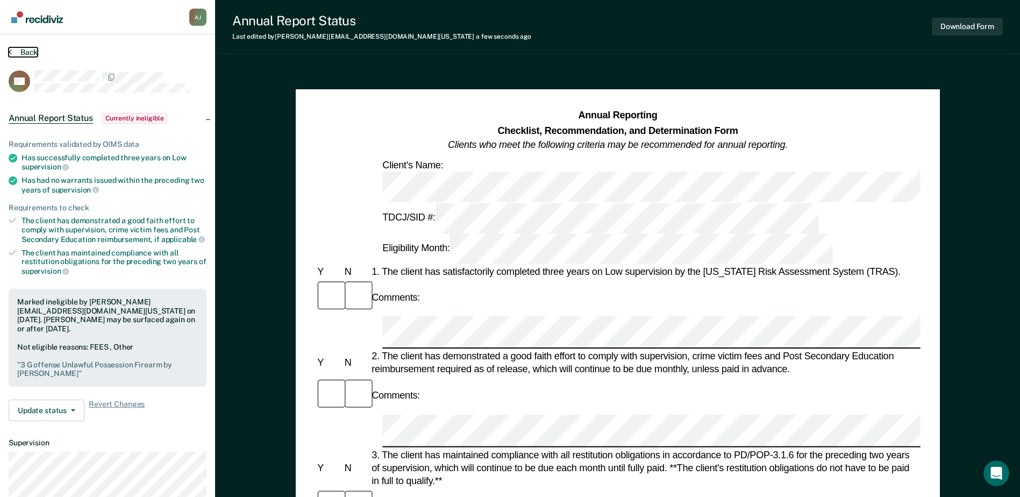
click at [29, 54] on button "Back" at bounding box center [23, 52] width 29 height 10
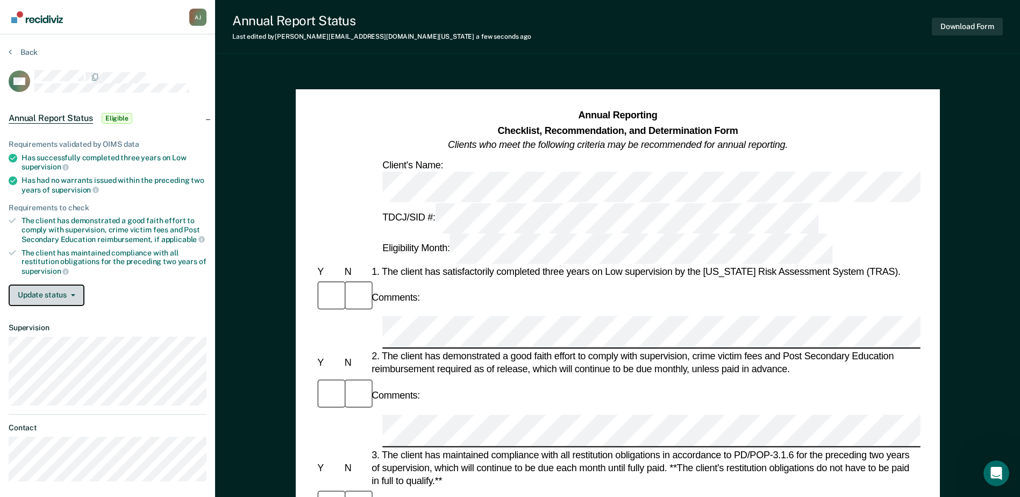
click at [60, 298] on button "Update status" at bounding box center [47, 295] width 76 height 22
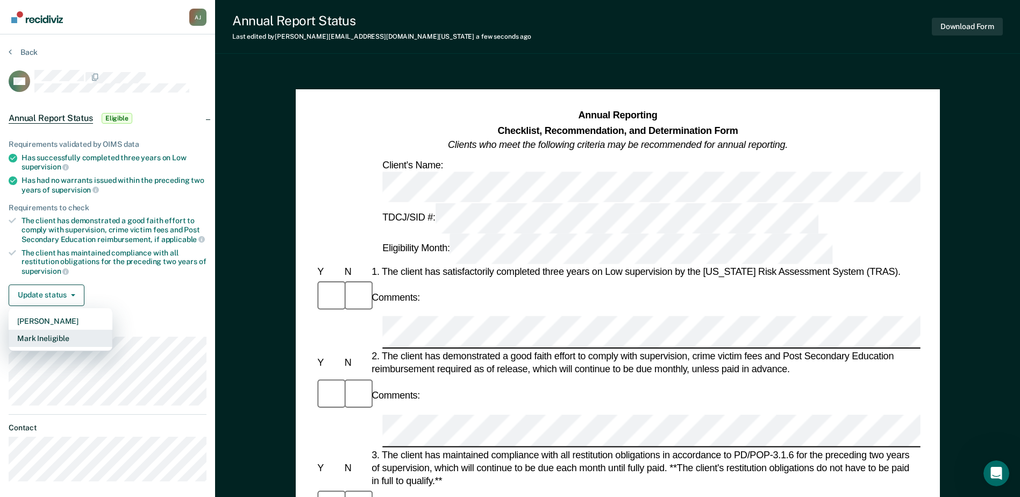
click at [56, 335] on button "Mark Ineligible" at bounding box center [61, 338] width 104 height 17
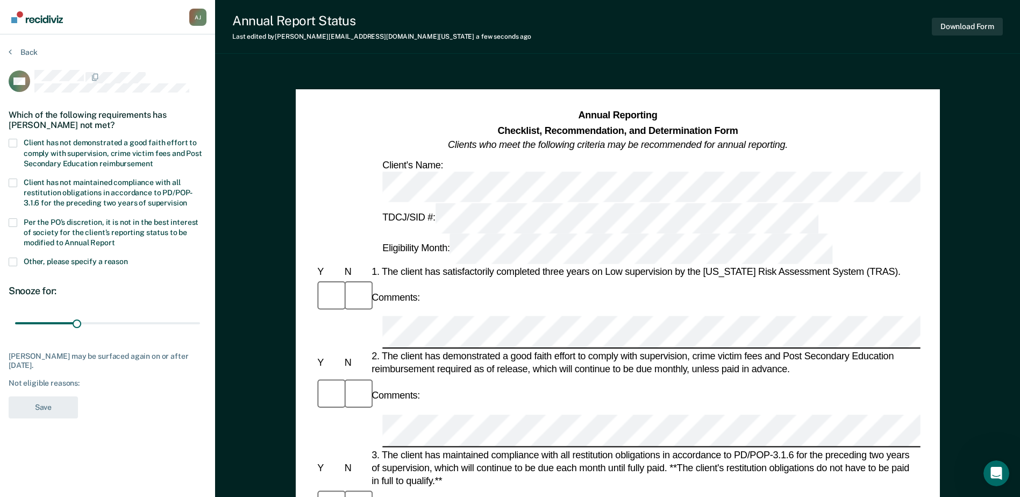
click at [17, 141] on label "Client has not demonstrated a good faith effort to comply with supervision, cri…" at bounding box center [108, 154] width 198 height 31
click at [153, 160] on input "Client has not demonstrated a good faith effort to comply with supervision, cri…" at bounding box center [153, 160] width 0 height 0
click at [43, 380] on button "Save" at bounding box center [43, 407] width 69 height 22
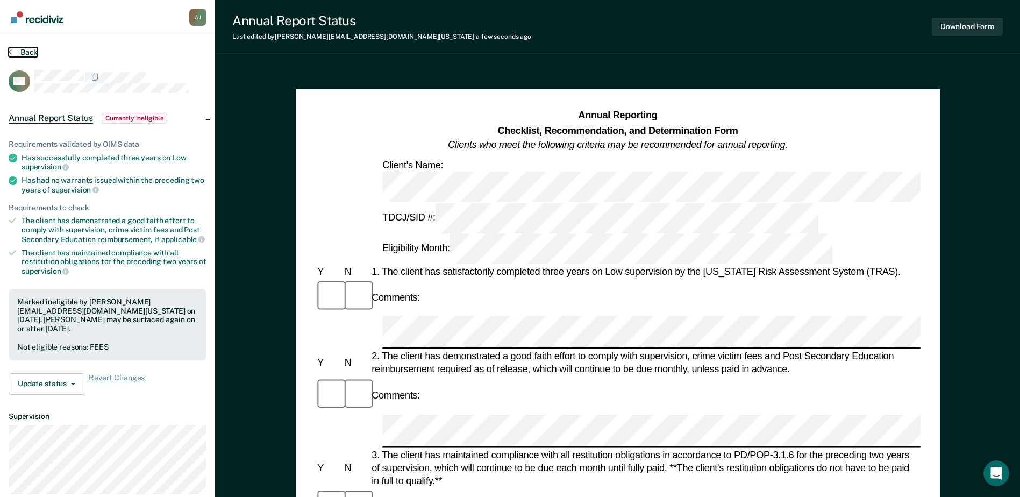
click at [27, 50] on button "Back" at bounding box center [23, 52] width 29 height 10
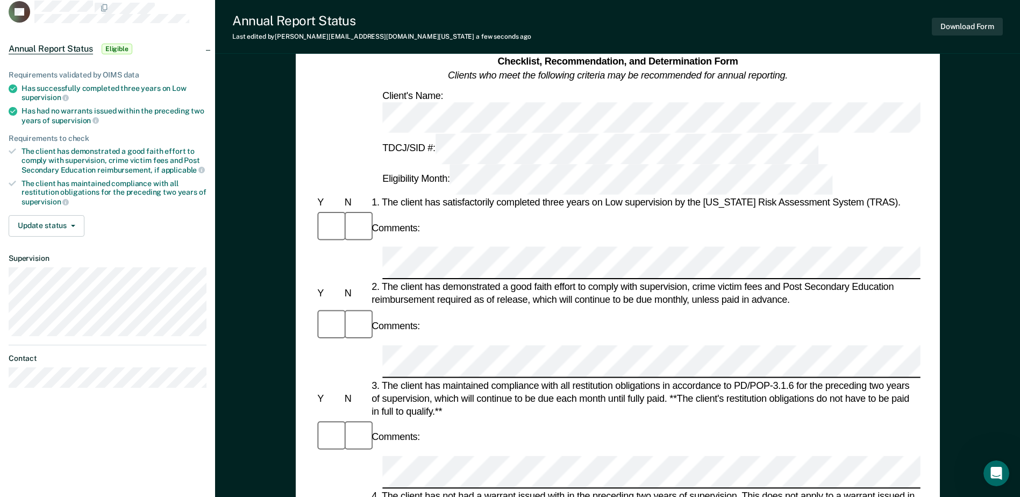
scroll to position [54, 0]
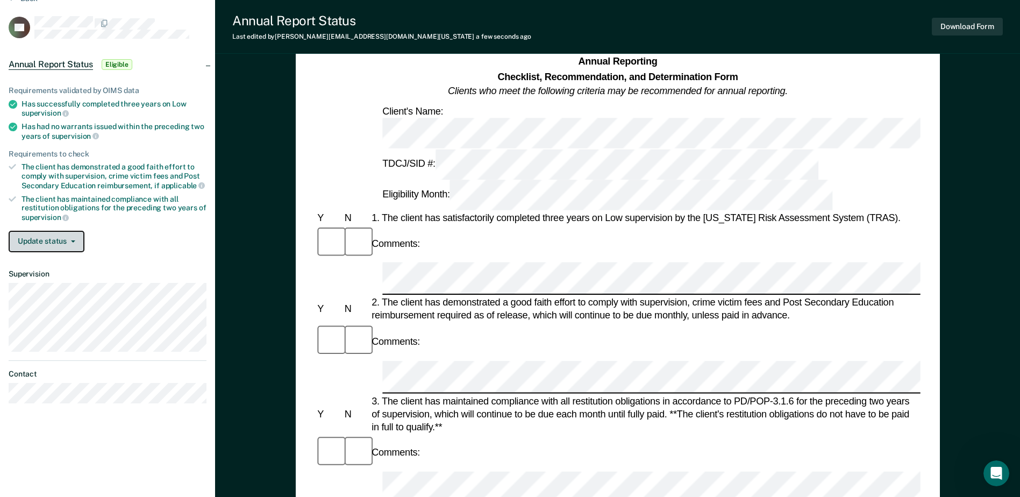
click at [68, 238] on button "Update status" at bounding box center [47, 242] width 76 height 22
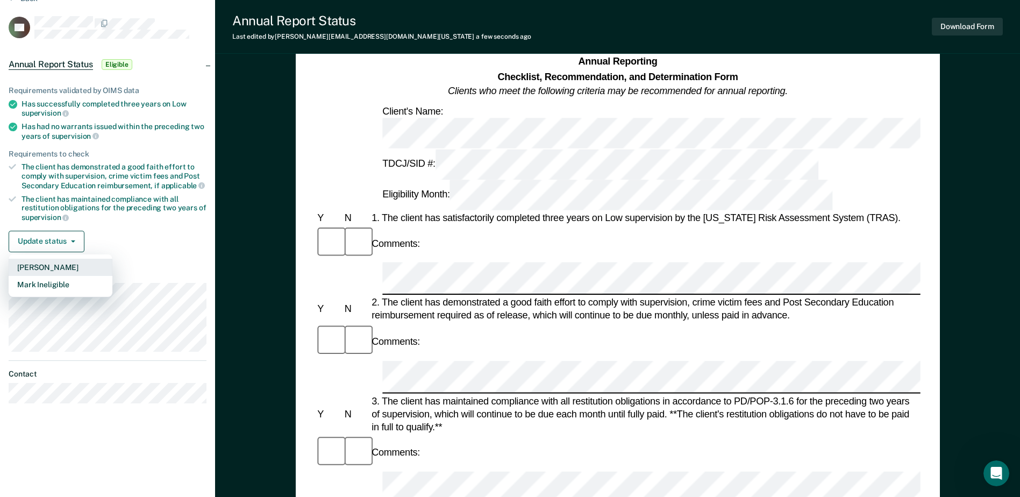
click at [63, 263] on button "[PERSON_NAME]" at bounding box center [61, 267] width 104 height 17
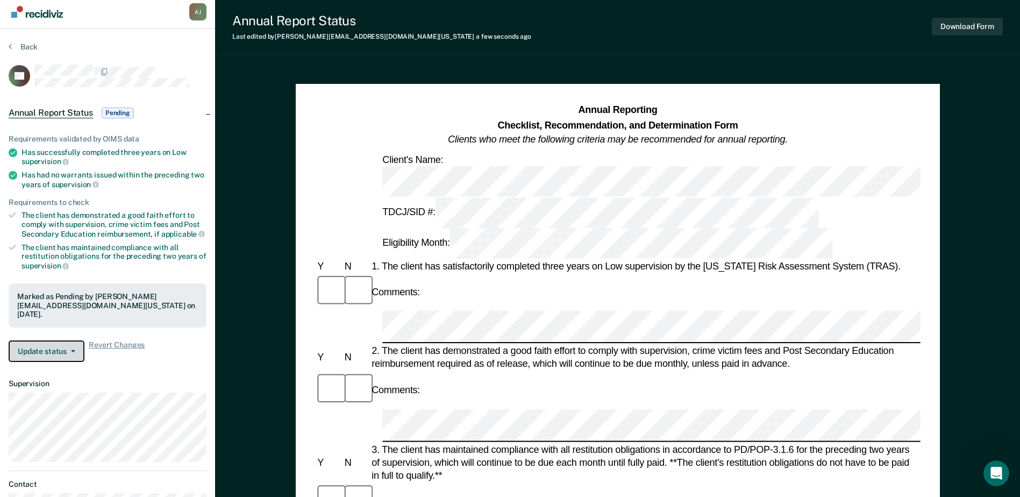
scroll to position [0, 0]
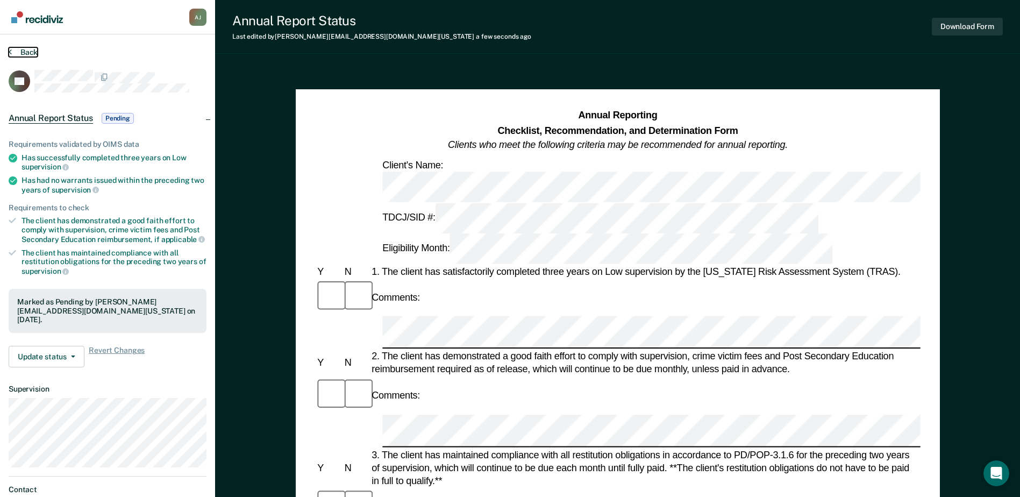
click at [31, 55] on button "Back" at bounding box center [23, 52] width 29 height 10
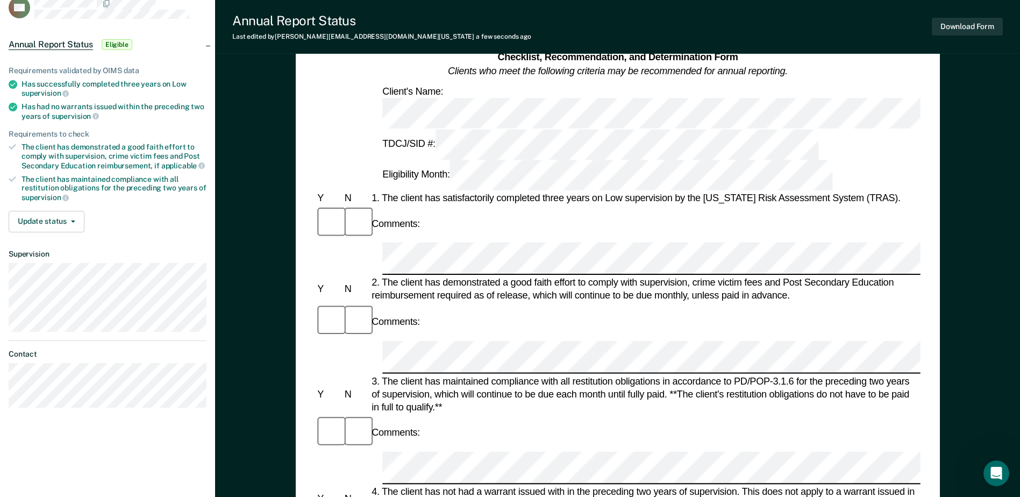
scroll to position [54, 0]
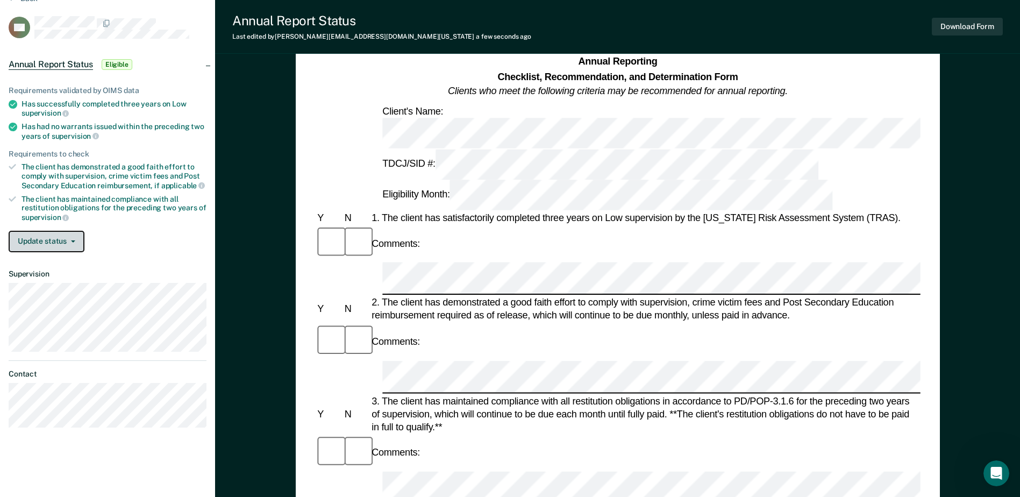
click at [67, 240] on span "button" at bounding box center [71, 241] width 9 height 2
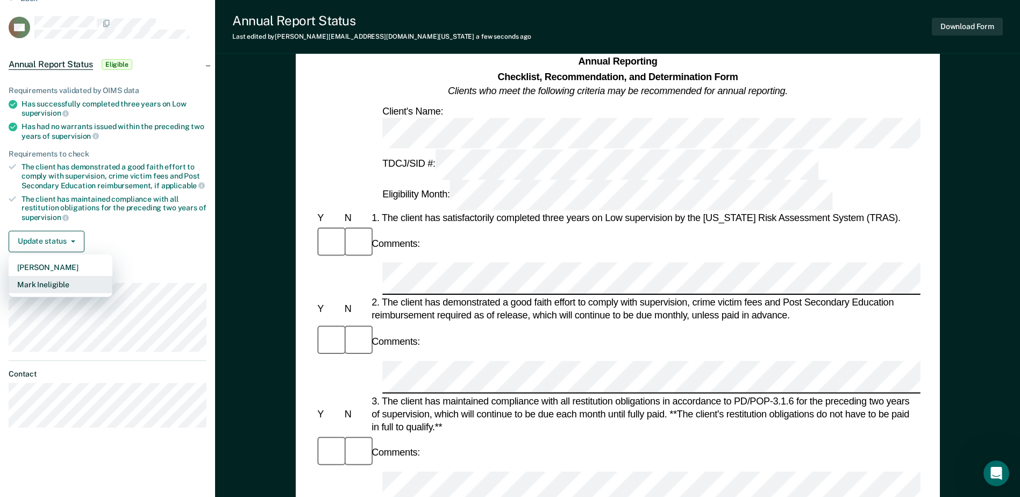
click at [71, 278] on button "Mark Ineligible" at bounding box center [61, 284] width 104 height 17
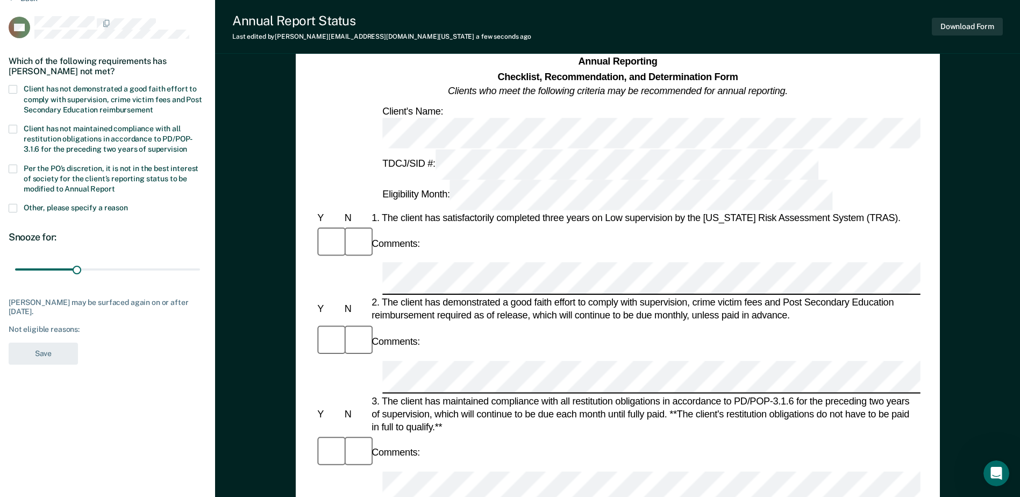
click at [15, 88] on span at bounding box center [13, 89] width 9 height 9
click at [153, 106] on input "Client has not demonstrated a good faith effort to comply with supervision, cri…" at bounding box center [153, 106] width 0 height 0
click at [16, 205] on span at bounding box center [13, 208] width 9 height 9
click at [128, 204] on input "Other, please specify a reason" at bounding box center [128, 204] width 0 height 0
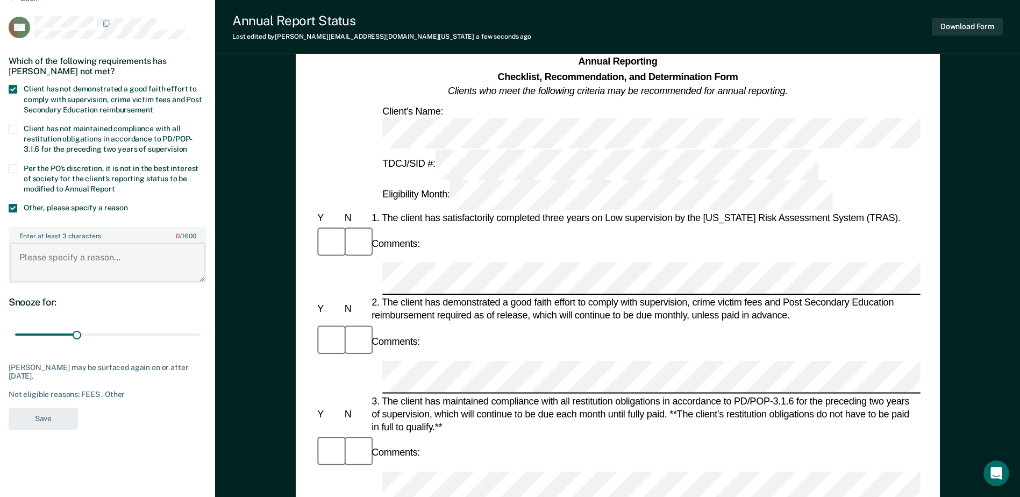
click at [38, 260] on textarea "Enter at least 3 characters 0 / 1600" at bounding box center [108, 263] width 196 height 40
type textarea "Client has a 3 G offense Injury to a child"
click at [34, 380] on button "Save" at bounding box center [43, 419] width 69 height 22
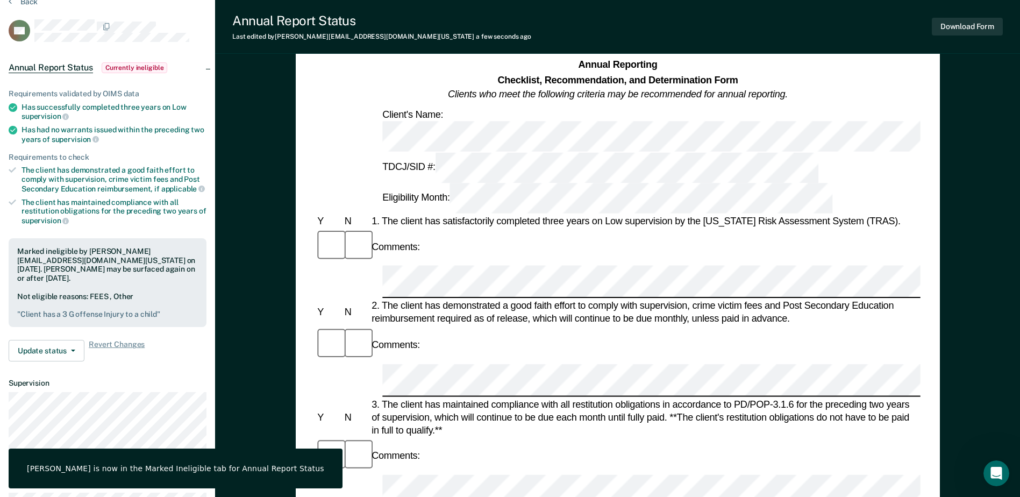
scroll to position [0, 0]
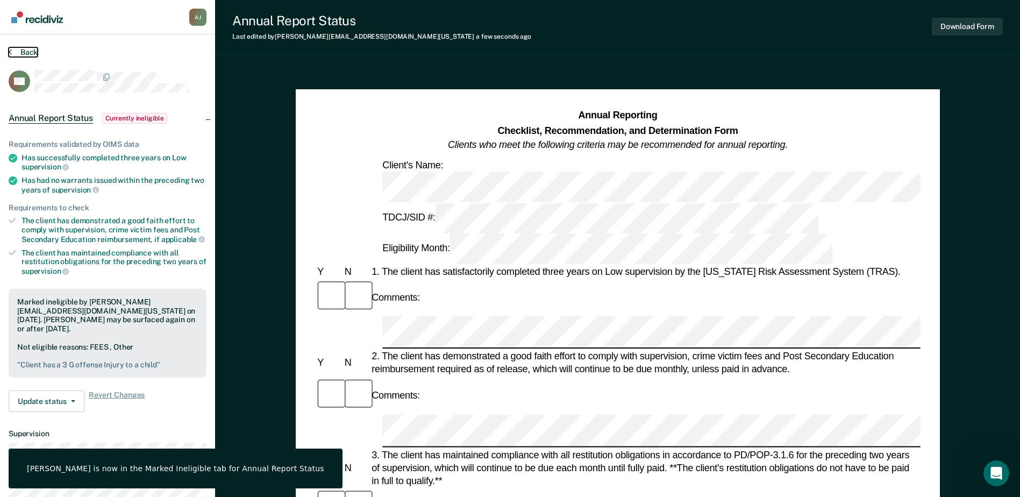
click at [19, 51] on button "Back" at bounding box center [23, 52] width 29 height 10
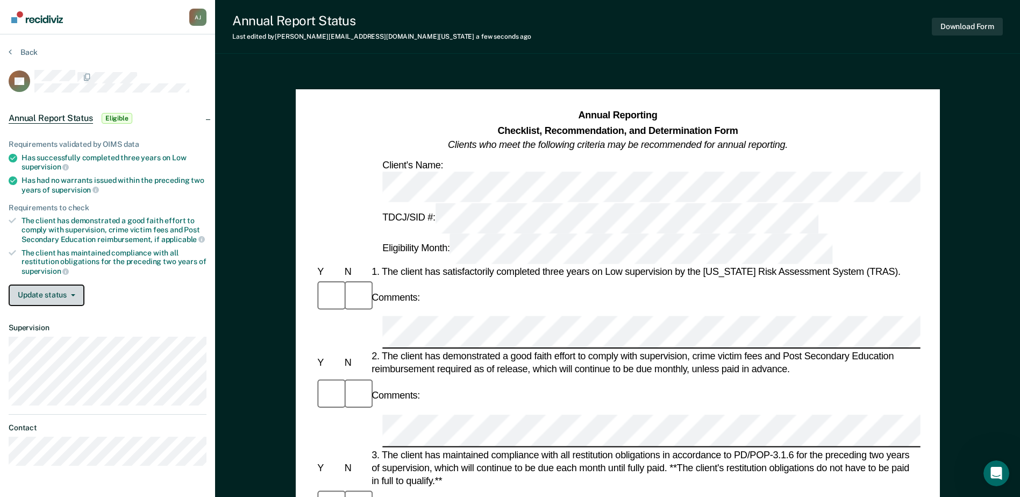
click at [72, 294] on icon "button" at bounding box center [73, 295] width 4 height 2
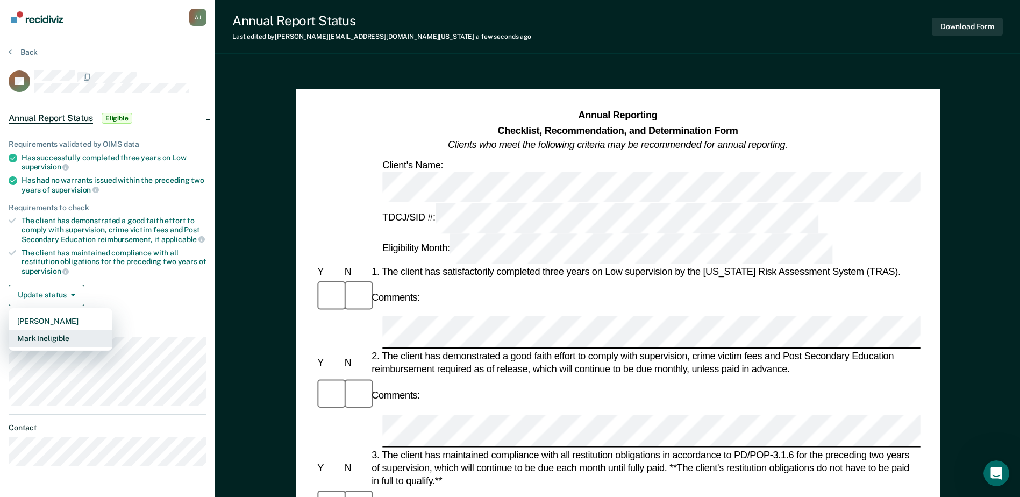
click at [61, 333] on button "Mark Ineligible" at bounding box center [61, 338] width 104 height 17
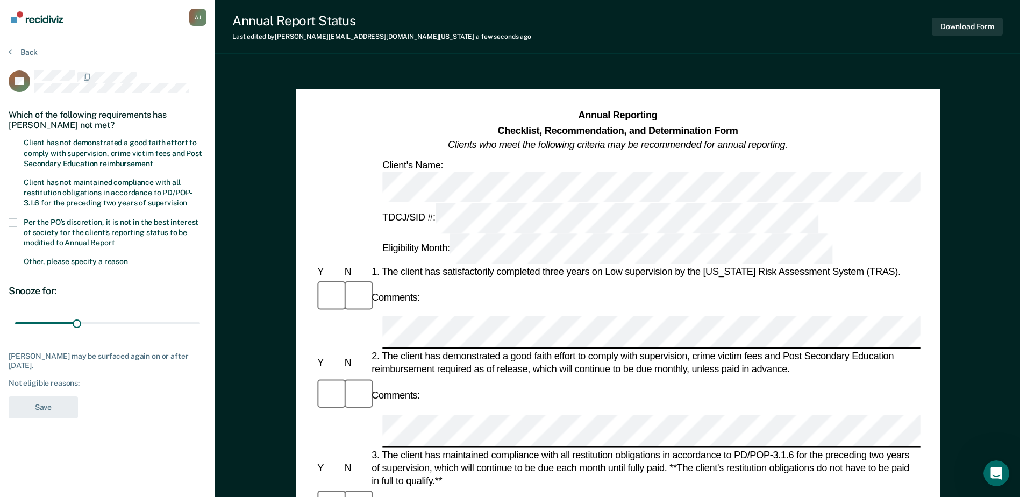
click at [11, 140] on span at bounding box center [13, 143] width 9 height 9
click at [153, 160] on input "Client has not demonstrated a good faith effort to comply with supervision, cri…" at bounding box center [153, 160] width 0 height 0
click at [48, 380] on button "Save" at bounding box center [43, 407] width 69 height 22
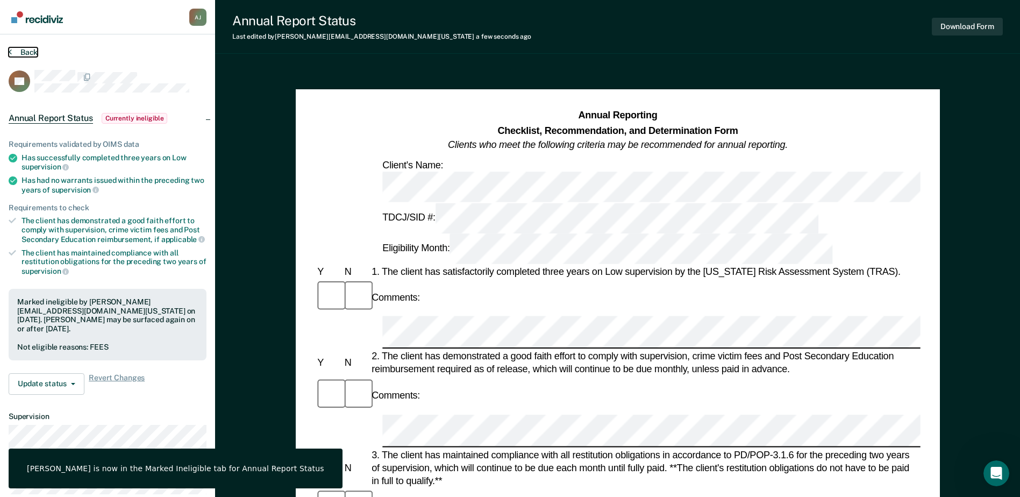
click at [27, 53] on button "Back" at bounding box center [23, 52] width 29 height 10
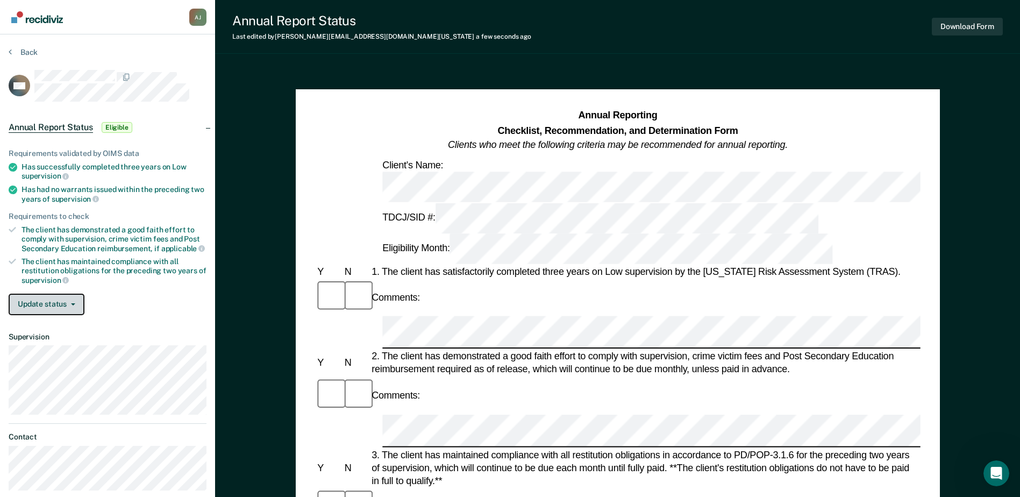
click at [68, 303] on span "button" at bounding box center [71, 304] width 9 height 2
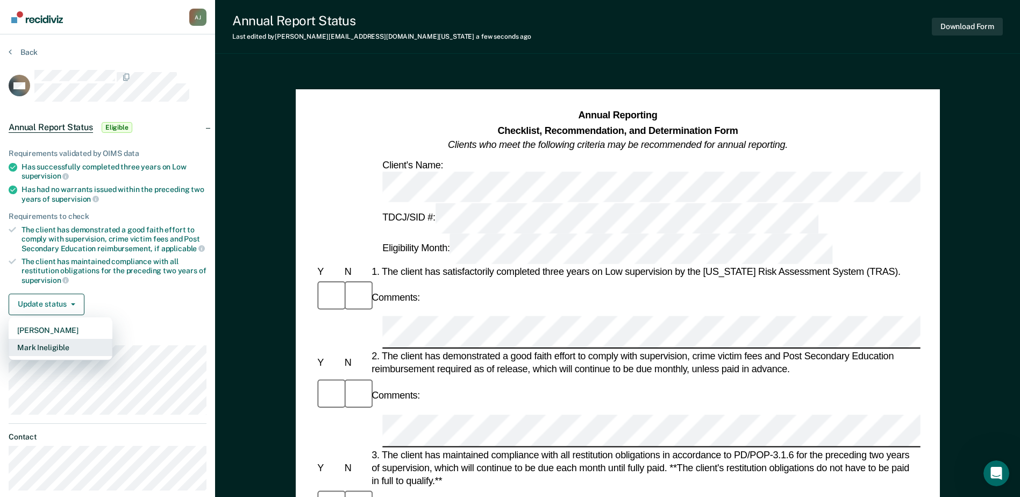
click at [61, 347] on button "Mark Ineligible" at bounding box center [61, 347] width 104 height 17
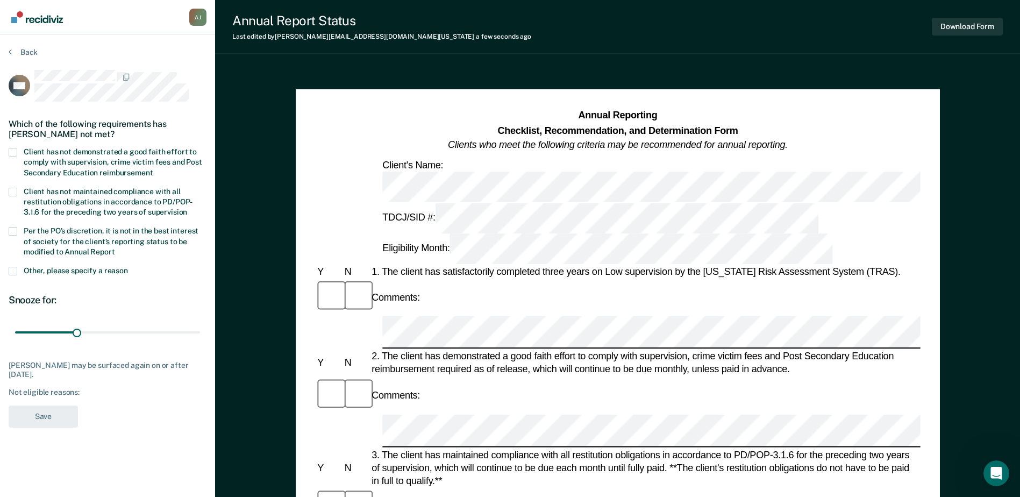
click at [12, 272] on span at bounding box center [13, 271] width 9 height 9
click at [128, 267] on input "Other, please specify a reason" at bounding box center [128, 267] width 0 height 0
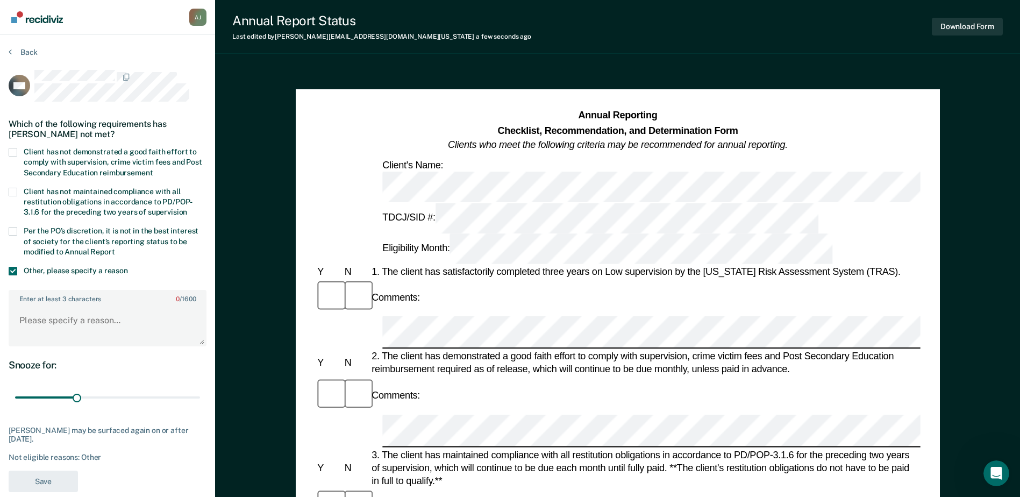
click at [11, 150] on span at bounding box center [13, 152] width 9 height 9
click at [153, 169] on input "Client has not demonstrated a good faith effort to comply with supervision, cri…" at bounding box center [153, 169] width 0 height 0
click at [35, 320] on textarea "Enter at least 3 characters 0 / 1600" at bounding box center [108, 325] width 196 height 40
type textarea "3G offense Murder"
click at [55, 380] on button "Save" at bounding box center [43, 482] width 69 height 22
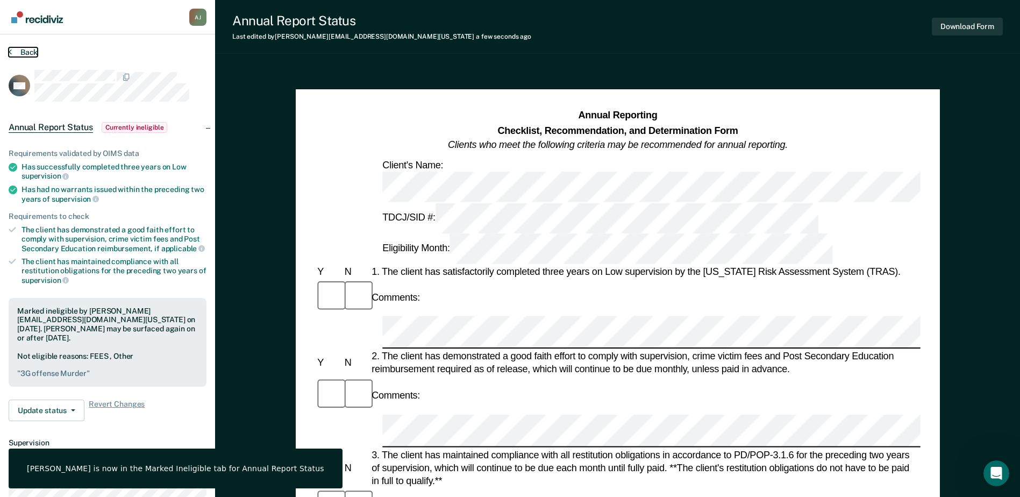
click at [32, 49] on button "Back" at bounding box center [23, 52] width 29 height 10
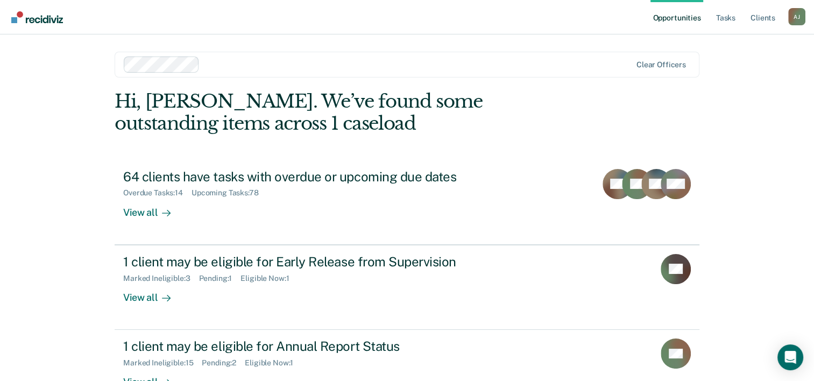
drag, startPoint x: 714, startPoint y: 0, endPoint x: 737, endPoint y: 84, distance: 86.9
click at [737, 84] on div "Opportunities Tasks Client s Andrea Jetters A J Profile How it works Log Out Cl…" at bounding box center [407, 190] width 814 height 381
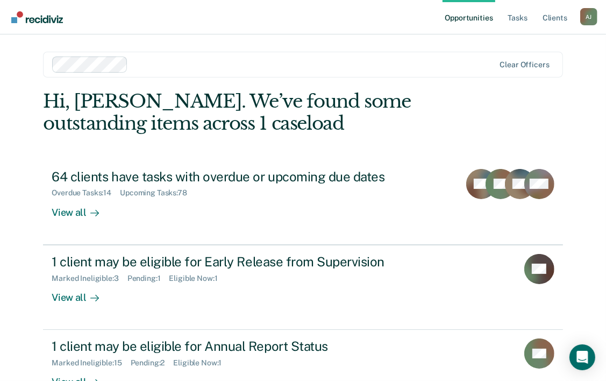
click at [587, 101] on div "Opportunities Tasks Client s Andrea Jetters A J Profile How it works Log Out Cl…" at bounding box center [303, 190] width 606 height 381
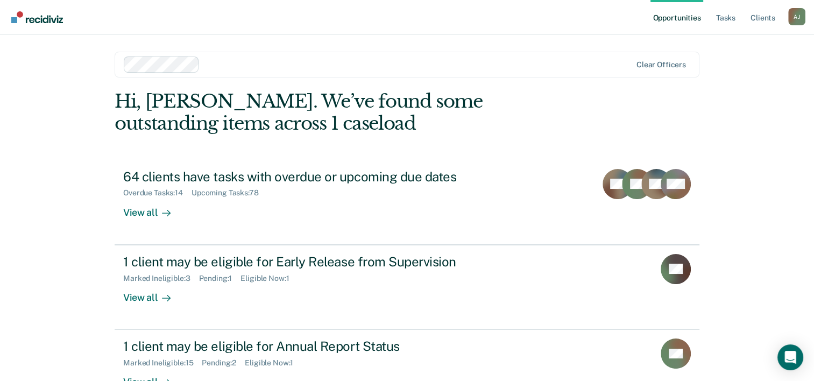
drag, startPoint x: 713, startPoint y: 0, endPoint x: 590, endPoint y: 106, distance: 162.5
click at [590, 106] on div "Hi, Andrea. We’ve found some outstanding items across 1 caseload 64 clients hav…" at bounding box center [407, 252] width 585 height 324
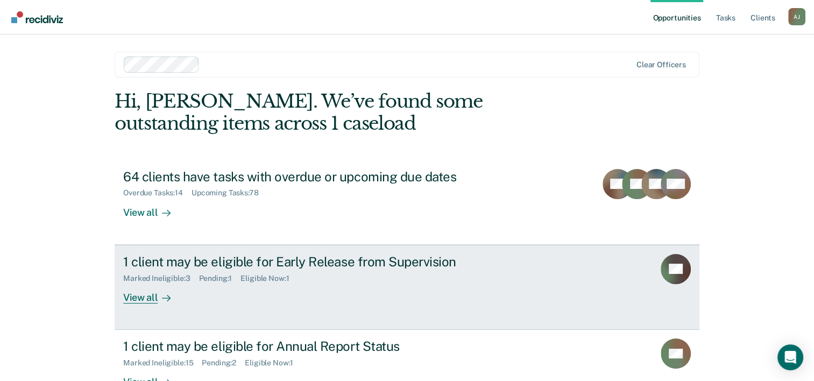
drag, startPoint x: 678, startPoint y: 3, endPoint x: 142, endPoint y: 297, distance: 611.1
click at [142, 297] on div "View all" at bounding box center [153, 292] width 60 height 21
